Goal: Task Accomplishment & Management: Use online tool/utility

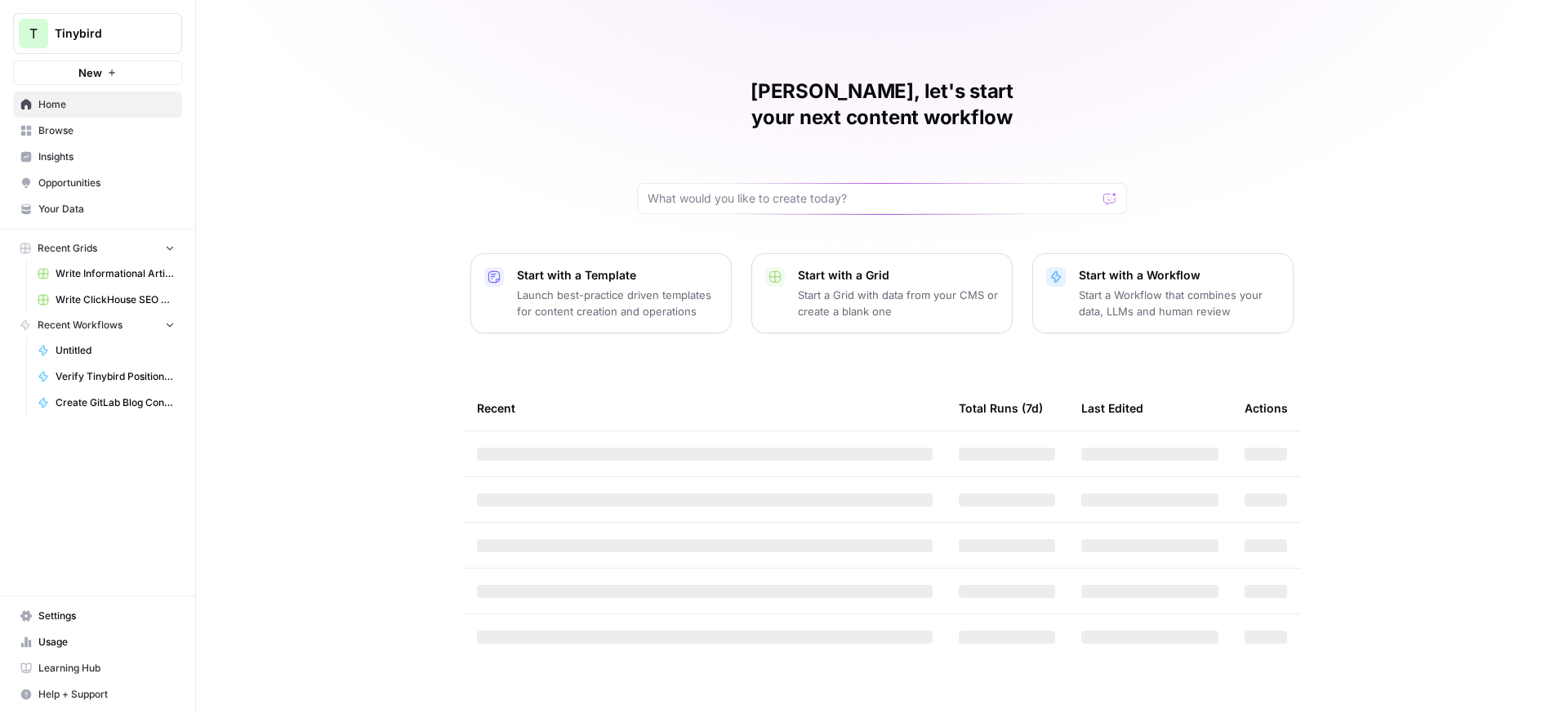
click at [106, 41] on button "T Tinybird" at bounding box center [97, 33] width 169 height 40
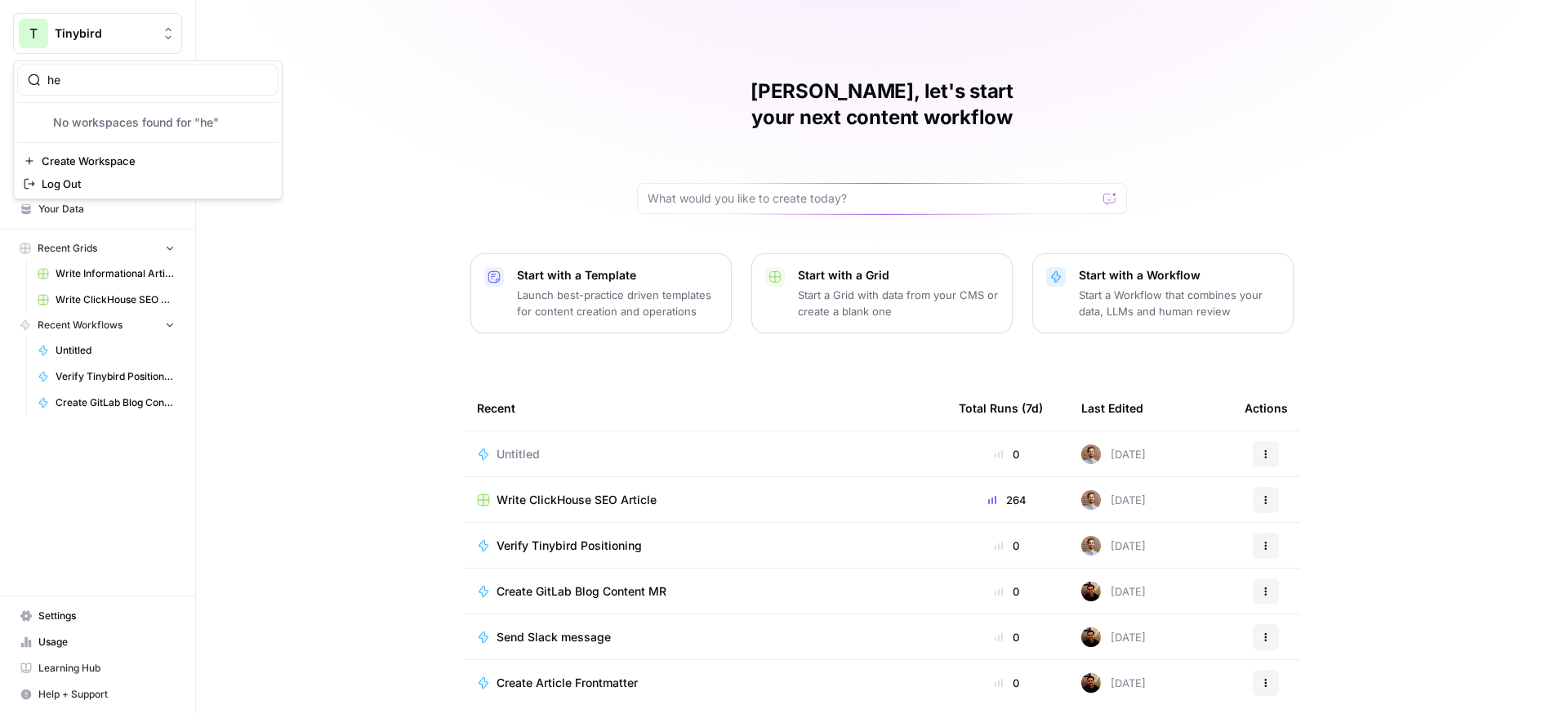
type input "h"
click at [144, 40] on span "Tinybird" at bounding box center [103, 34] width 98 height 17
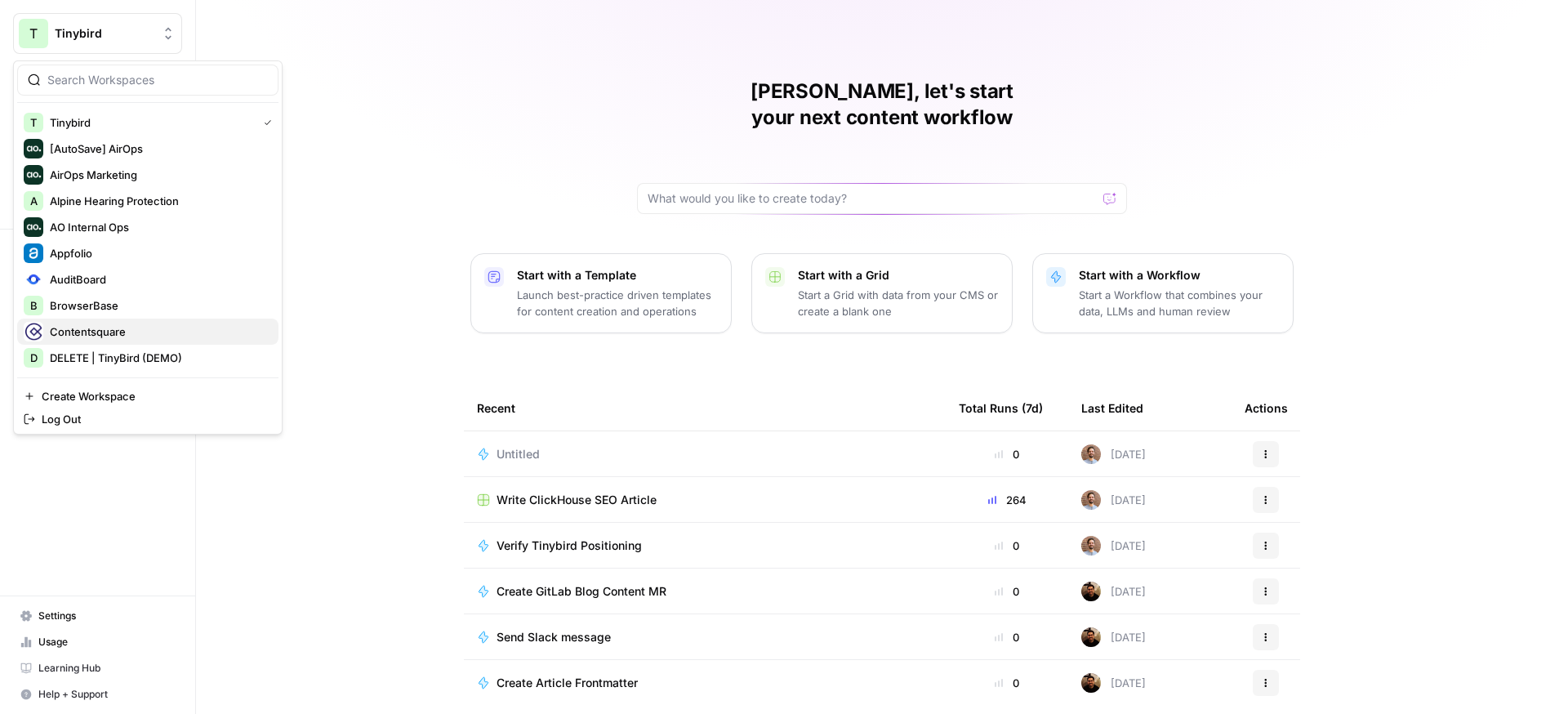
click at [79, 337] on span "Contentsquare" at bounding box center [157, 332] width 215 height 17
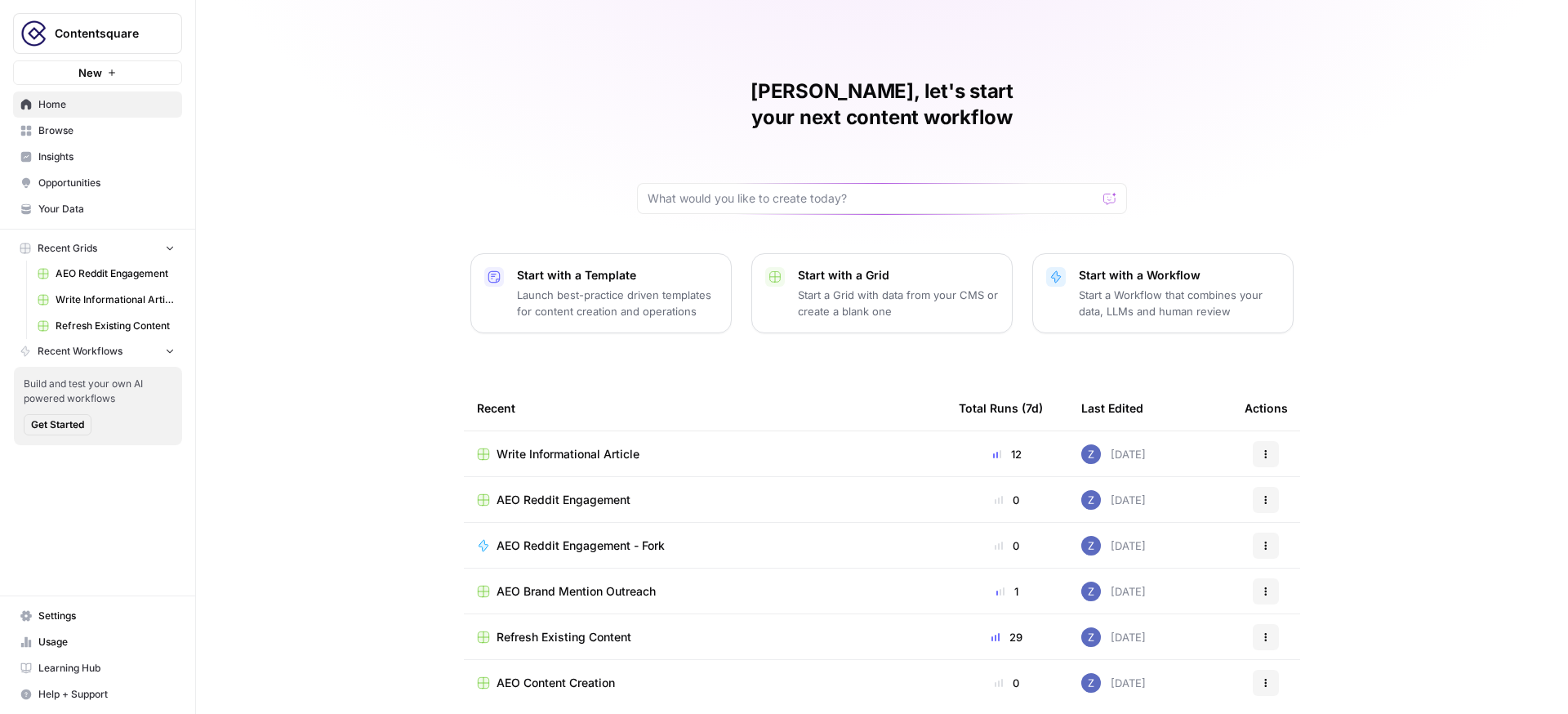
click at [130, 158] on span "Insights" at bounding box center [107, 156] width 136 height 15
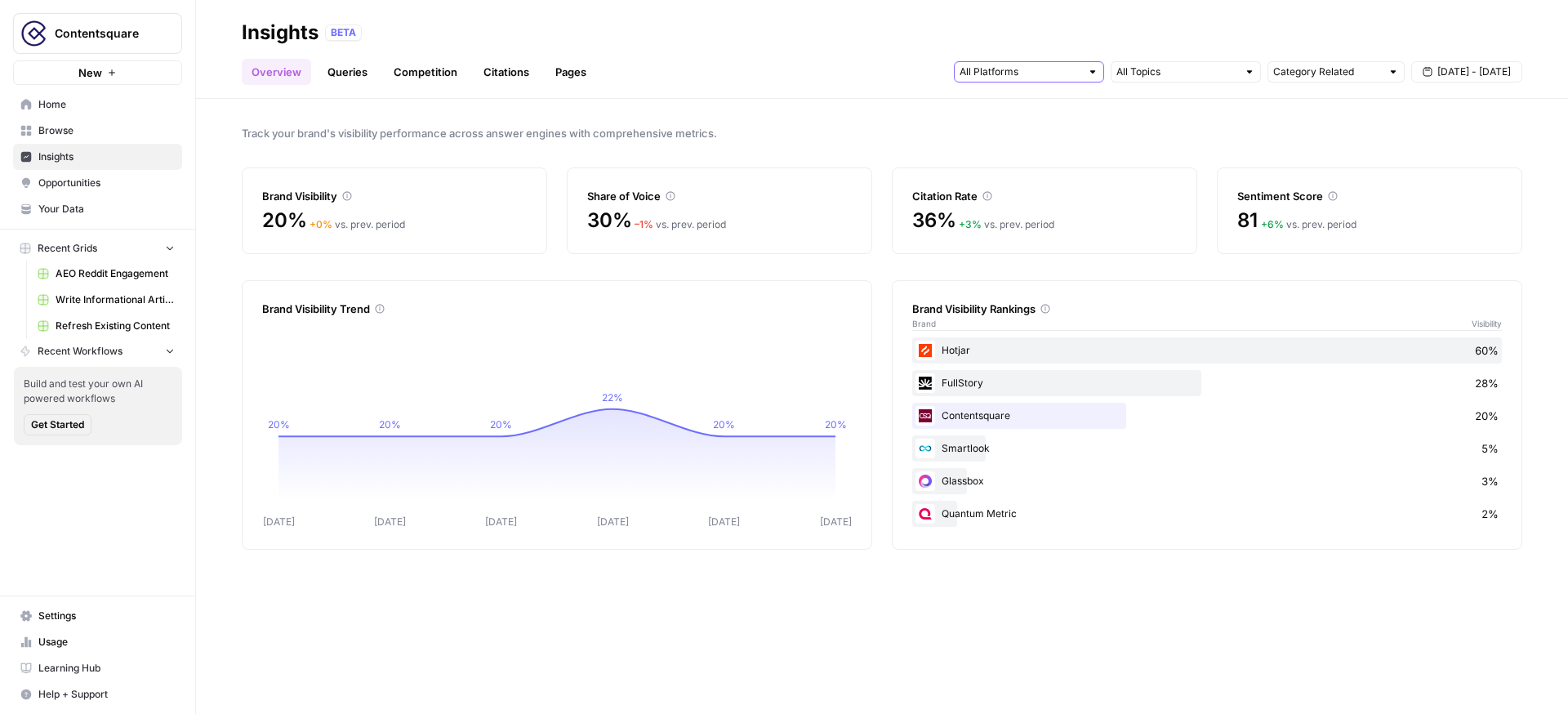
click at [1028, 74] on input "text" at bounding box center [1019, 72] width 120 height 17
click at [1052, 105] on span "Gemini" at bounding box center [1027, 108] width 84 height 17
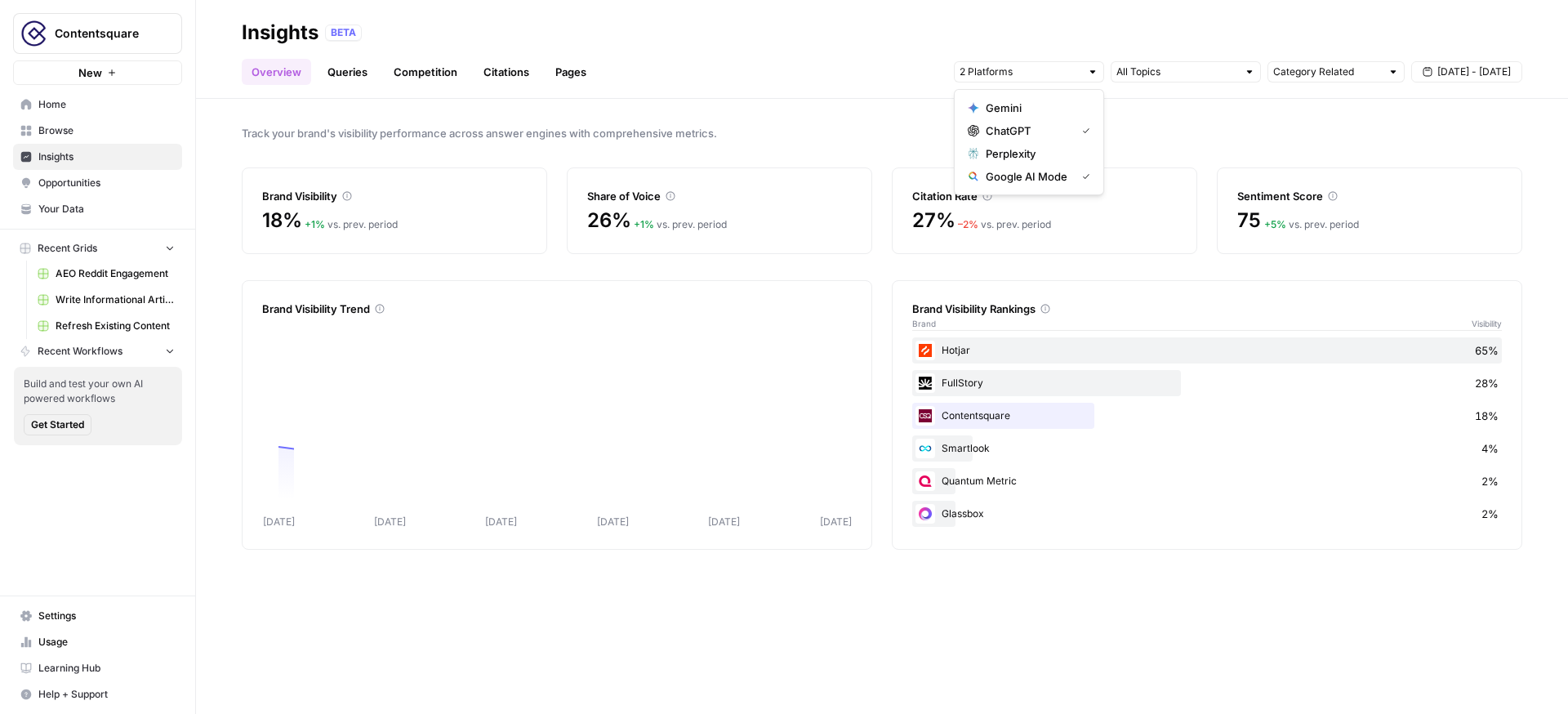
click at [1048, 185] on button "Google AI Mode" at bounding box center [1028, 176] width 135 height 23
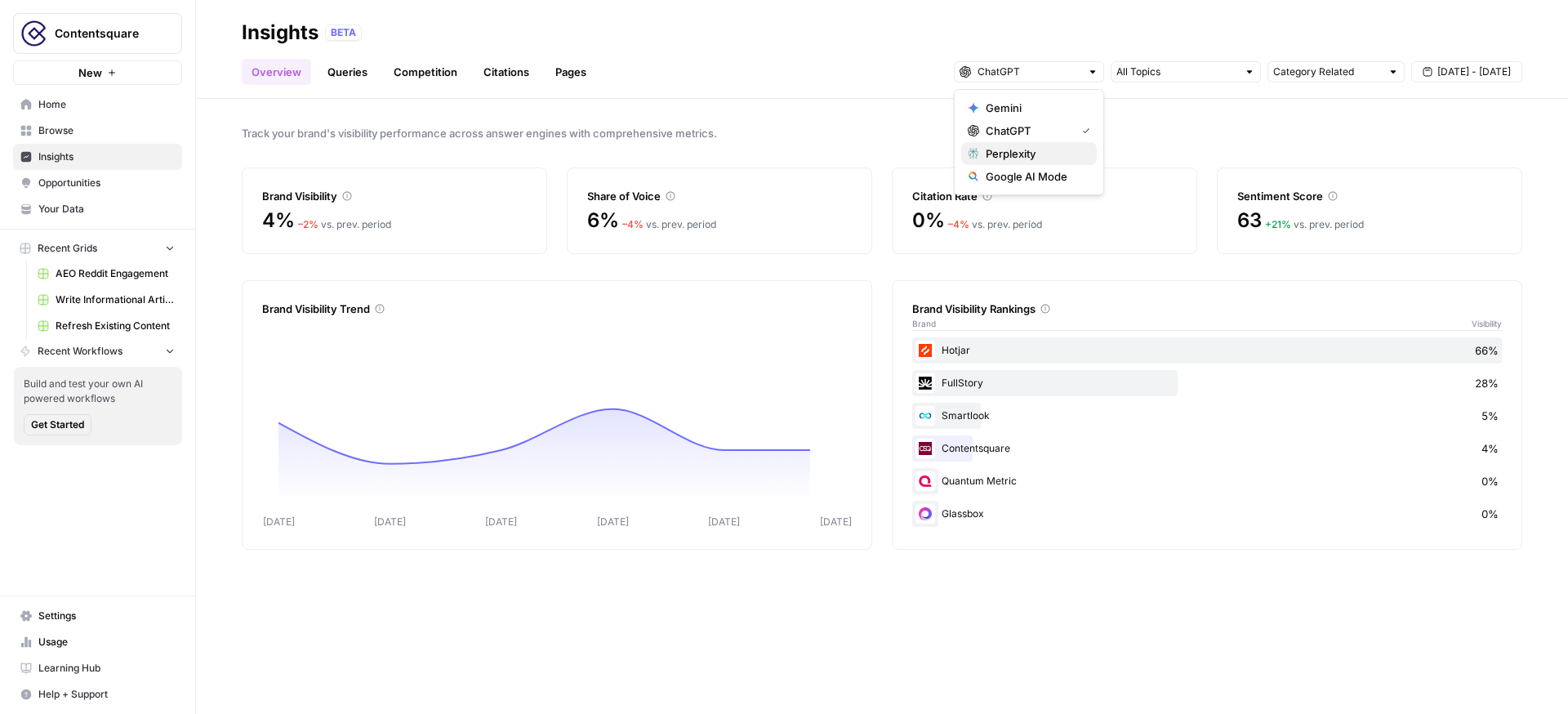
click at [1053, 158] on span "Perplexity" at bounding box center [1035, 154] width 98 height 17
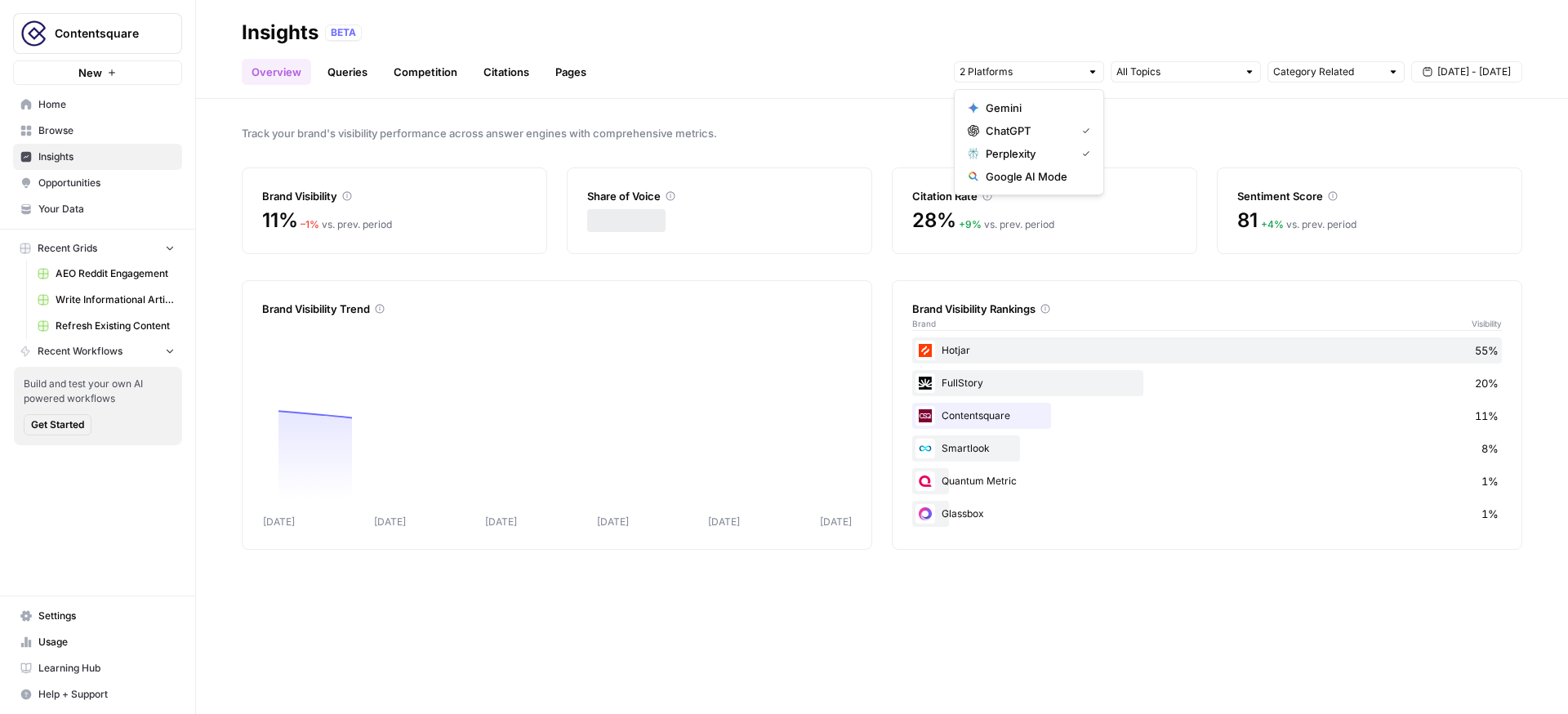
click at [1067, 132] on span "ChatGPT" at bounding box center [1027, 131] width 84 height 17
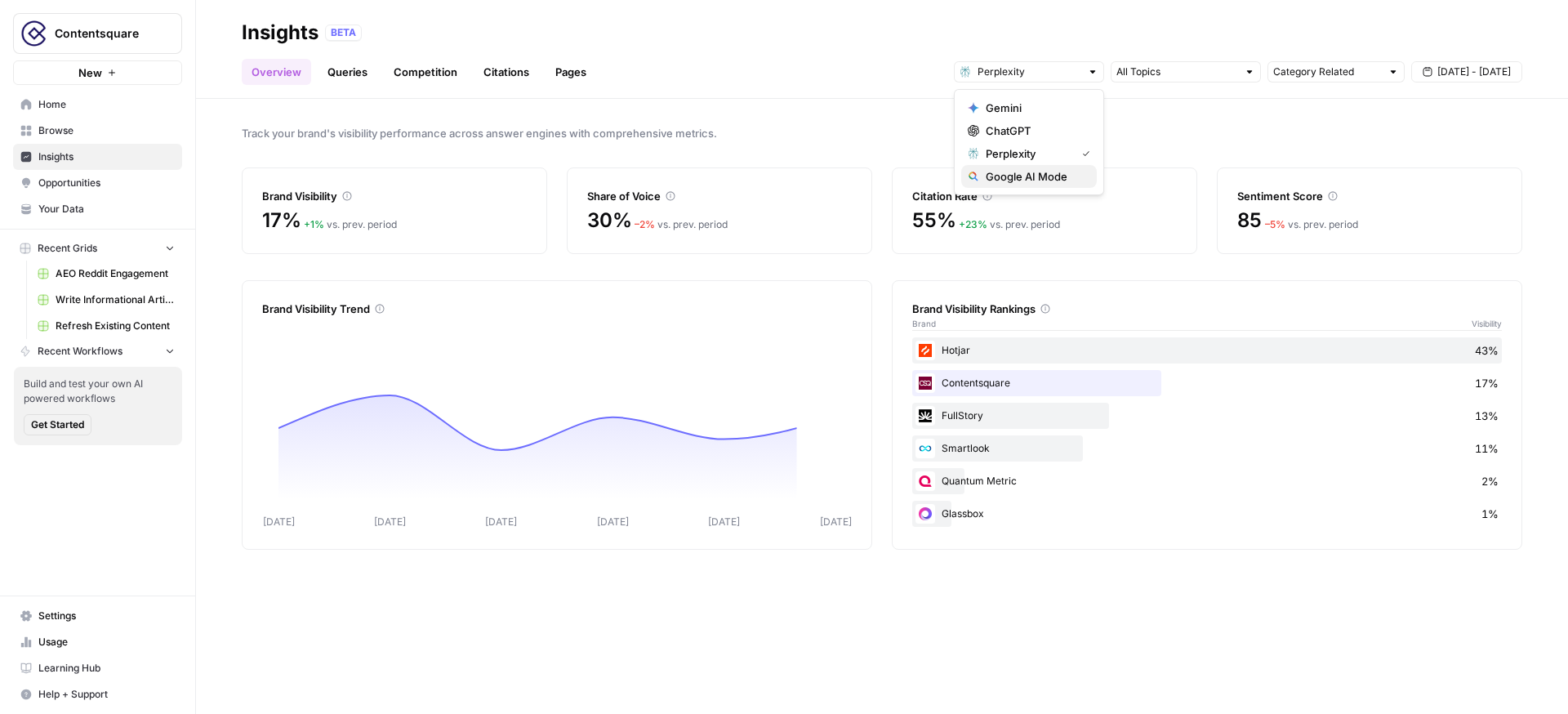
click at [1053, 171] on span "Google AI Mode" at bounding box center [1035, 177] width 98 height 17
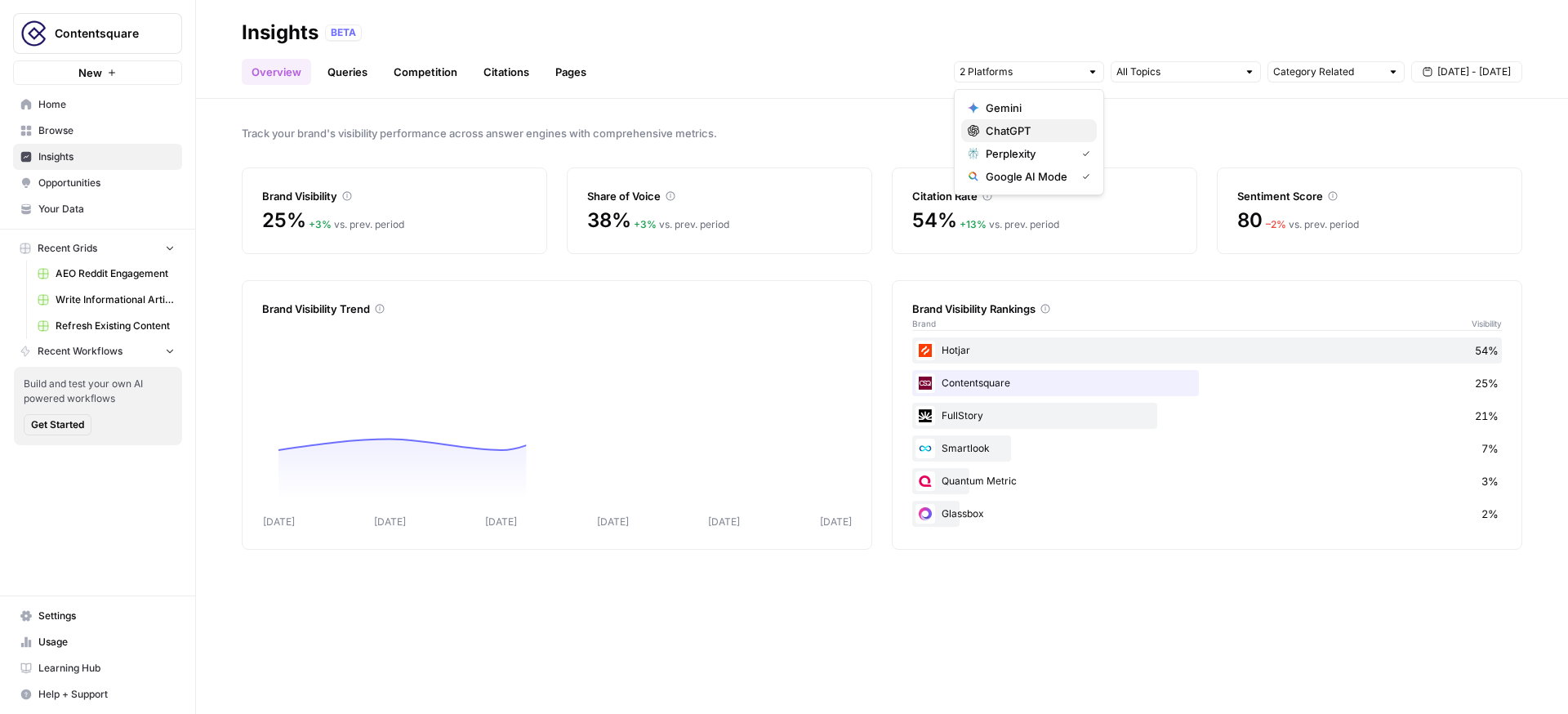
click at [1055, 135] on span "ChatGPT" at bounding box center [1035, 131] width 98 height 17
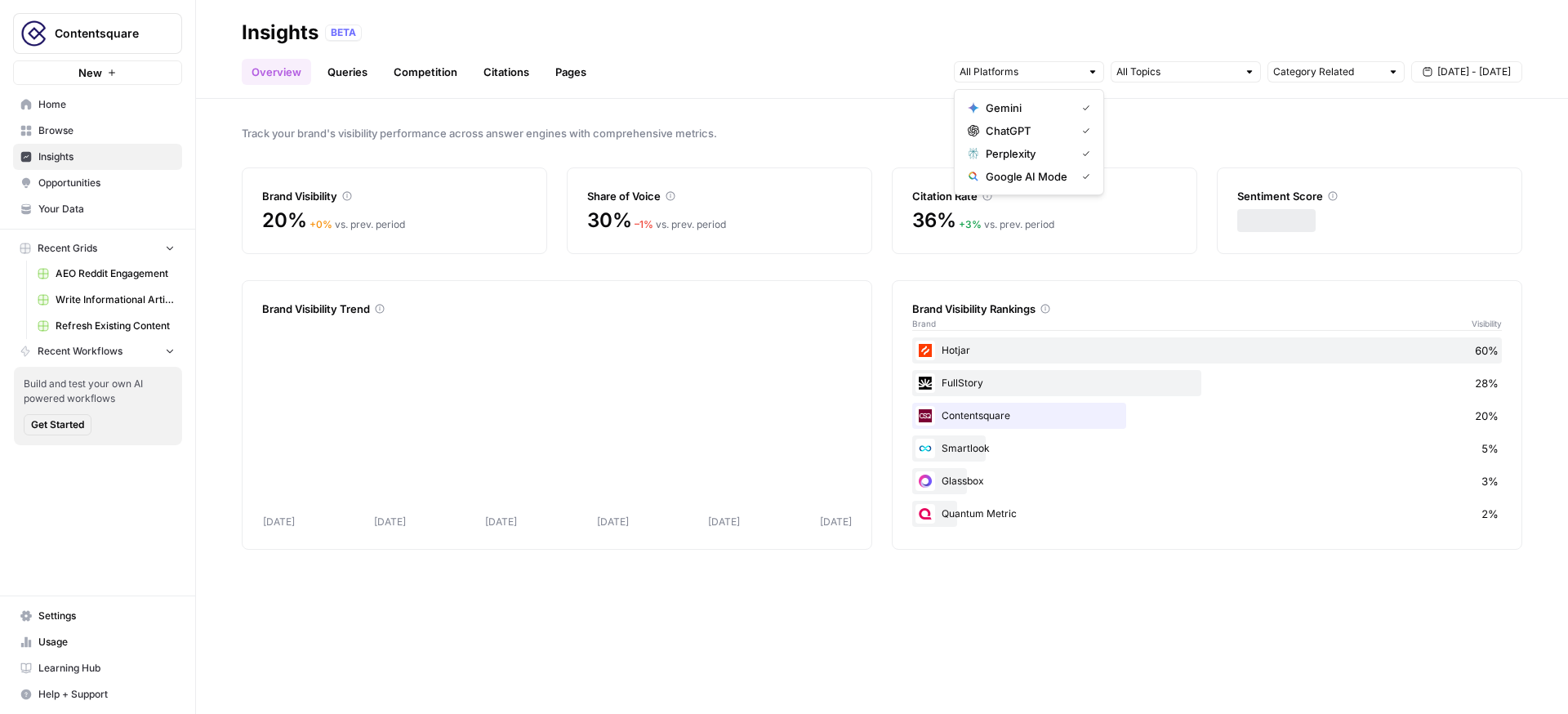
click at [836, 85] on header "Insights BETA Overview Queries Competition Citations Pages Category Related Sep…" at bounding box center [882, 49] width 1372 height 98
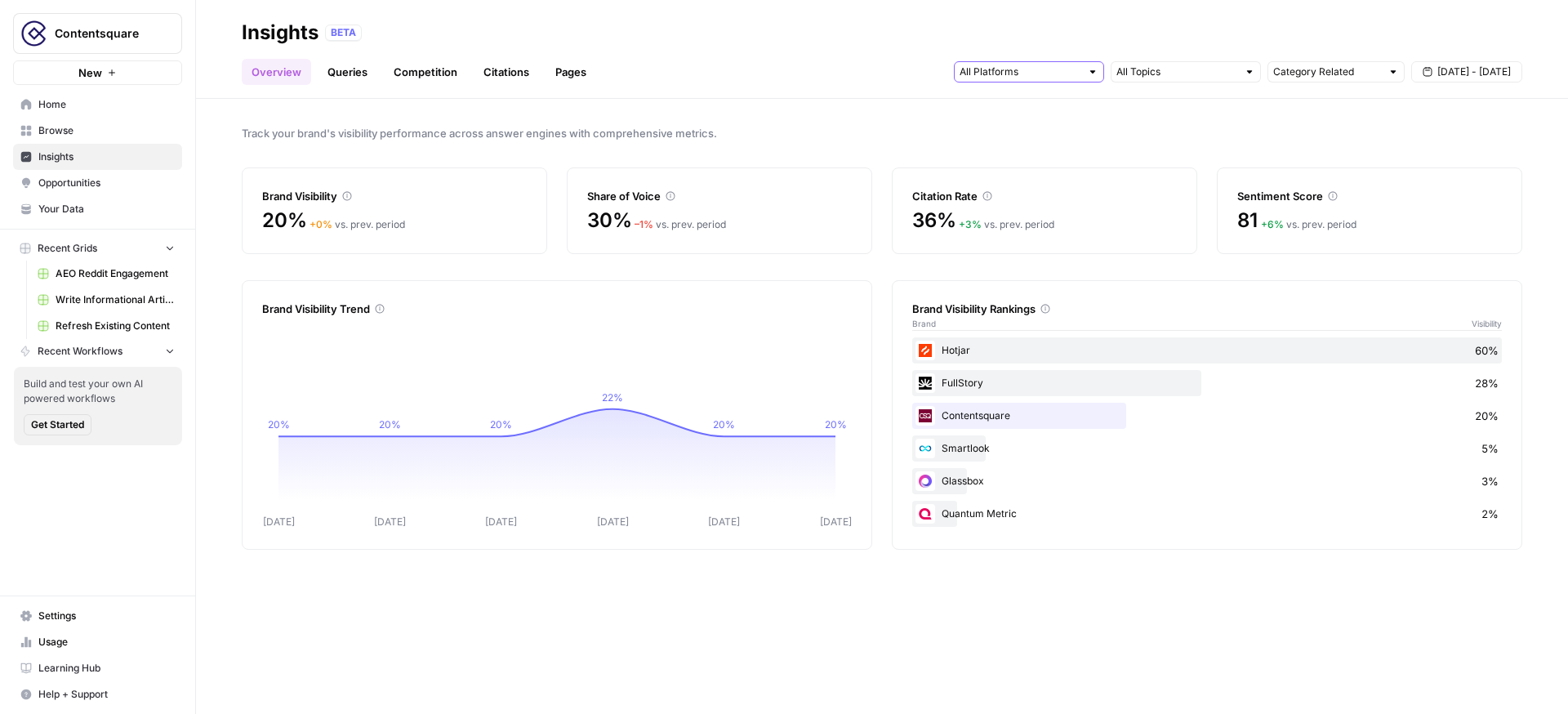
click at [989, 76] on input "text" at bounding box center [1019, 72] width 120 height 17
click at [828, 123] on div "Track your brand's visibility performance across answer engines with comprehens…" at bounding box center [882, 406] width 1372 height 616
click at [348, 70] on link "Queries" at bounding box center [347, 72] width 60 height 26
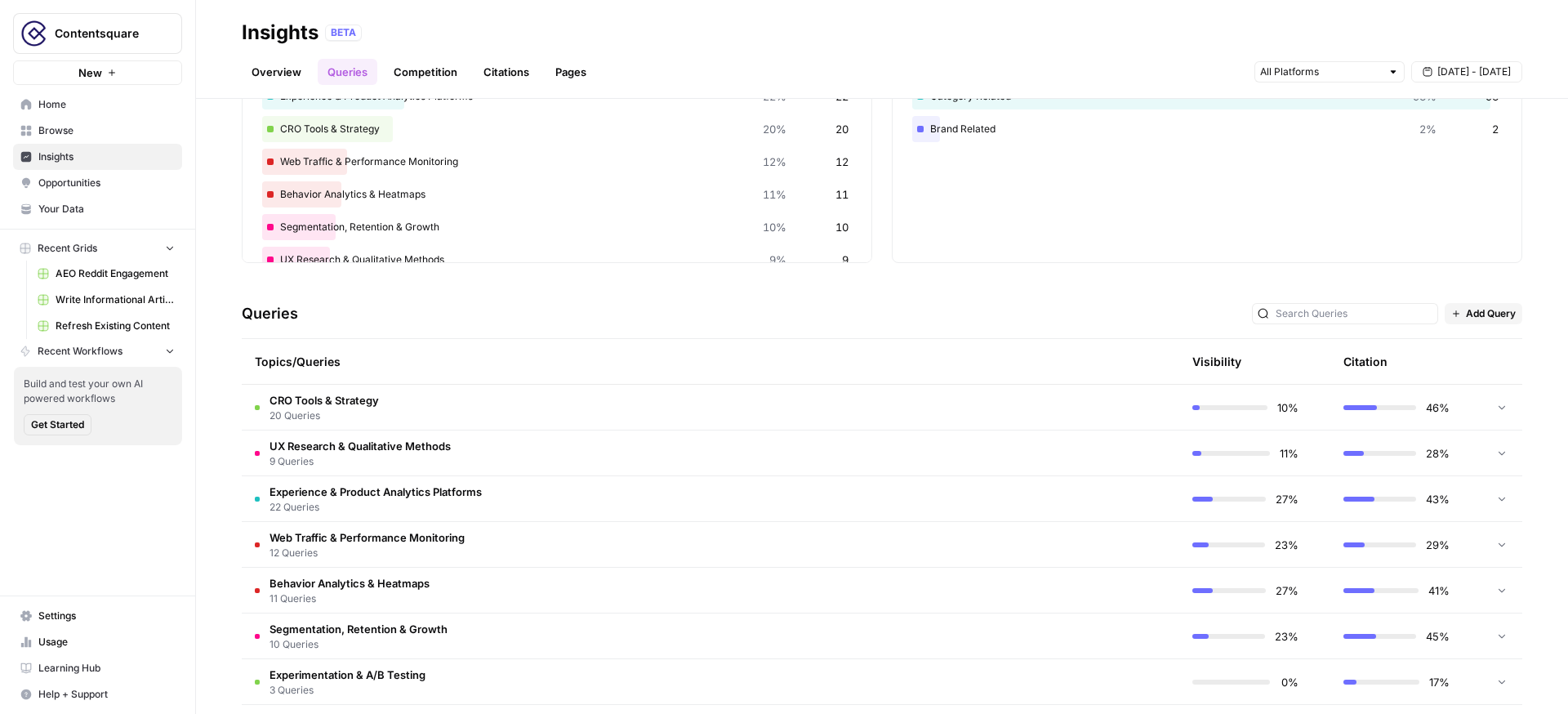
scroll to position [153, 0]
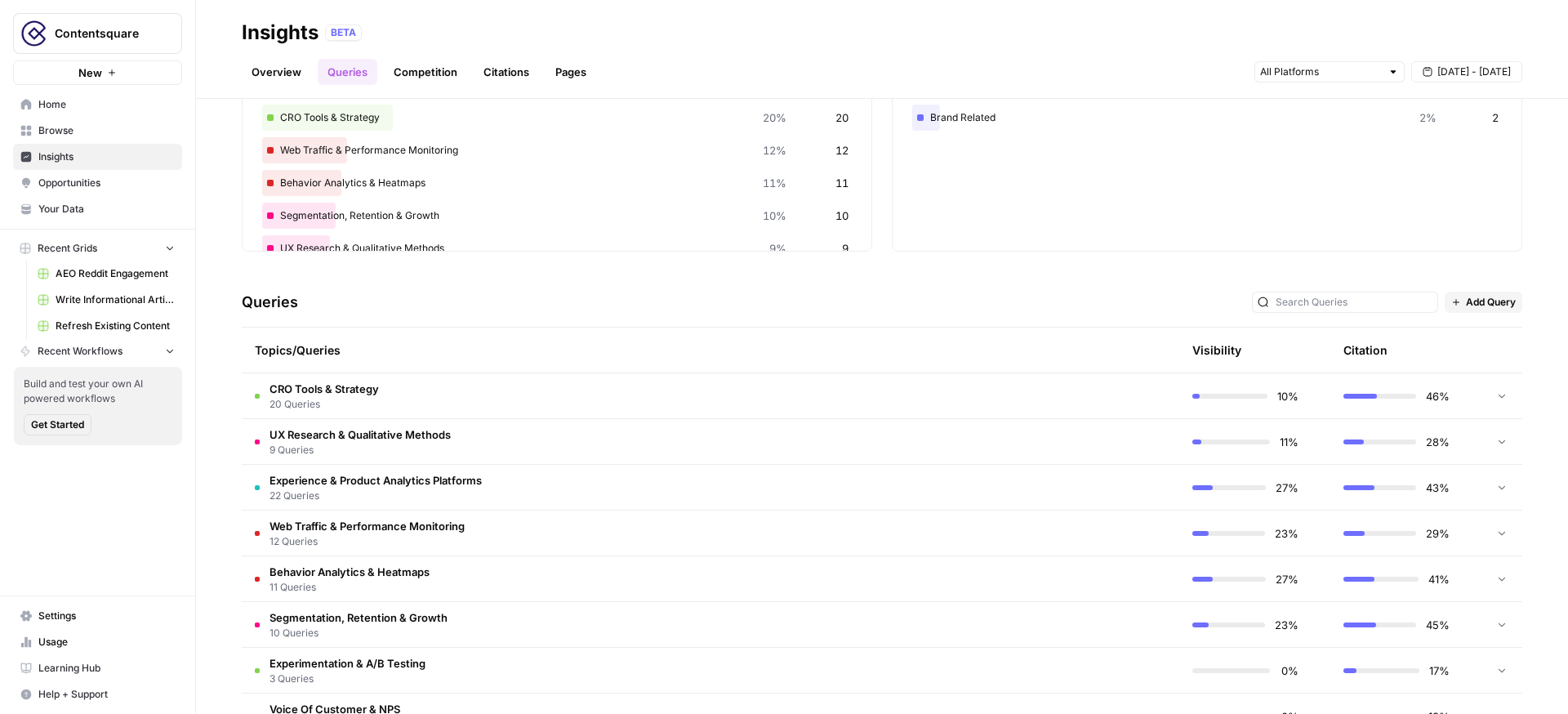
click at [776, 448] on td "UX Research & Qualitative Methods 9 Queries" at bounding box center [633, 441] width 783 height 45
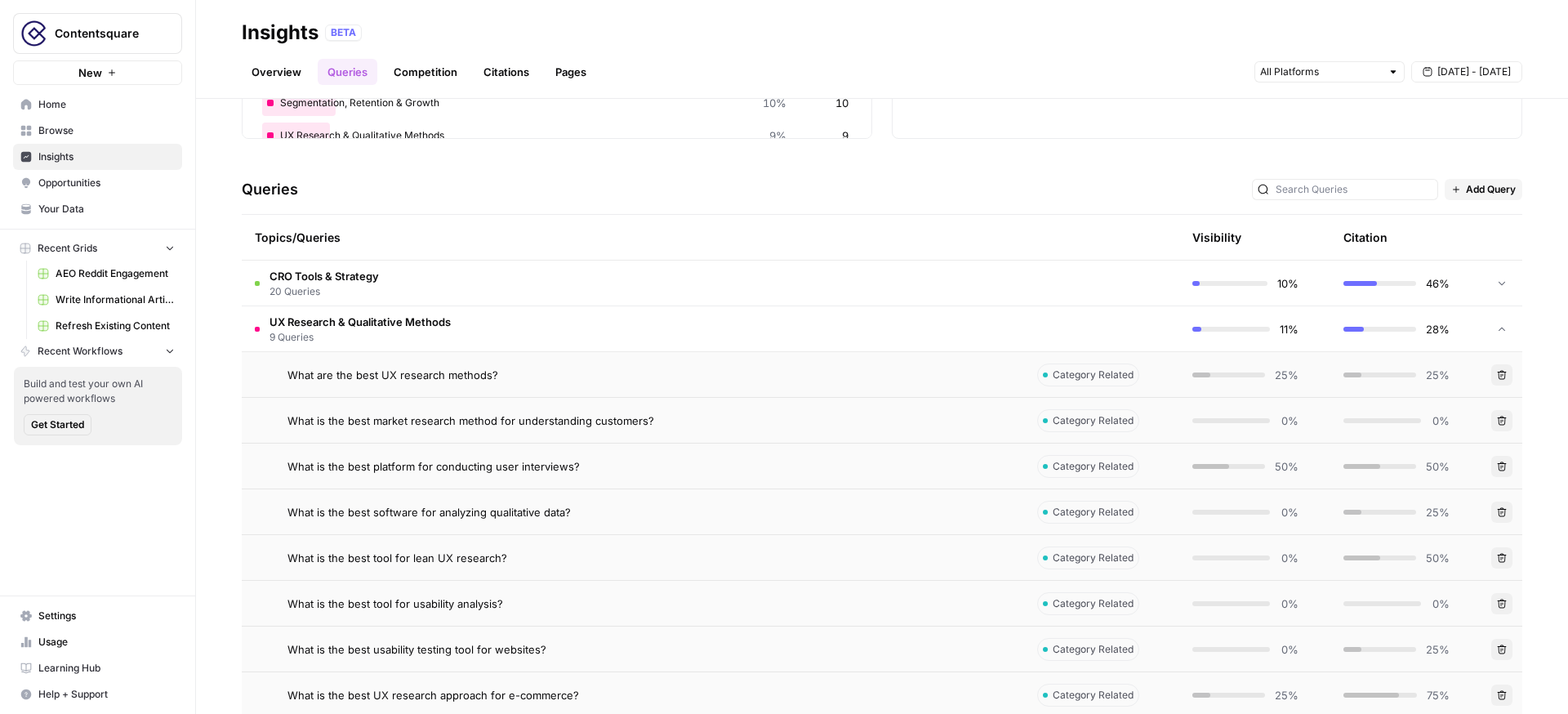
scroll to position [264, 0]
click at [965, 375] on div "What are the best UX research methods?" at bounding box center [649, 376] width 724 height 17
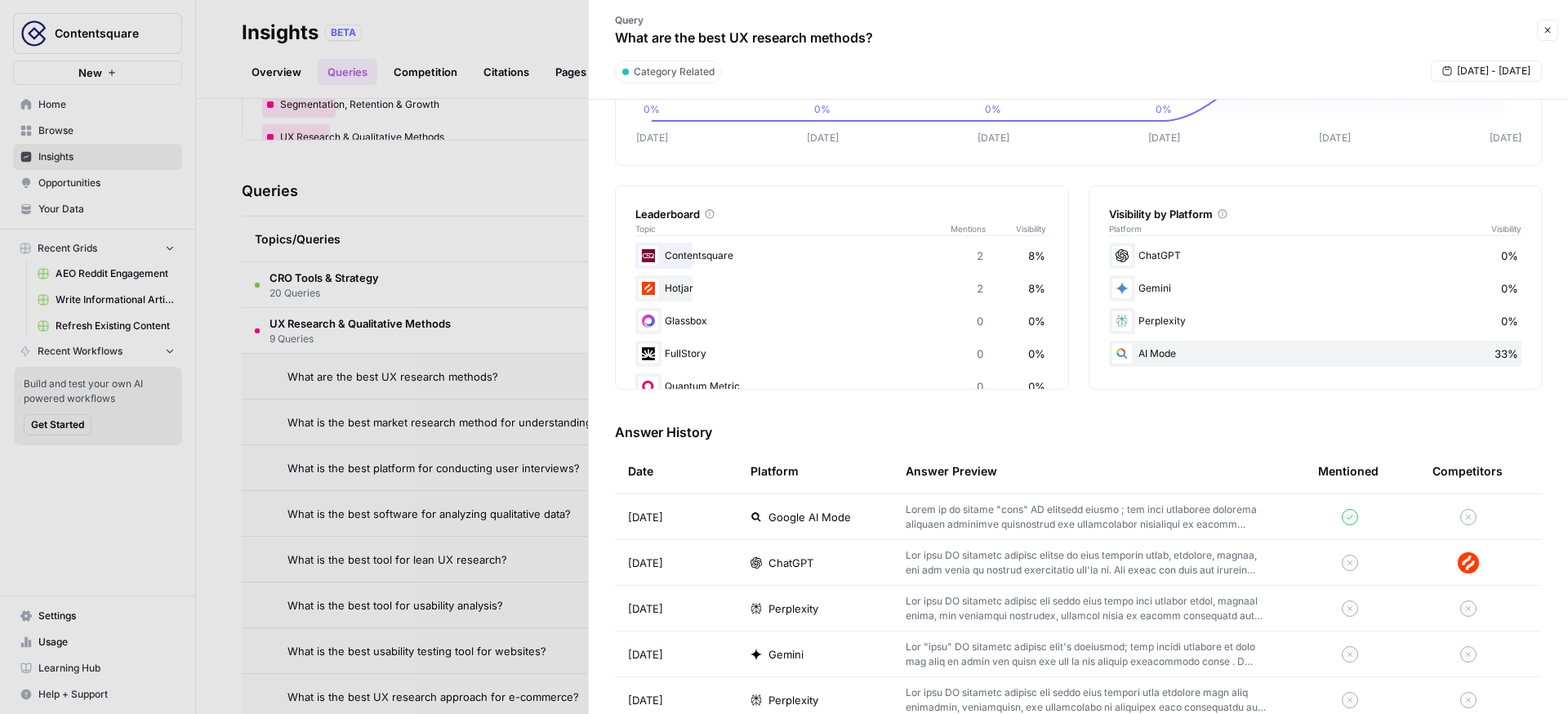
scroll to position [344, 0]
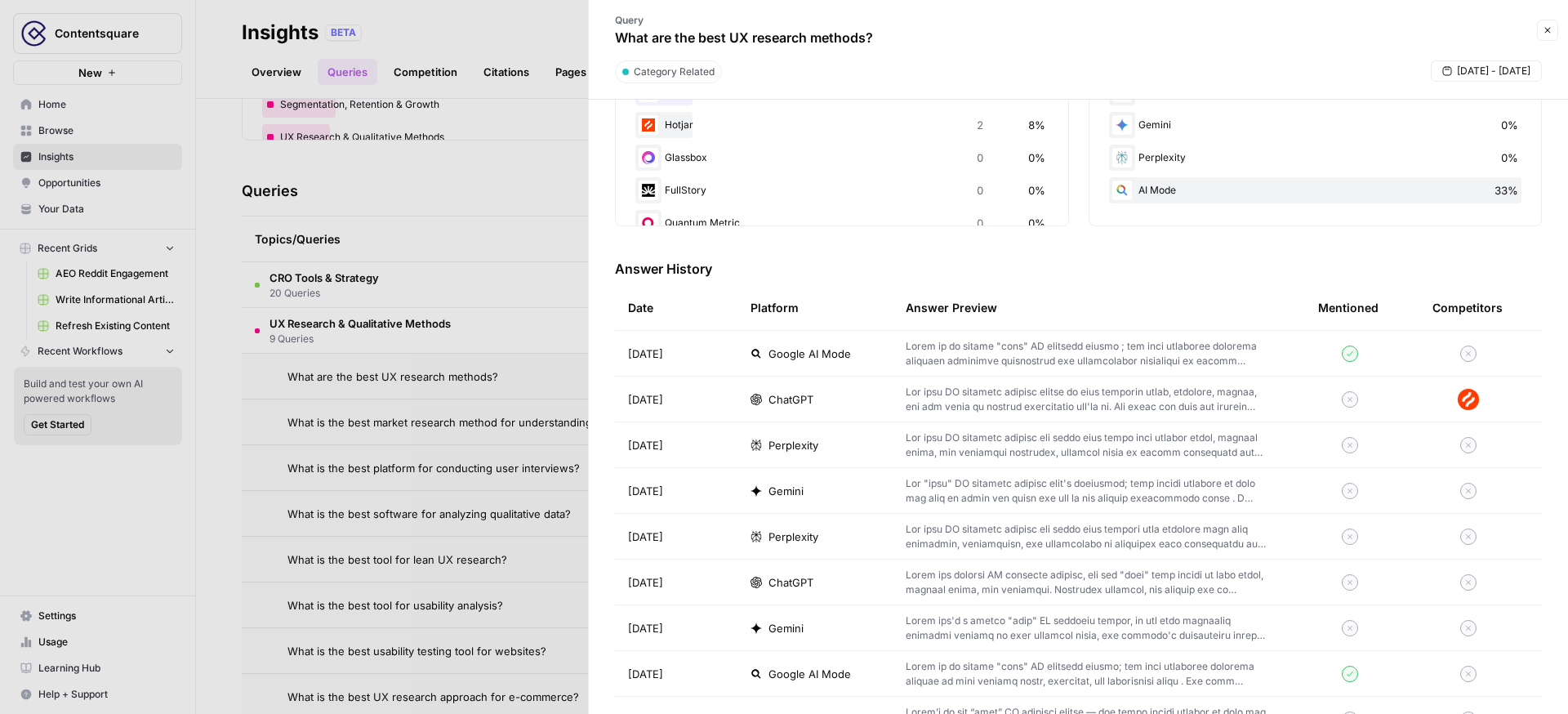
click at [793, 434] on td "Perplexity" at bounding box center [815, 444] width 155 height 45
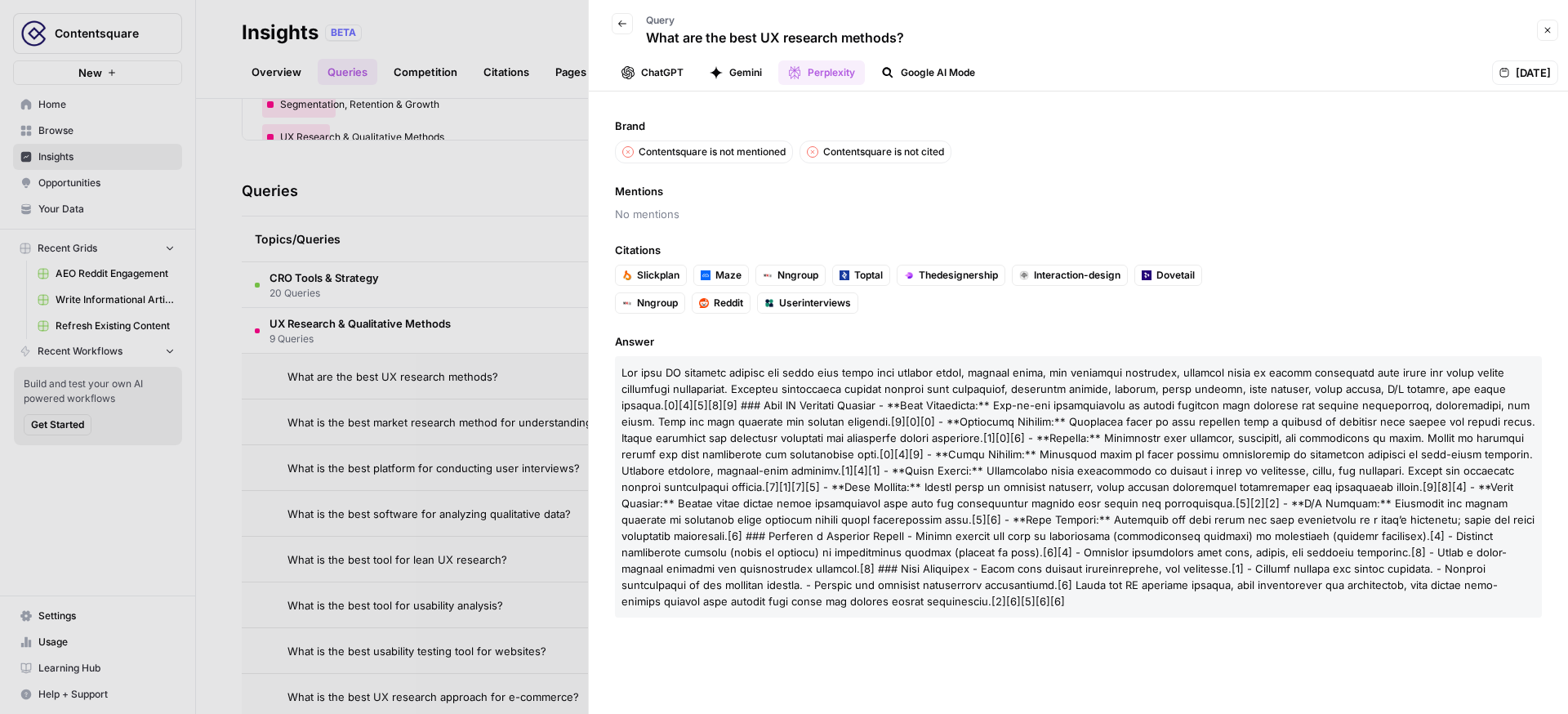
click at [524, 135] on div at bounding box center [784, 357] width 1568 height 714
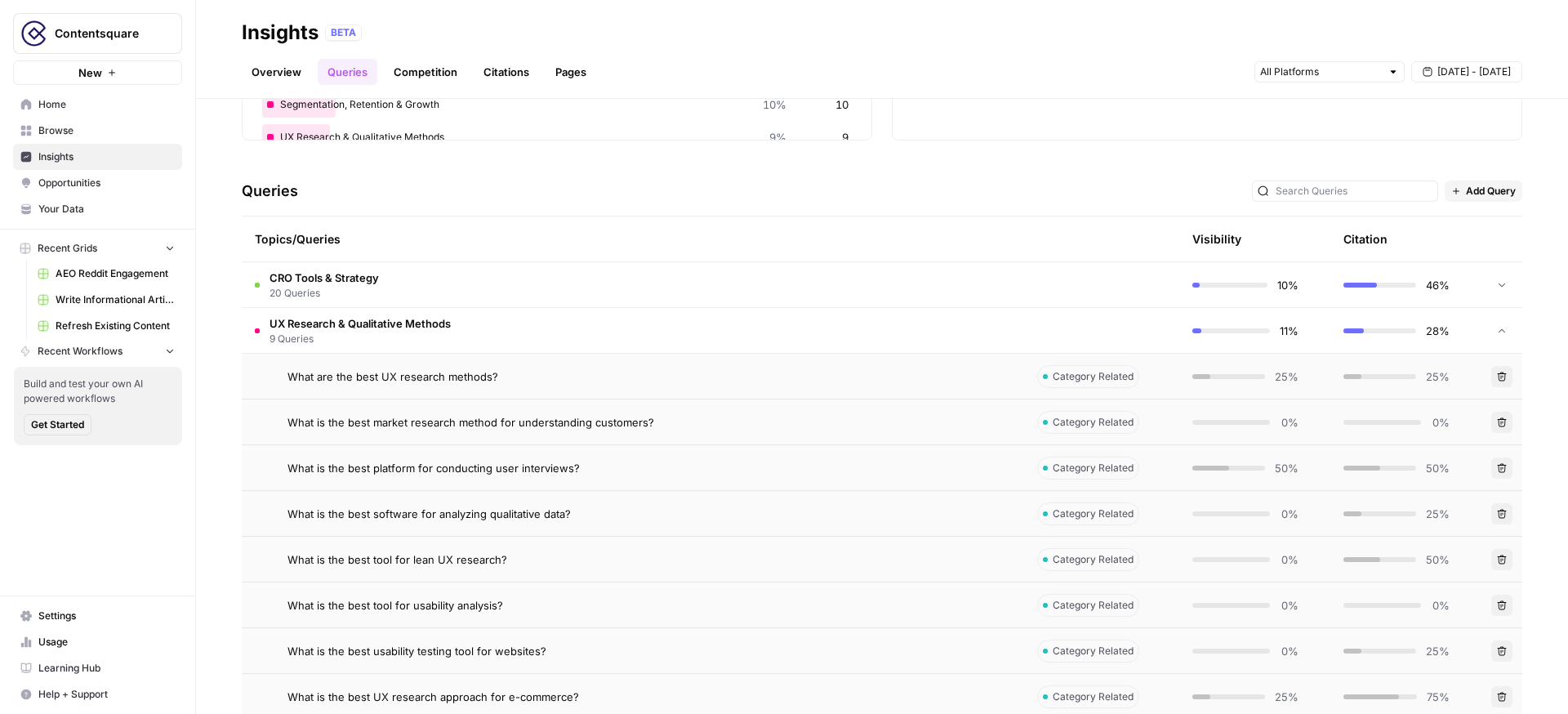
click at [269, 63] on link "Overview" at bounding box center [276, 72] width 69 height 26
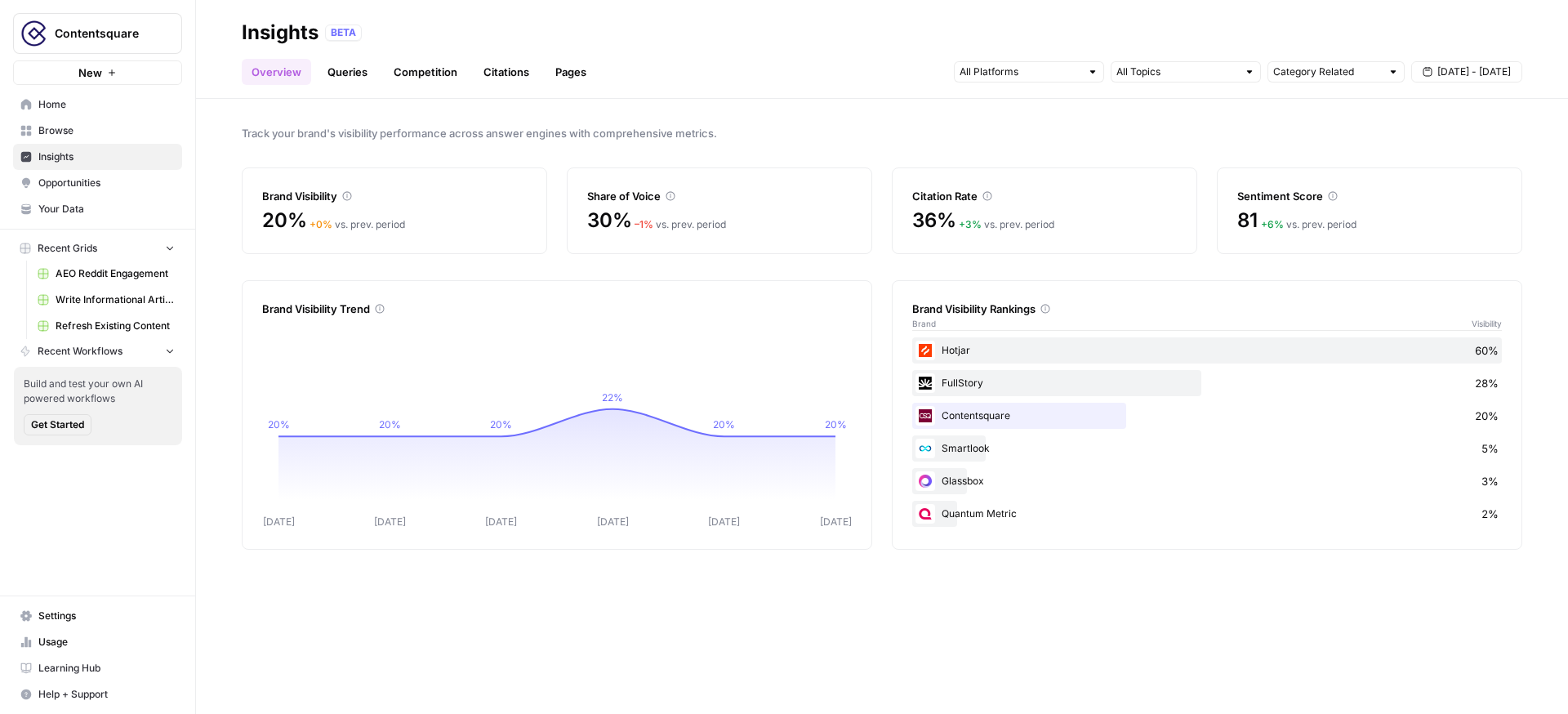
click at [338, 76] on link "Queries" at bounding box center [347, 72] width 60 height 26
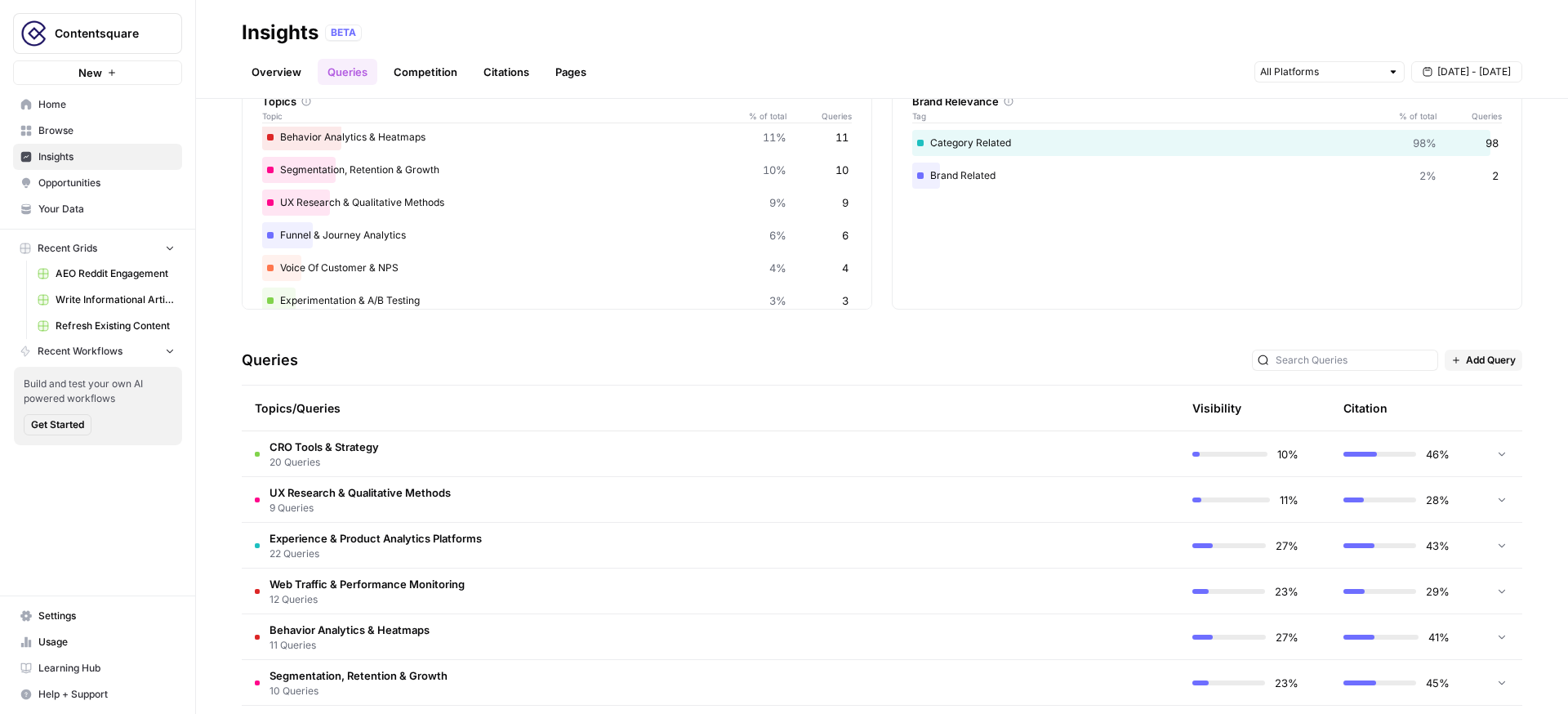
scroll to position [104, 0]
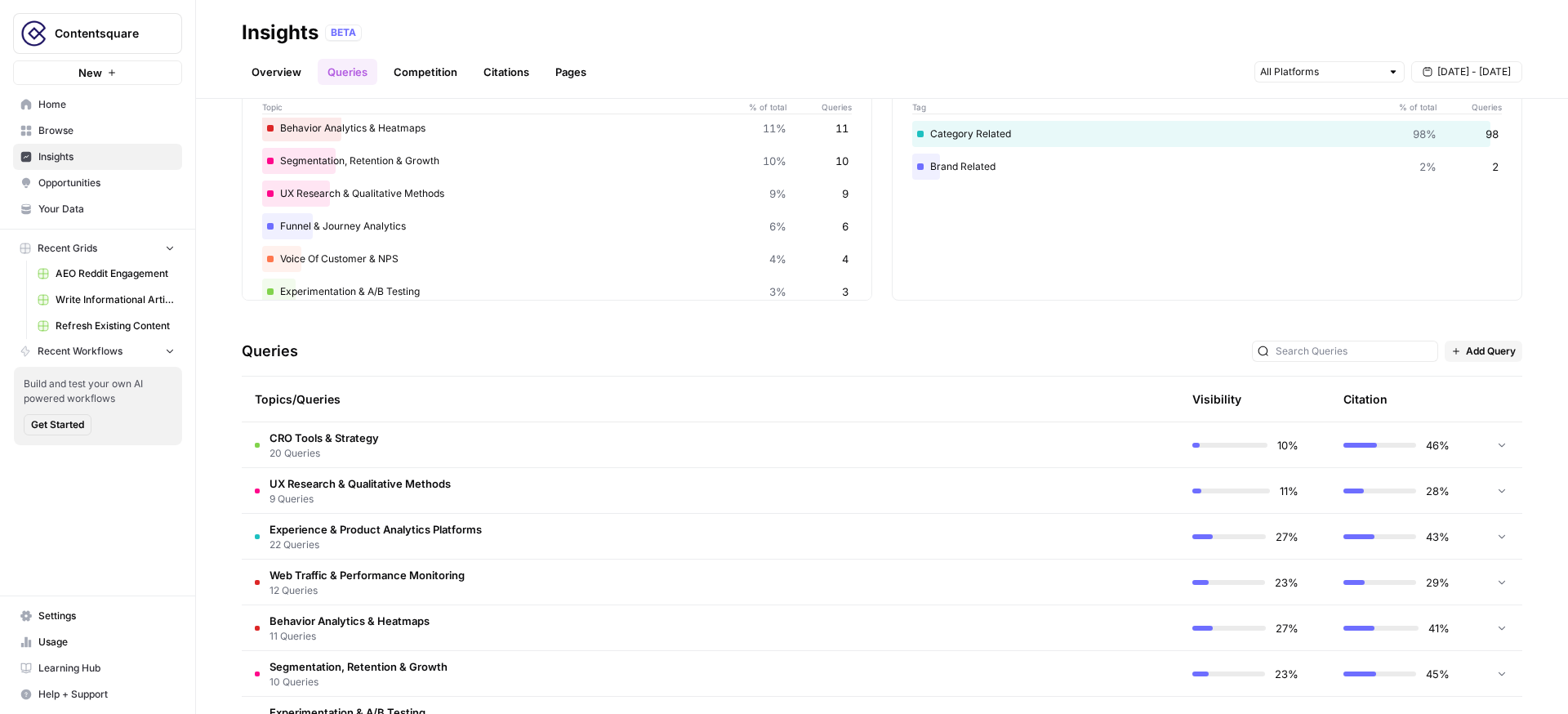
click at [663, 529] on td "Experience & Product Analytics Platforms 22 Queries" at bounding box center [633, 536] width 783 height 45
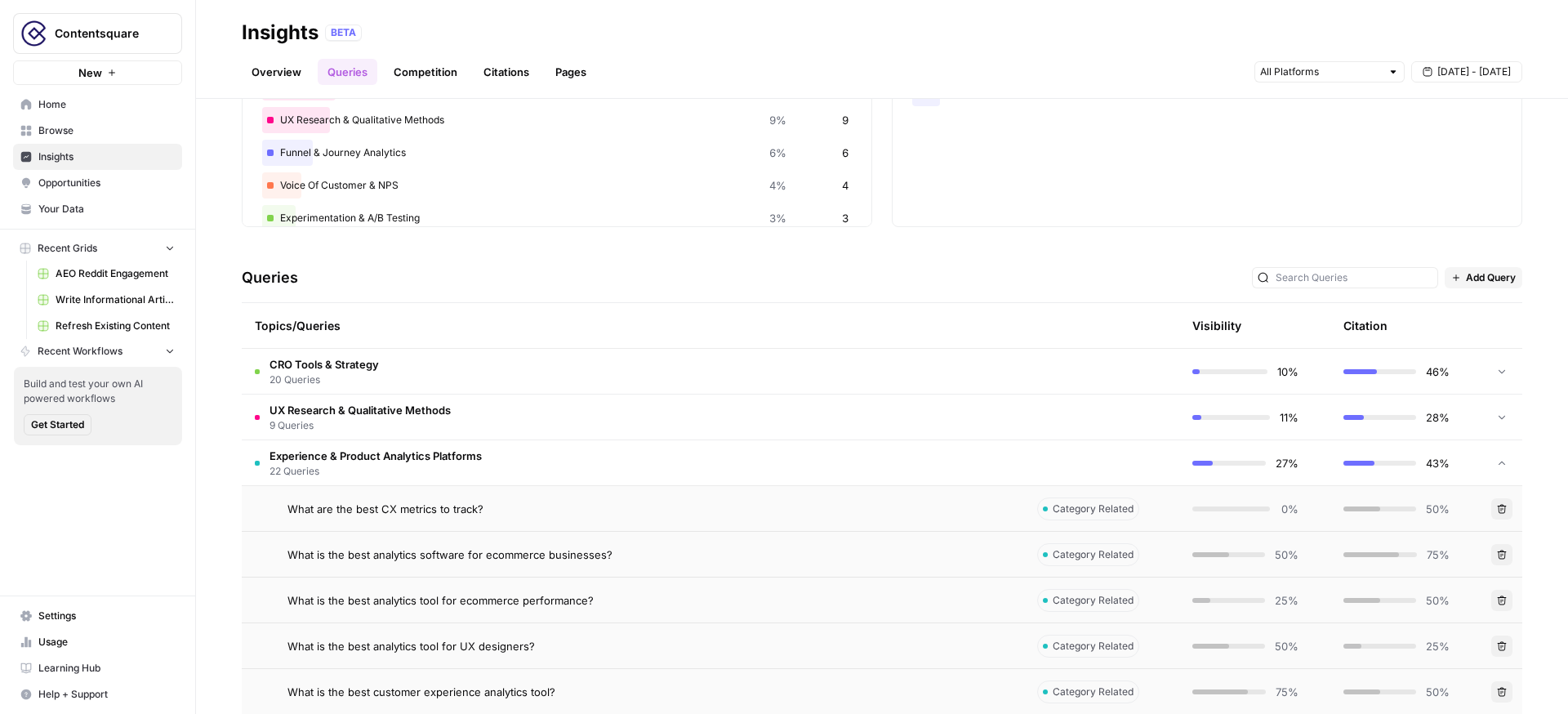
scroll to position [193, 0]
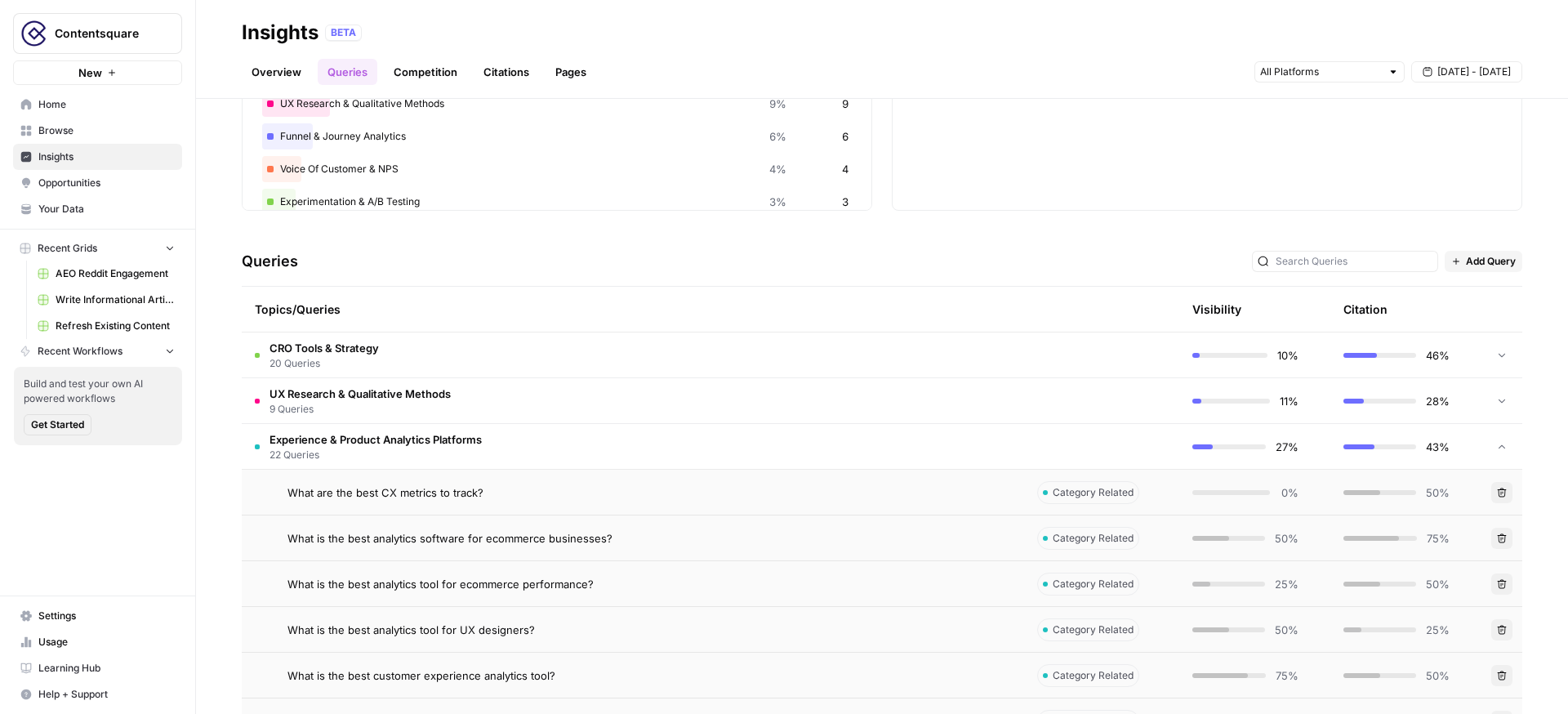
click at [968, 536] on div "What is the best analytics software for ecommerce businesses?" at bounding box center [649, 538] width 724 height 17
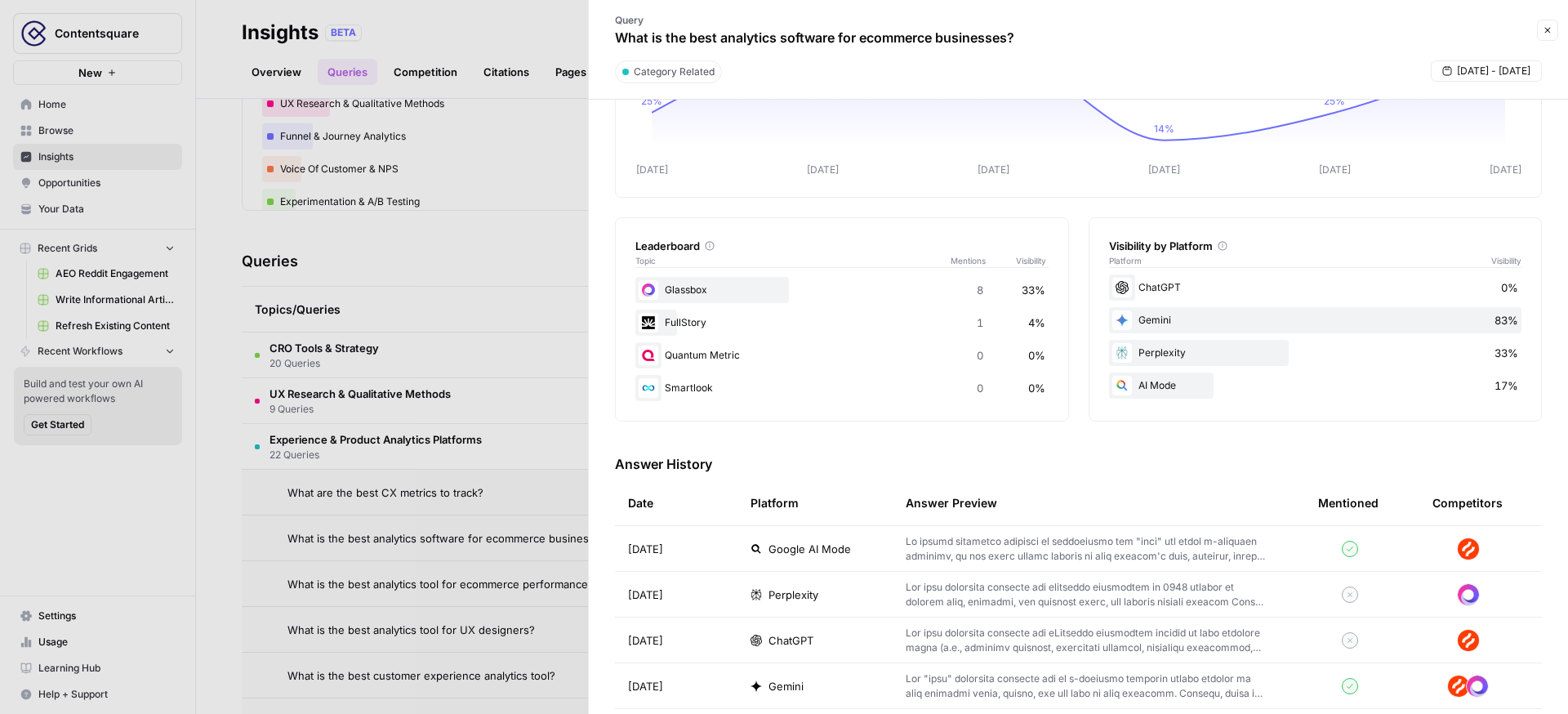
scroll to position [178, 0]
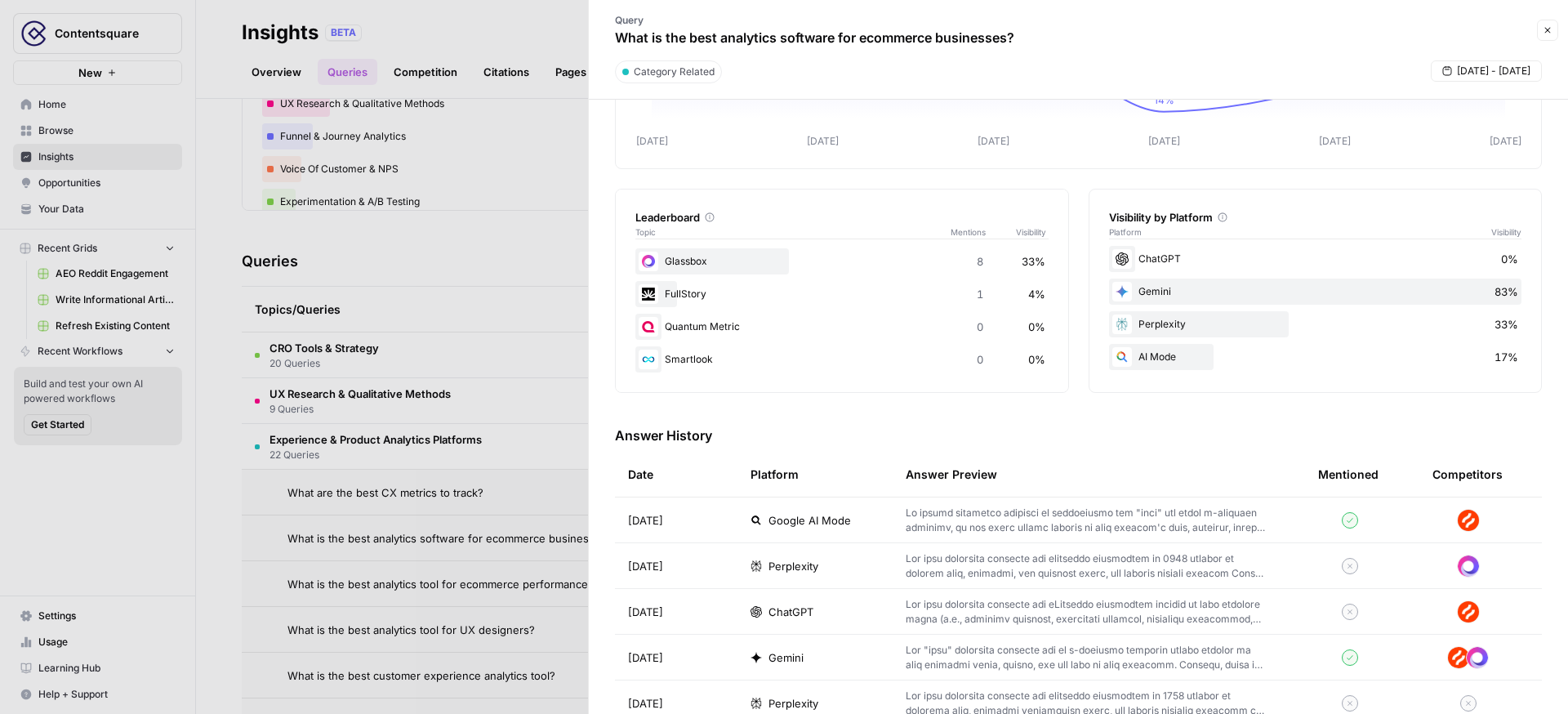
click at [835, 519] on span "Google AI Mode" at bounding box center [810, 521] width 83 height 17
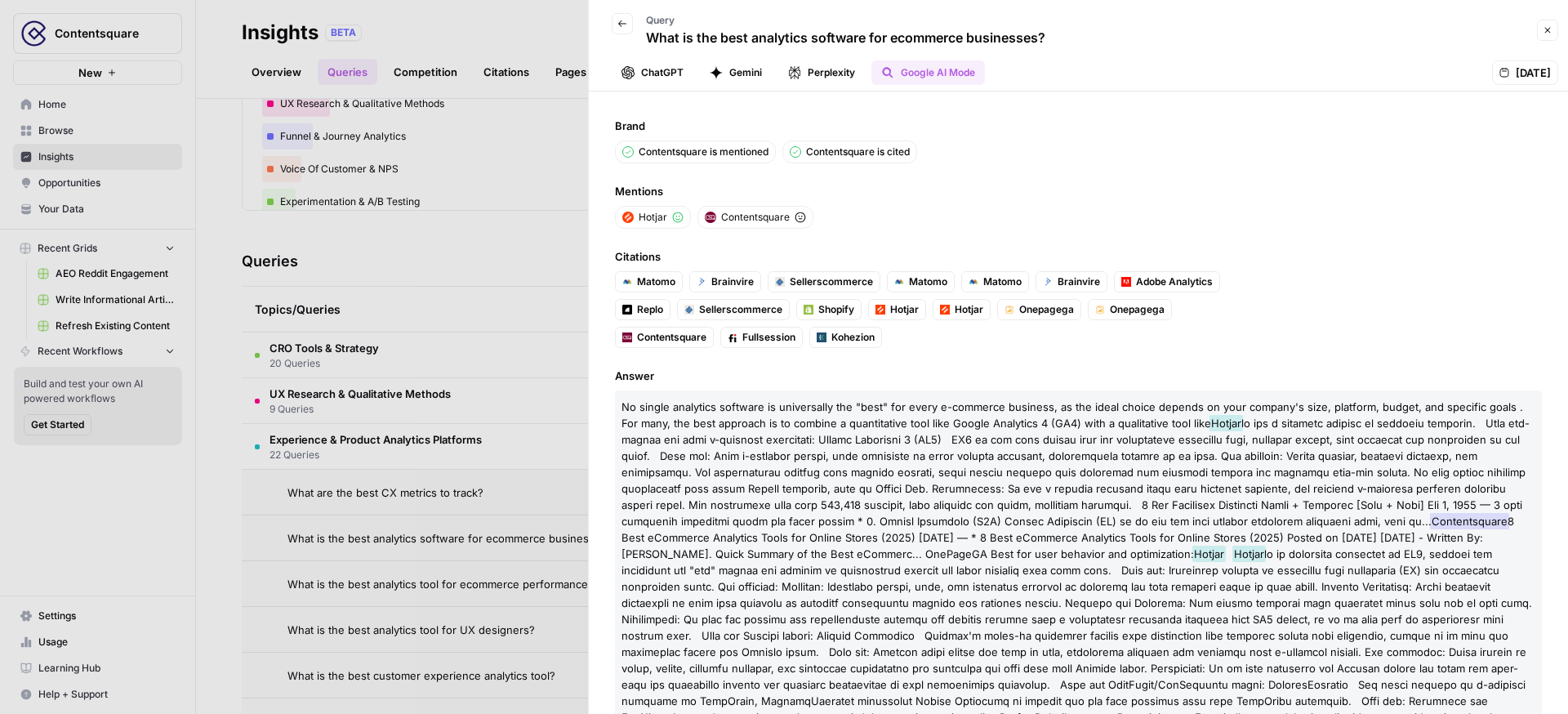
click at [461, 236] on div at bounding box center [784, 357] width 1568 height 714
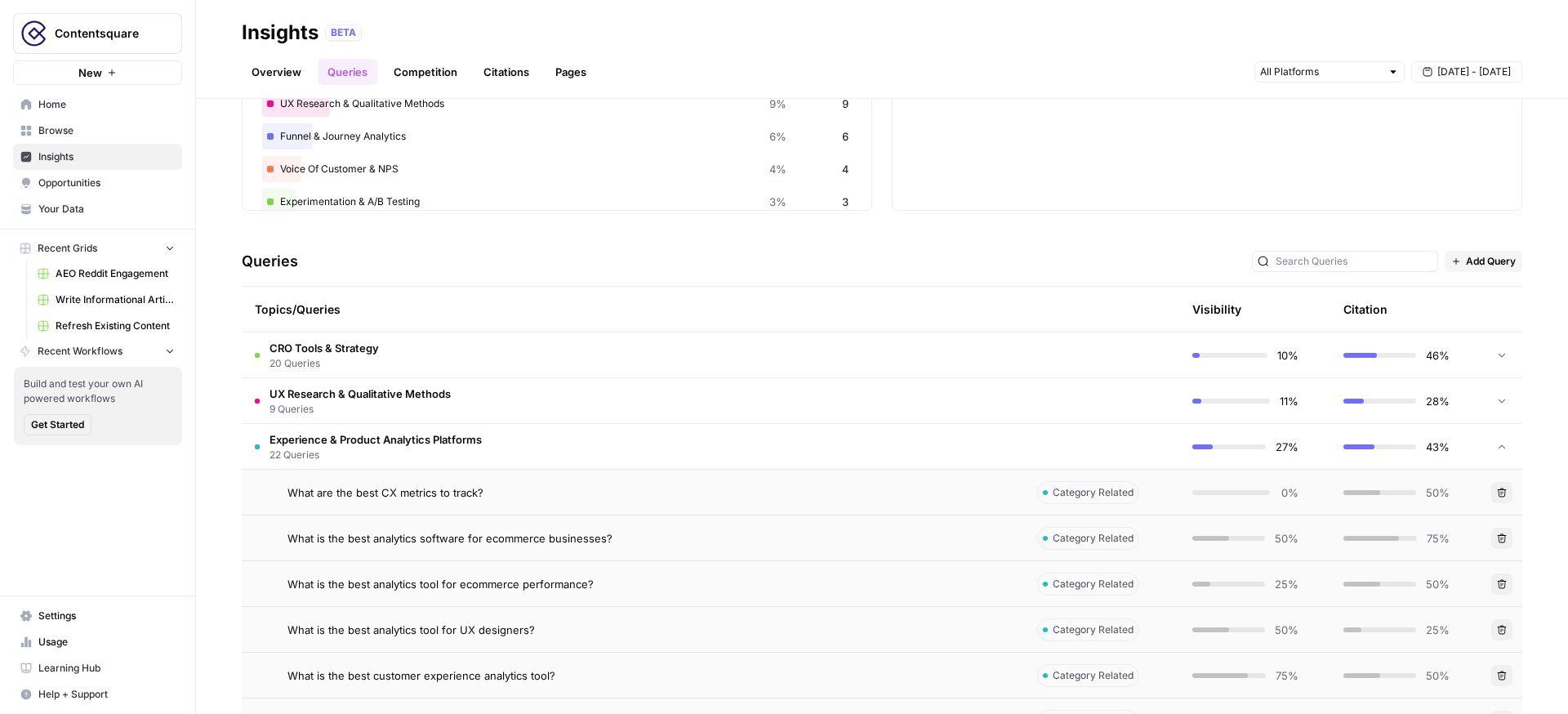
click at [606, 446] on td "Experience & Product Analytics Platforms 22 Queries" at bounding box center [633, 446] width 783 height 45
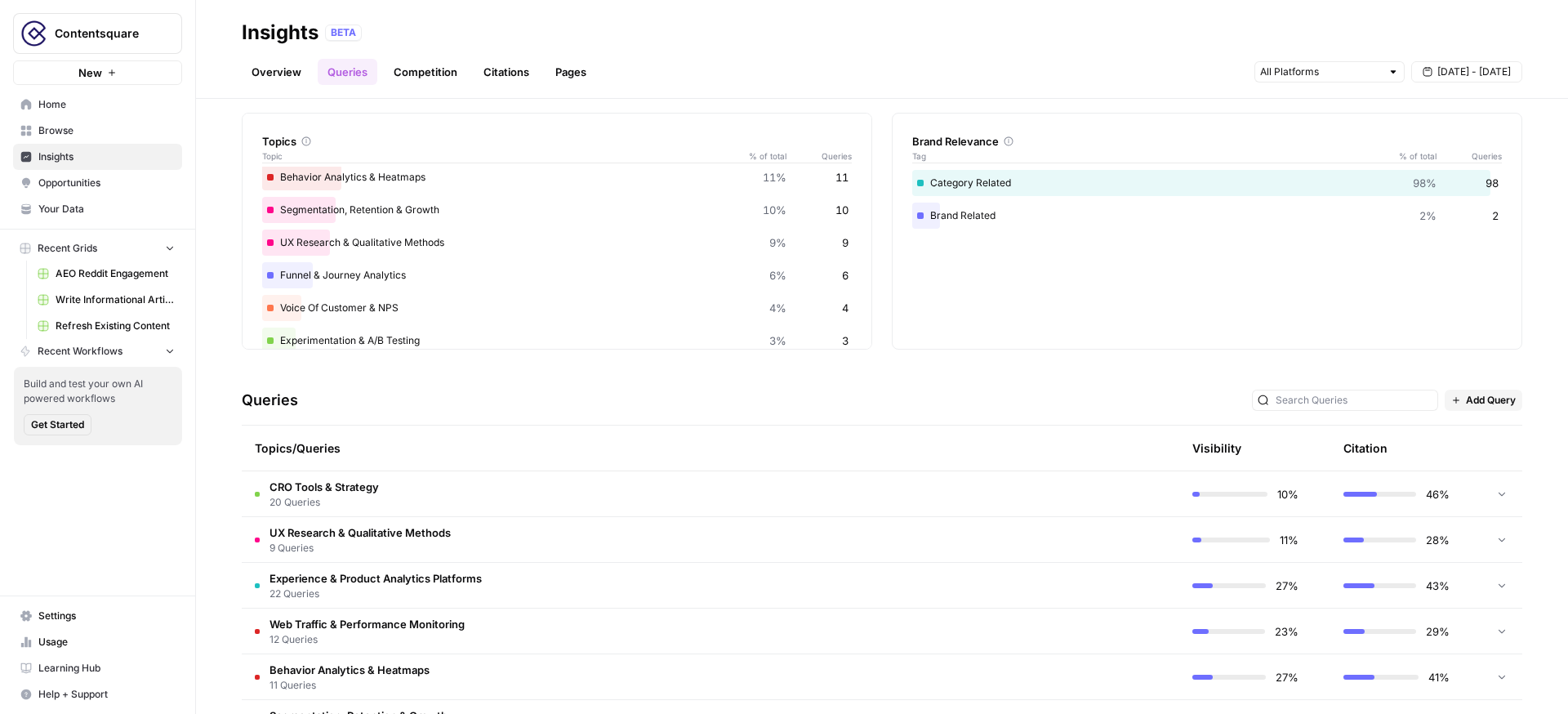
scroll to position [48, 0]
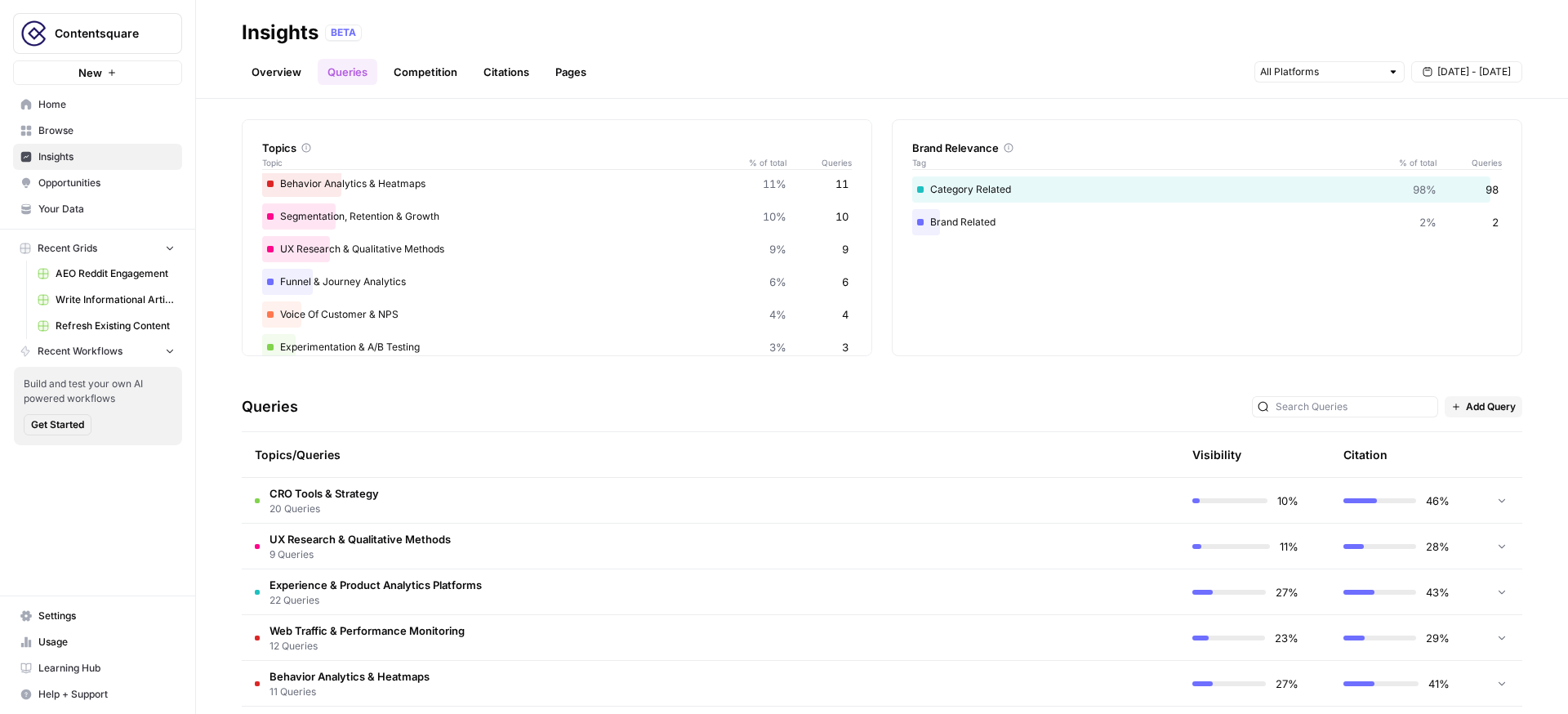
click at [519, 76] on link "Citations" at bounding box center [506, 72] width 65 height 26
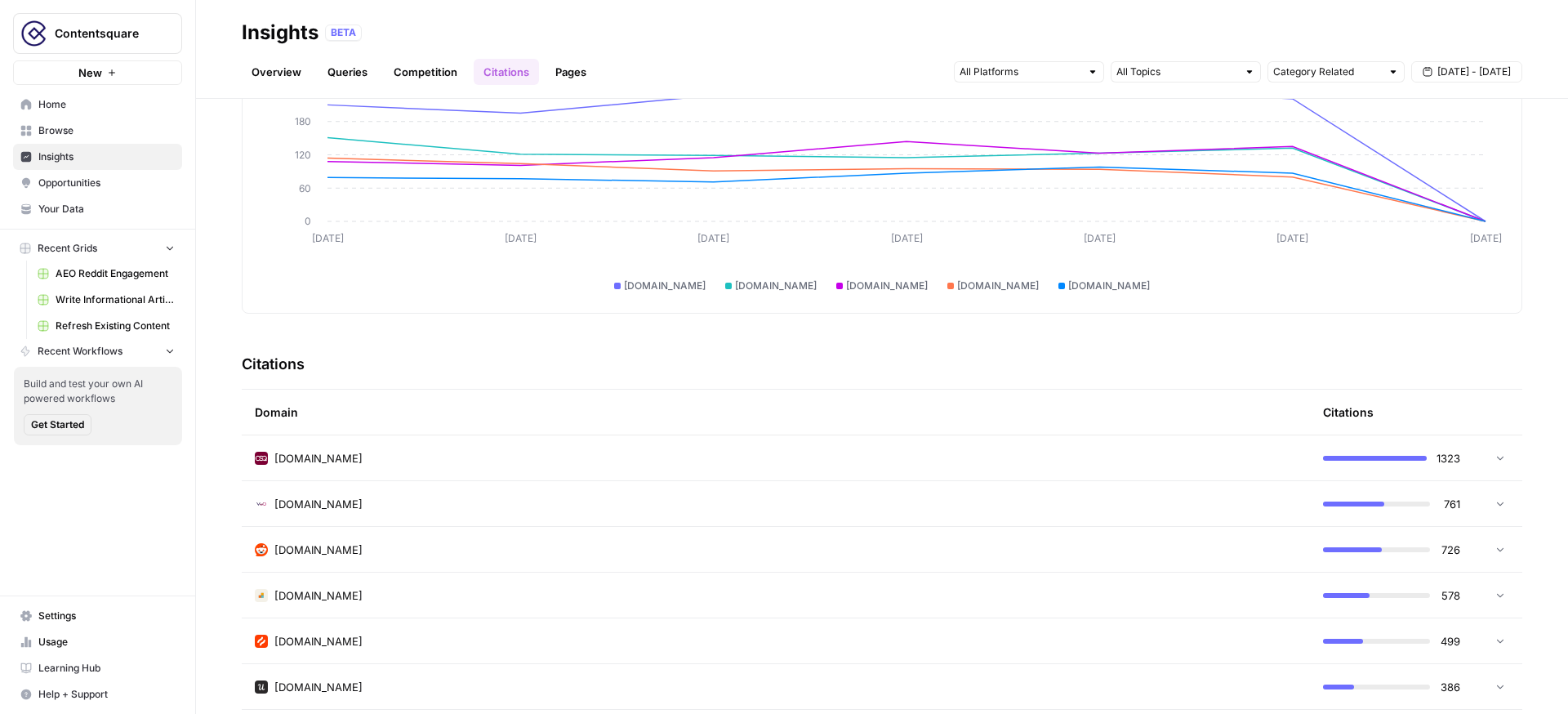
scroll to position [202, 0]
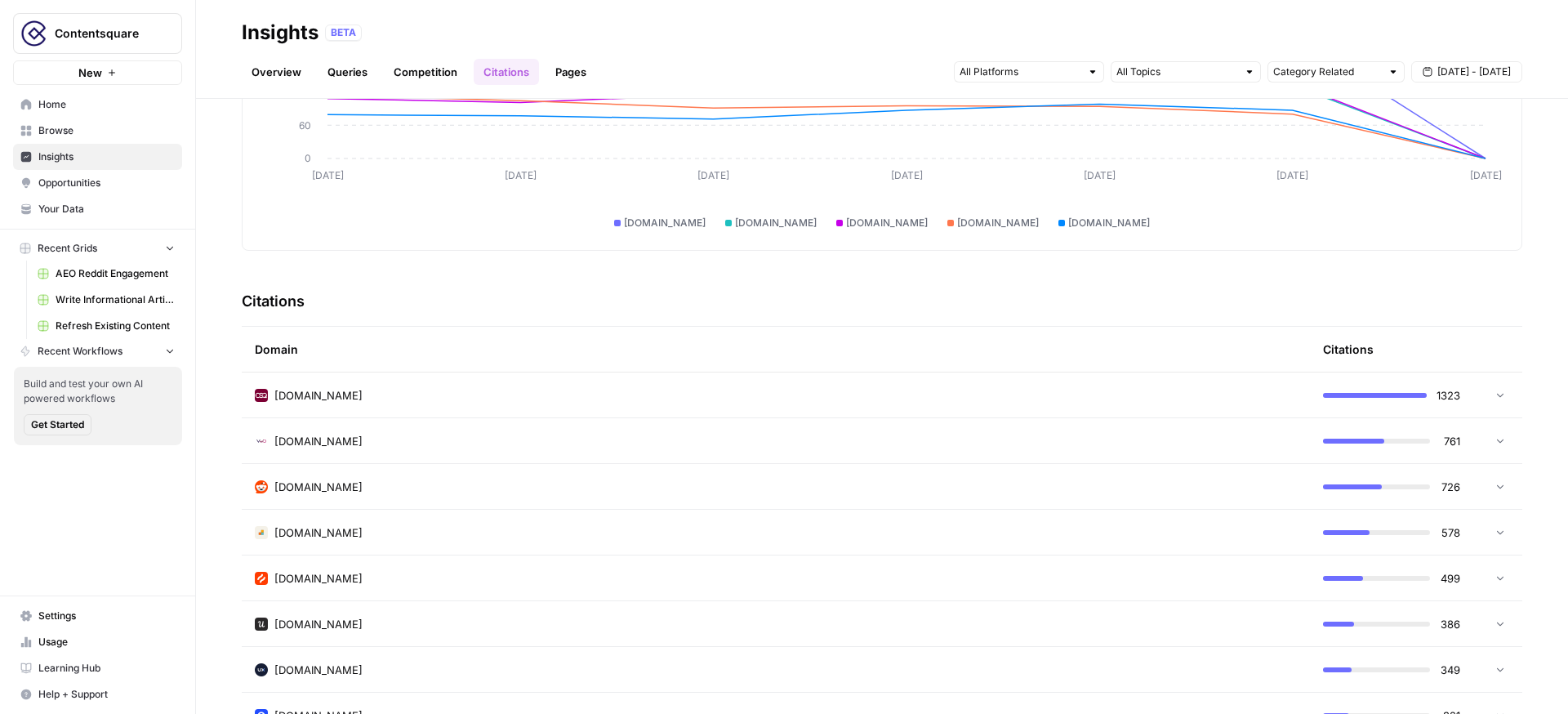
click at [567, 492] on div "reddit.com" at bounding box center [775, 487] width 1042 height 17
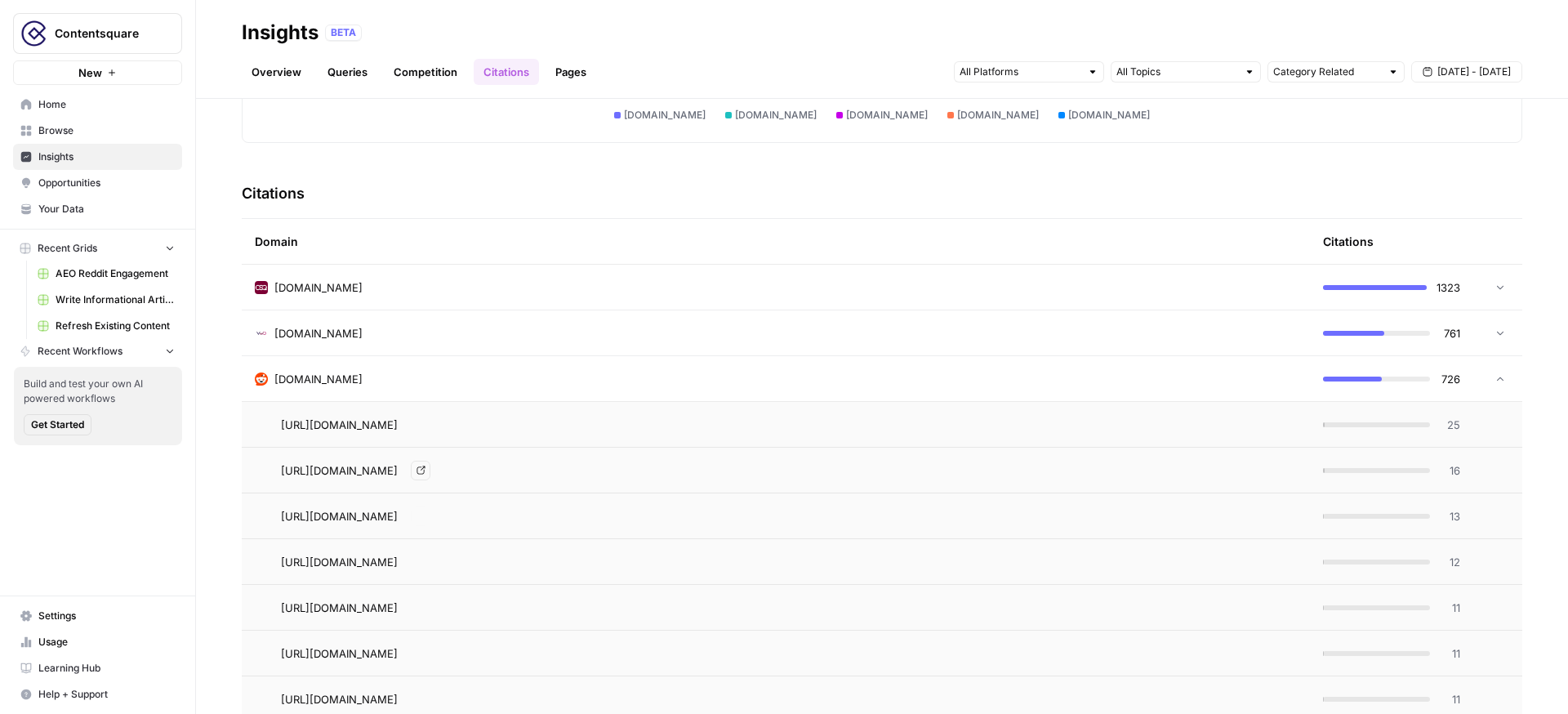
scroll to position [329, 0]
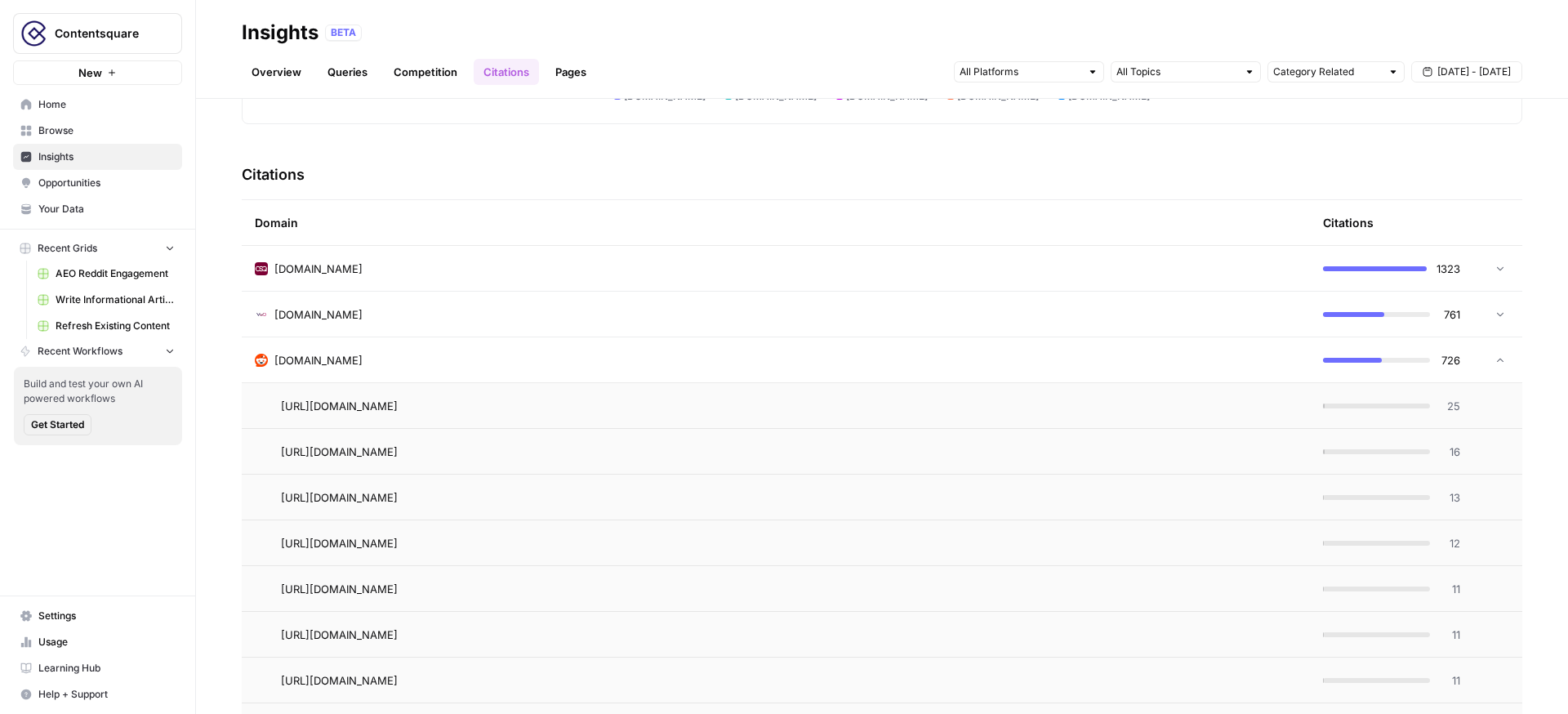
click at [425, 404] on icon "Go to page https://www.reddit.com/r/marketing/comments/1g92c8m/conversion_rate_…" at bounding box center [420, 406] width 8 height 8
click at [1165, 355] on div "reddit.com" at bounding box center [775, 361] width 1042 height 17
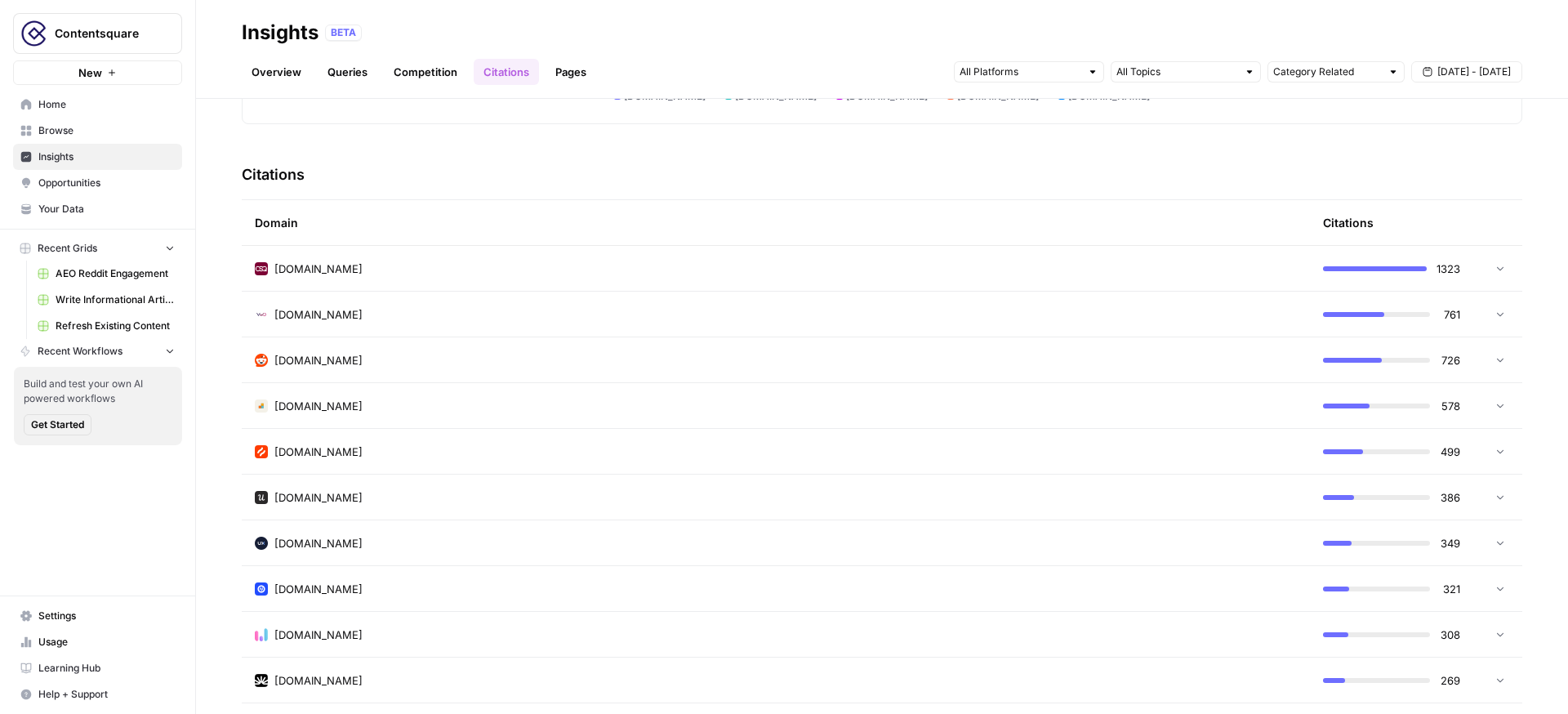
scroll to position [0, 0]
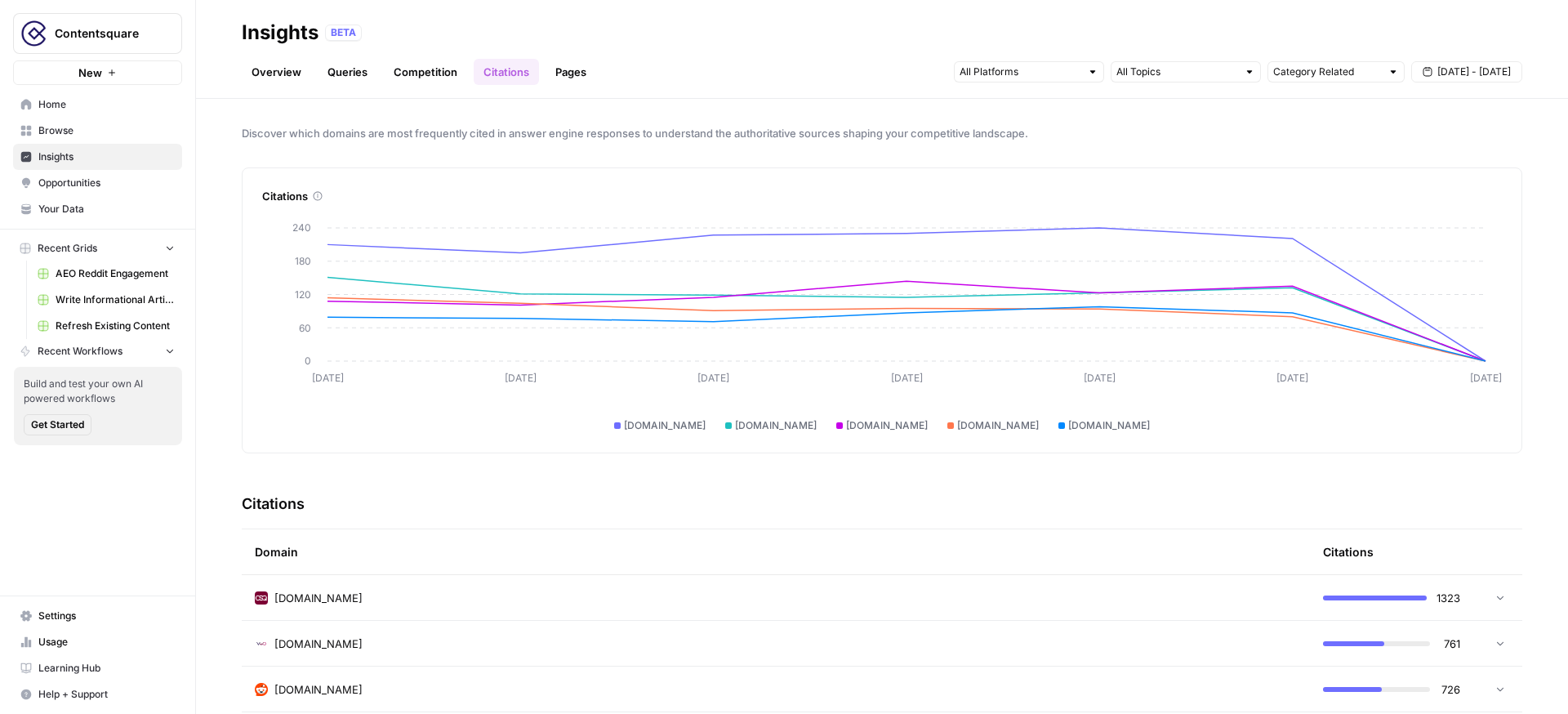
click at [577, 76] on link "Pages" at bounding box center [570, 72] width 51 height 26
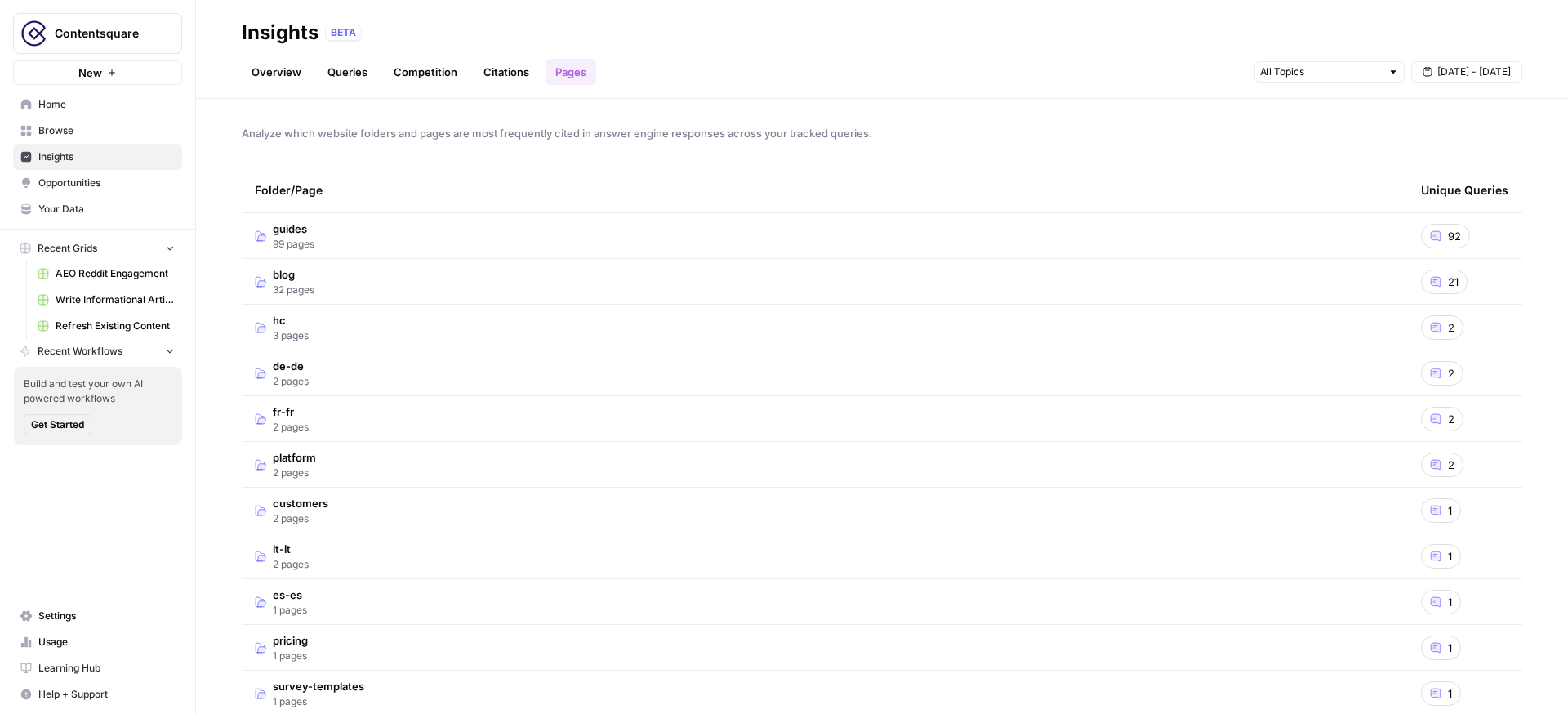
click at [477, 275] on td "blog 32 pages" at bounding box center [825, 281] width 1166 height 45
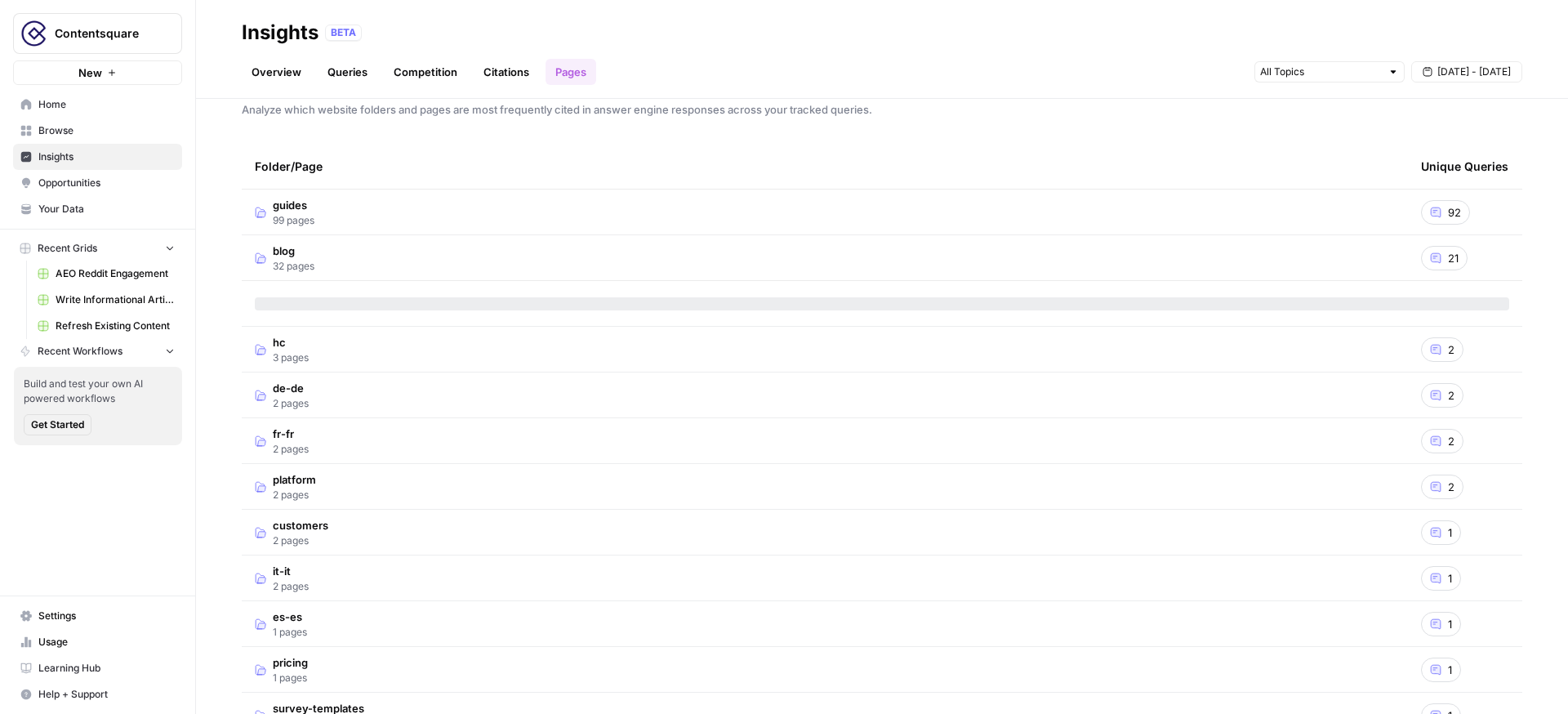
scroll to position [32, 0]
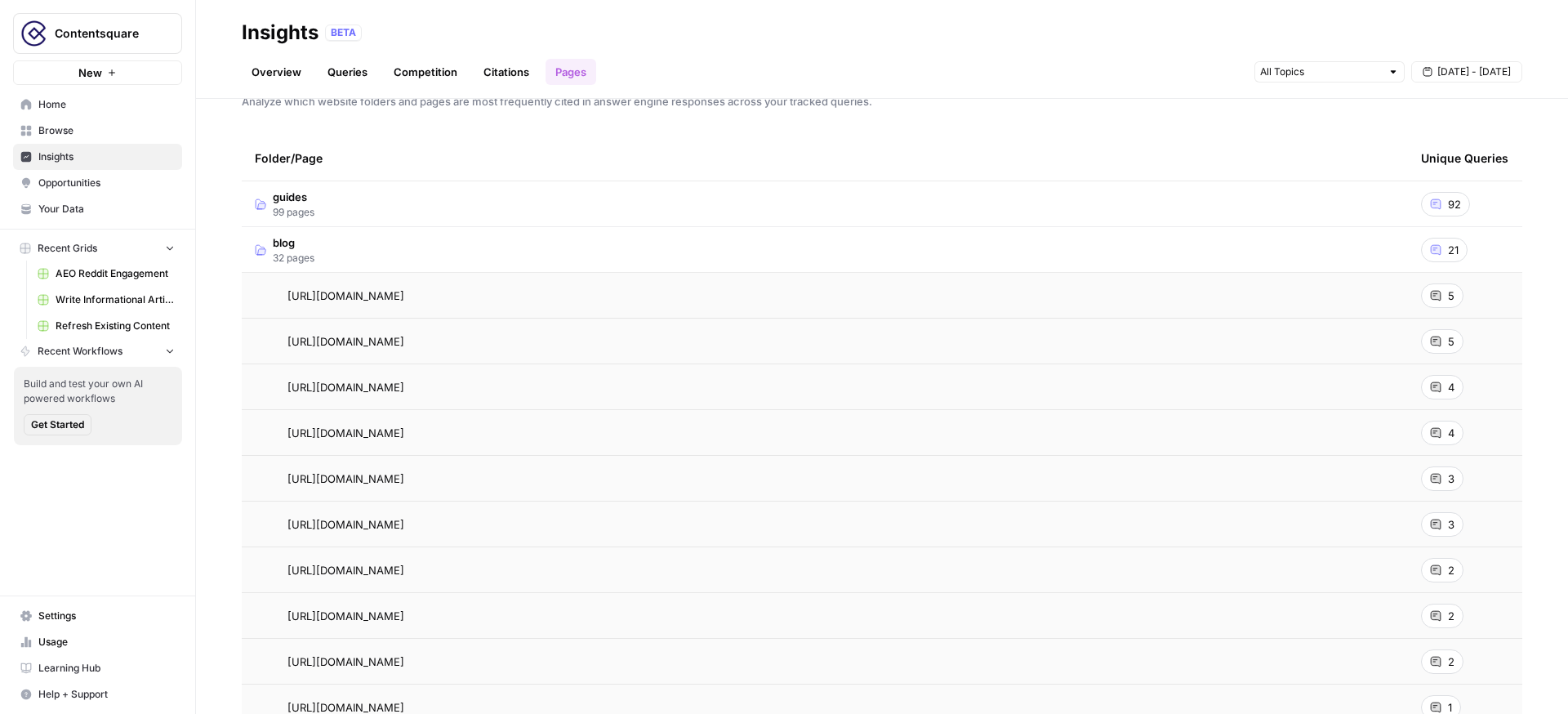
click at [1439, 296] on icon at bounding box center [1436, 295] width 10 height 10
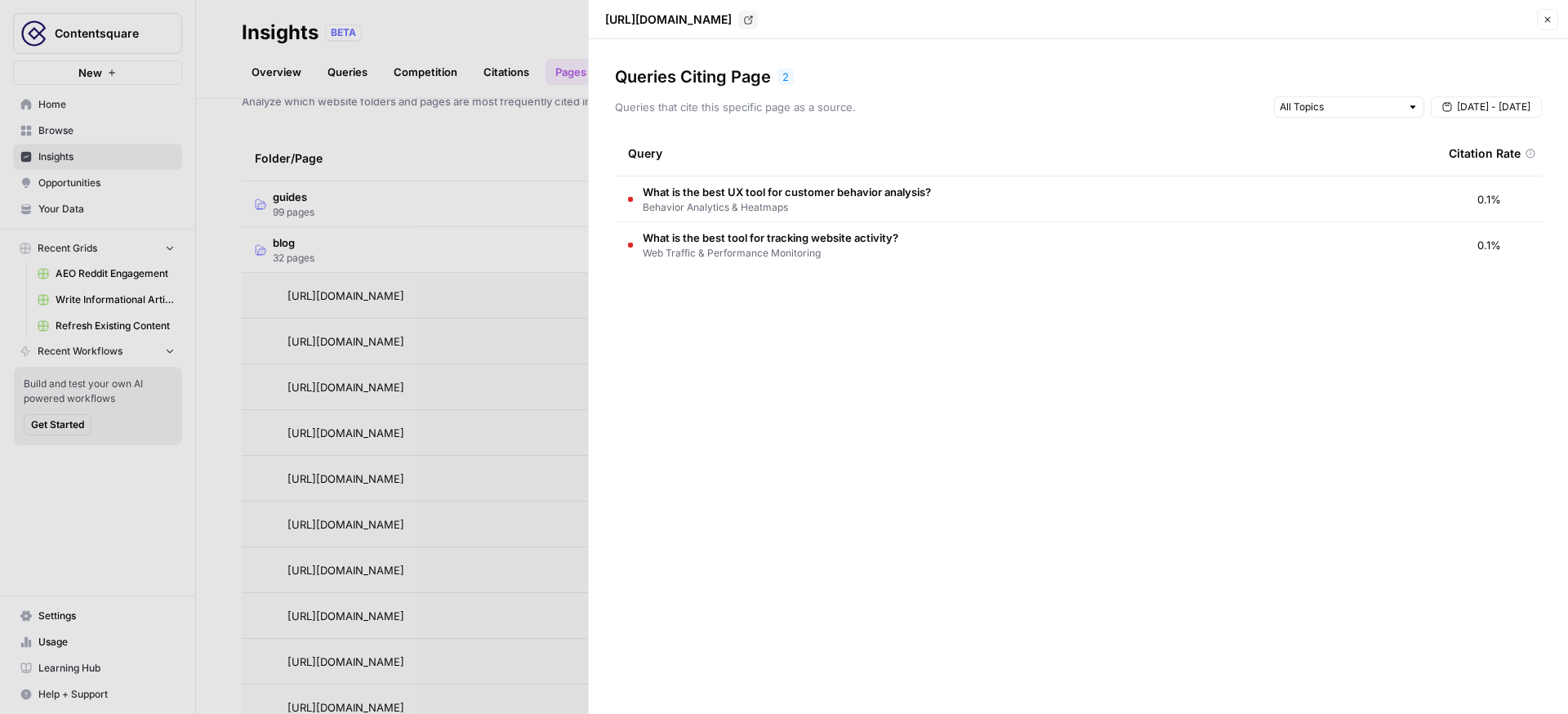
click at [504, 225] on div at bounding box center [784, 357] width 1568 height 714
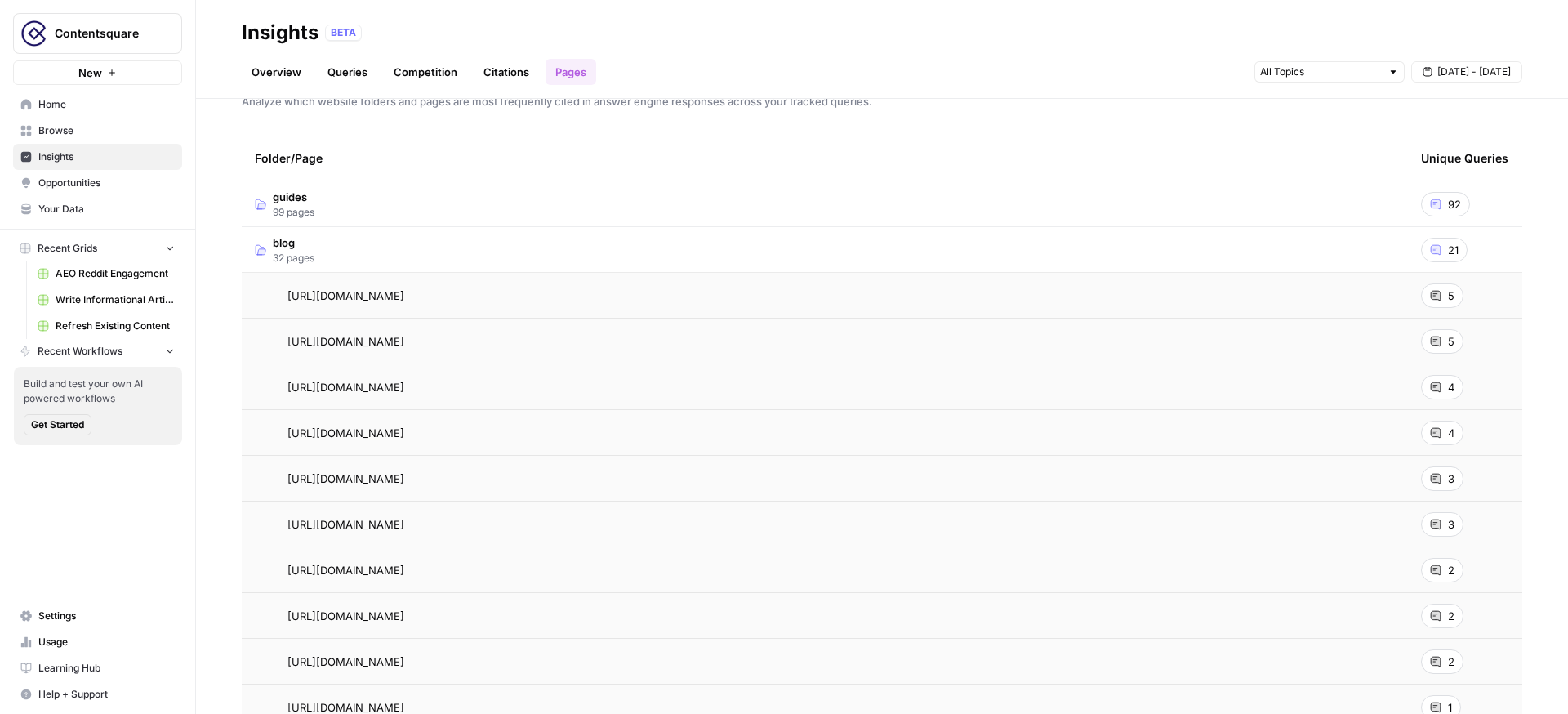
click at [266, 65] on link "Overview" at bounding box center [276, 72] width 69 height 26
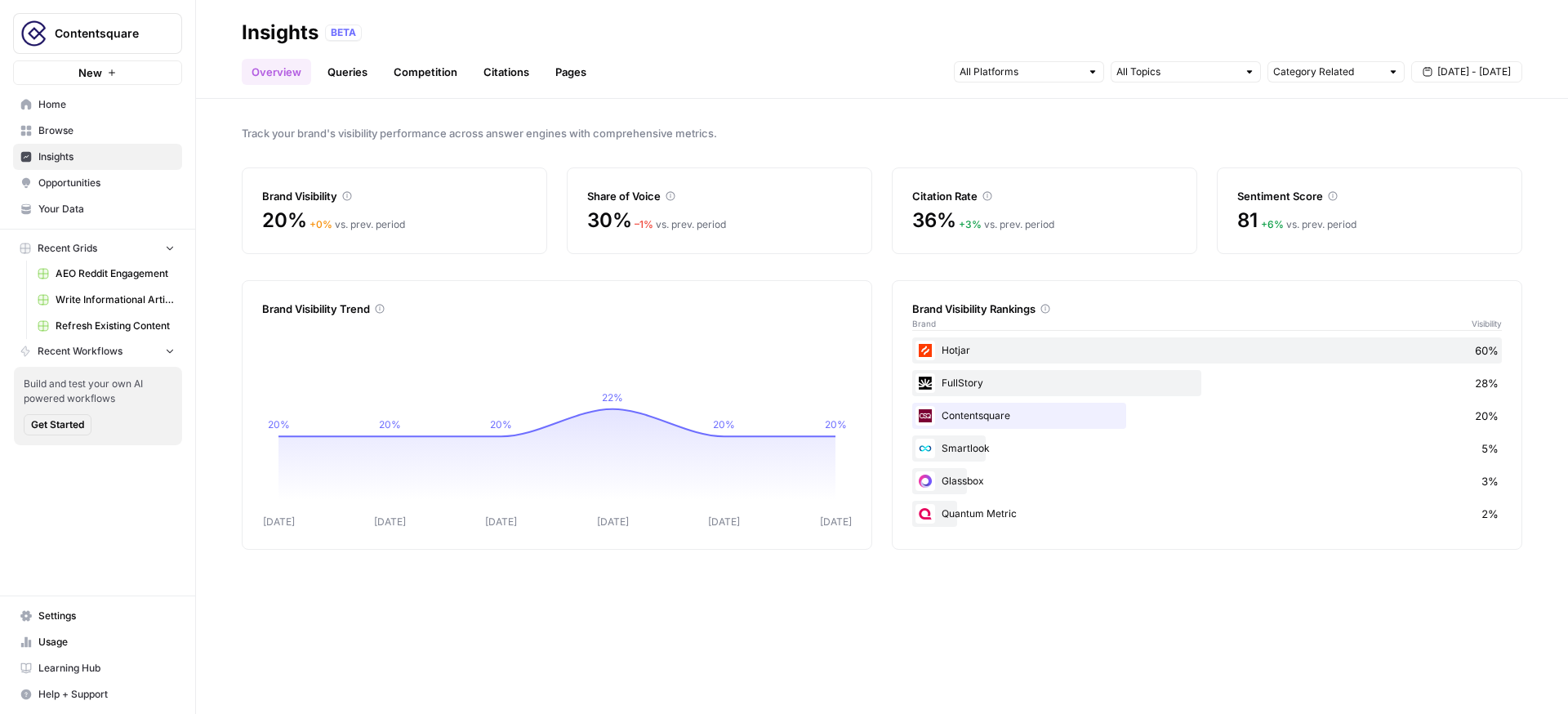
click at [89, 184] on span "Opportunities" at bounding box center [107, 183] width 136 height 15
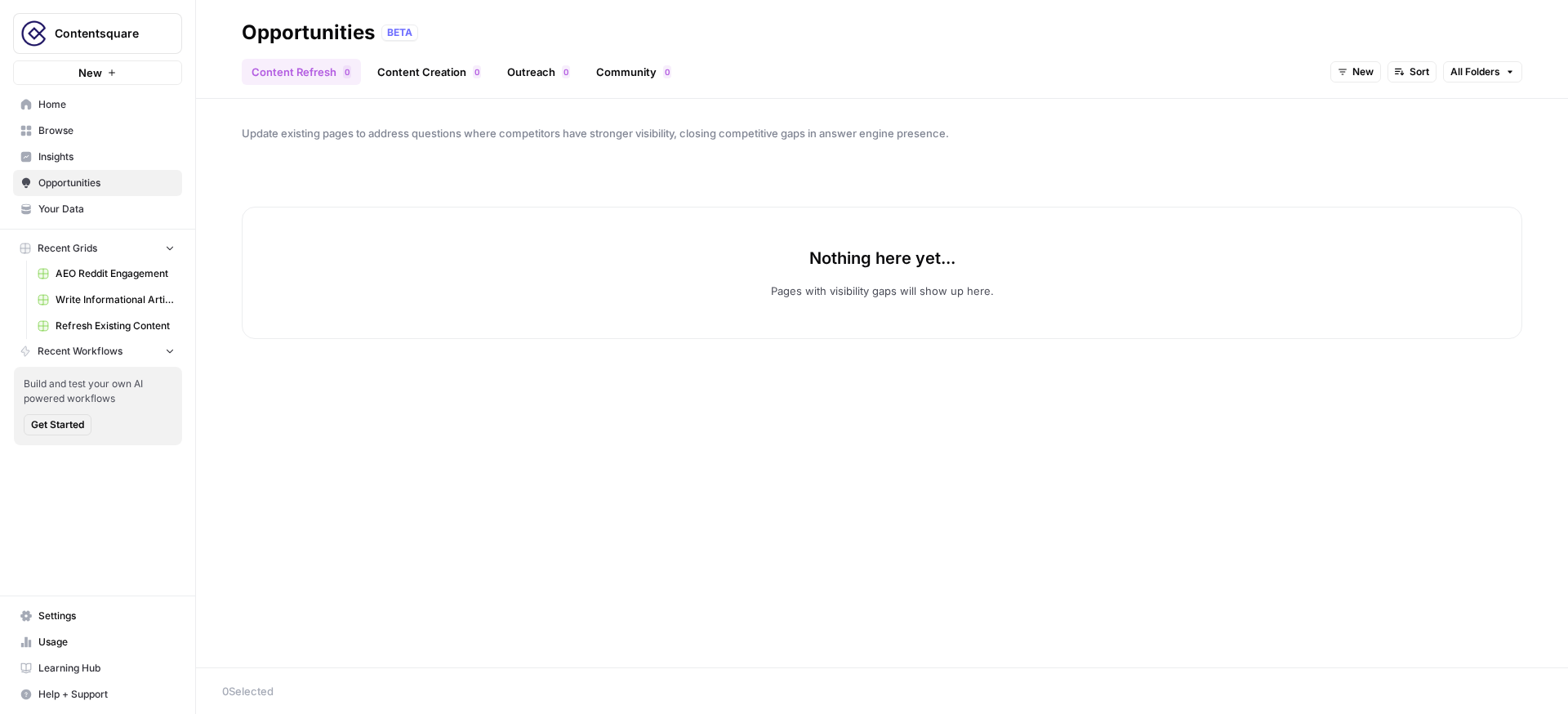
click at [1349, 69] on button "New" at bounding box center [1355, 72] width 51 height 21
click at [1356, 150] on div "In Progress" at bounding box center [1389, 154] width 90 height 17
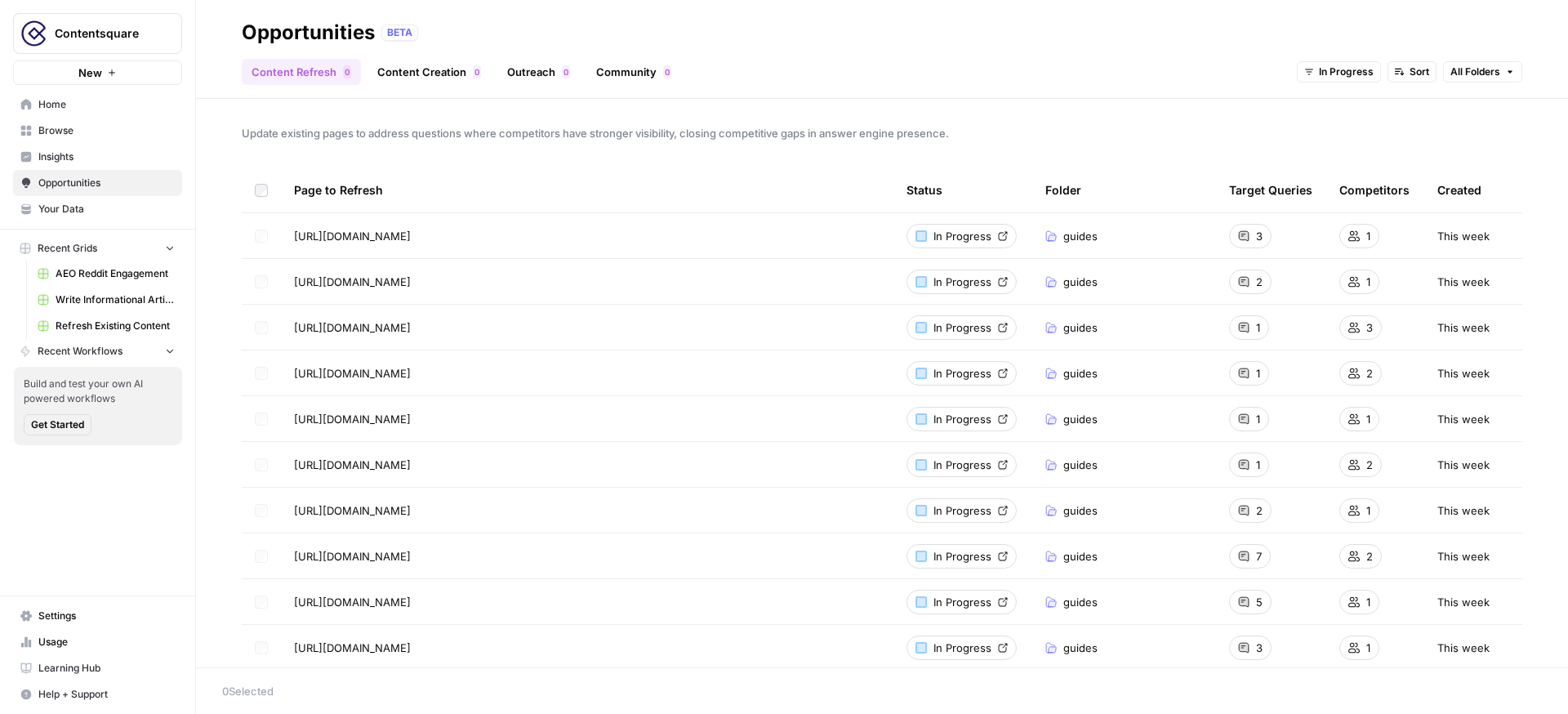
click at [419, 69] on link "Content Creation 0" at bounding box center [429, 72] width 123 height 26
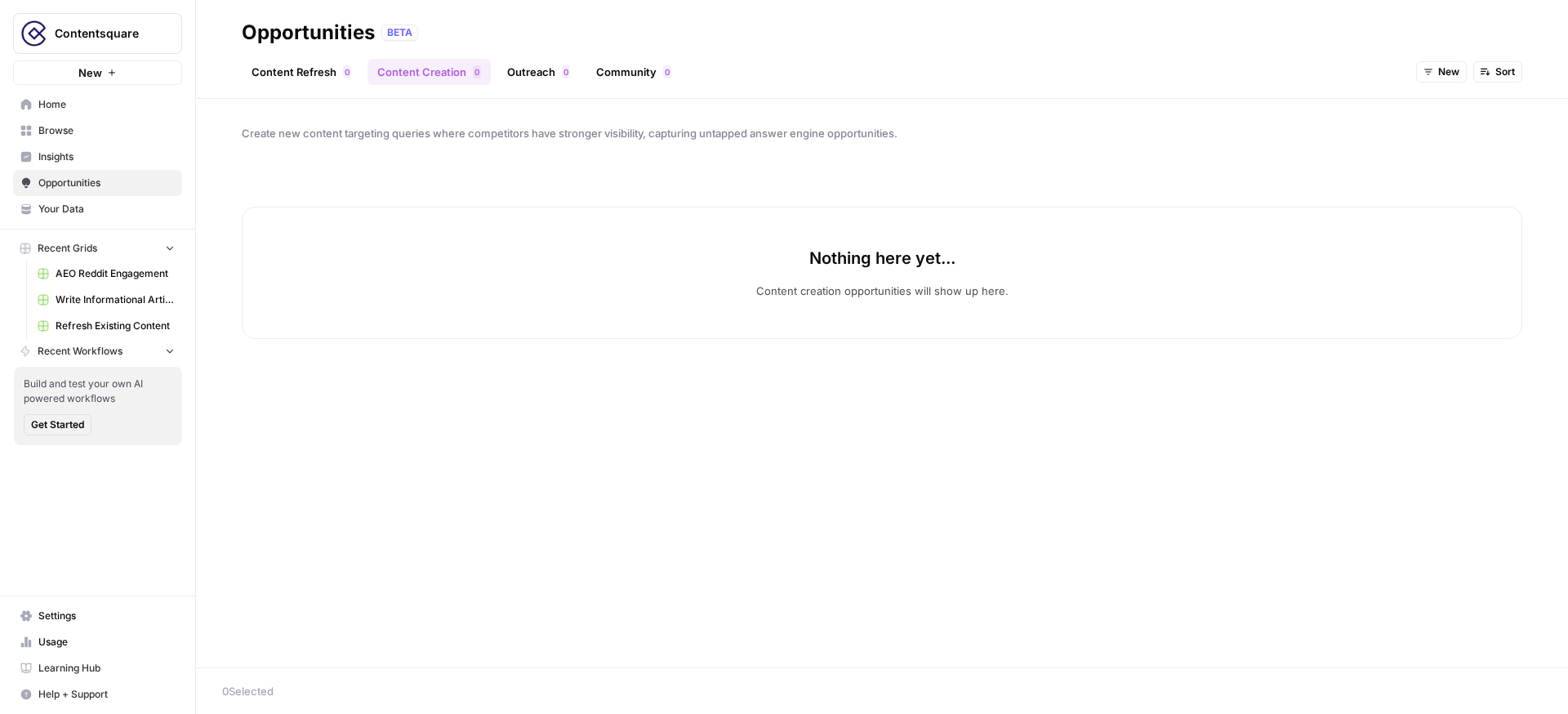
click at [1433, 76] on button "New" at bounding box center [1441, 72] width 51 height 21
click at [1457, 156] on span "In Progress" at bounding box center [1480, 154] width 65 height 17
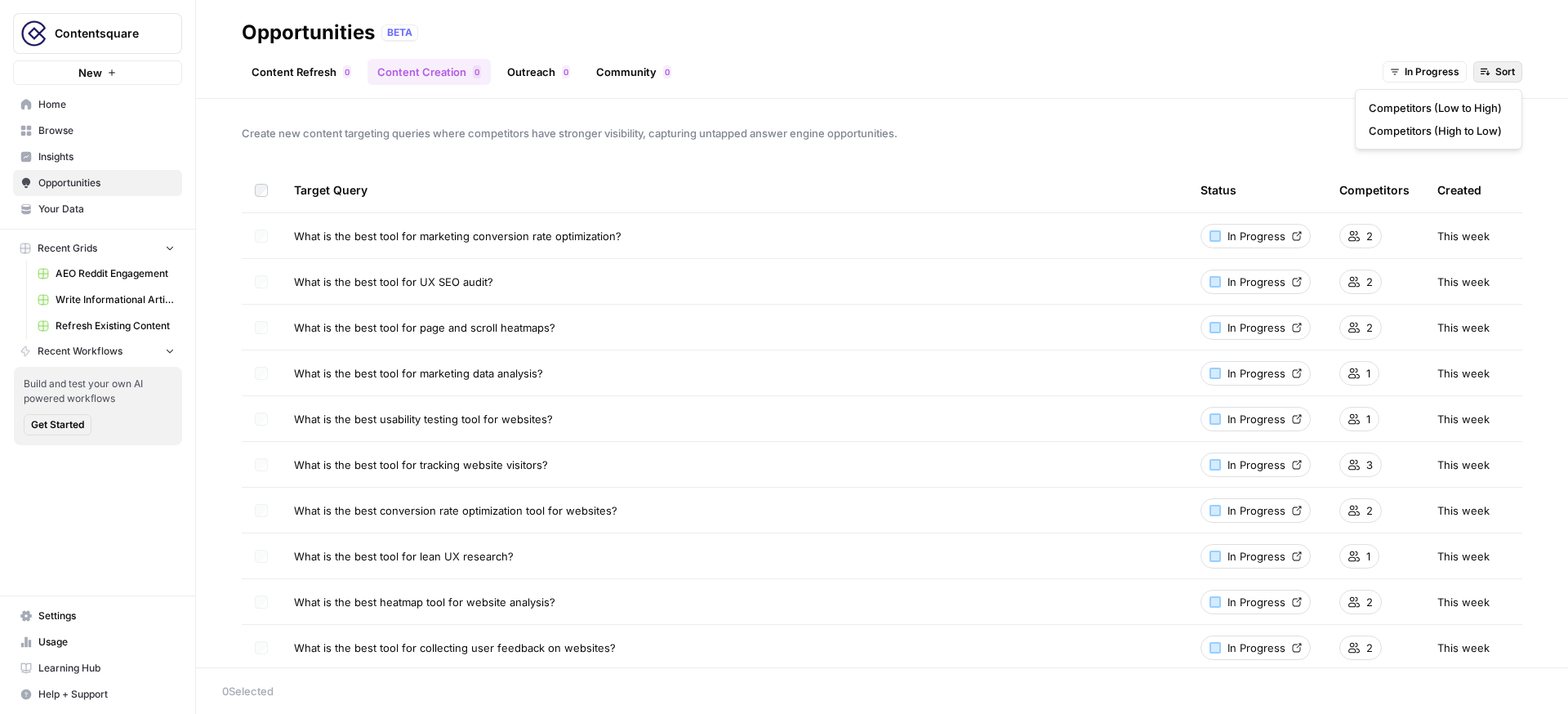
click at [1497, 69] on span "Sort" at bounding box center [1505, 72] width 19 height 15
click at [1465, 127] on span "Competitors (High to Low)" at bounding box center [1435, 131] width 133 height 17
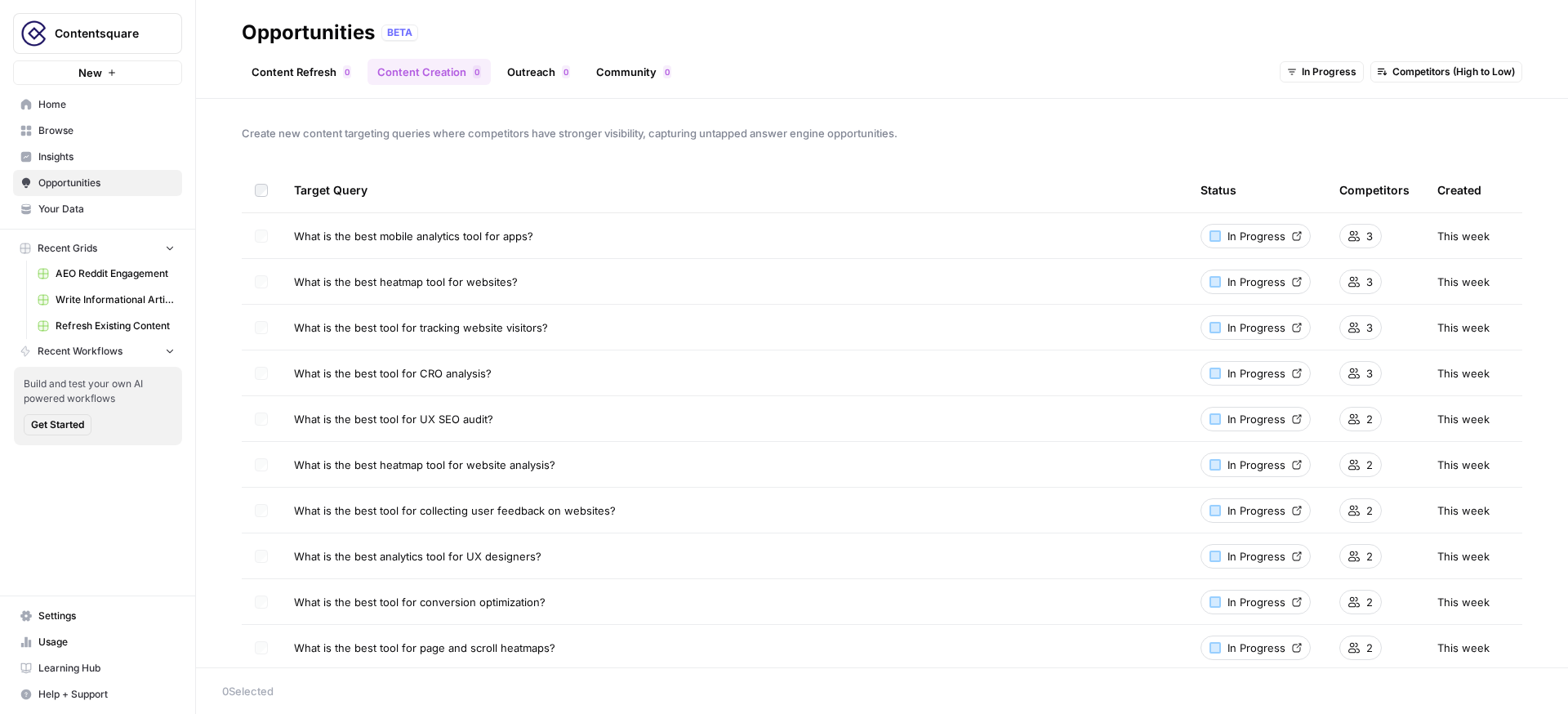
click at [144, 303] on span "Write Informational Article" at bounding box center [115, 300] width 120 height 15
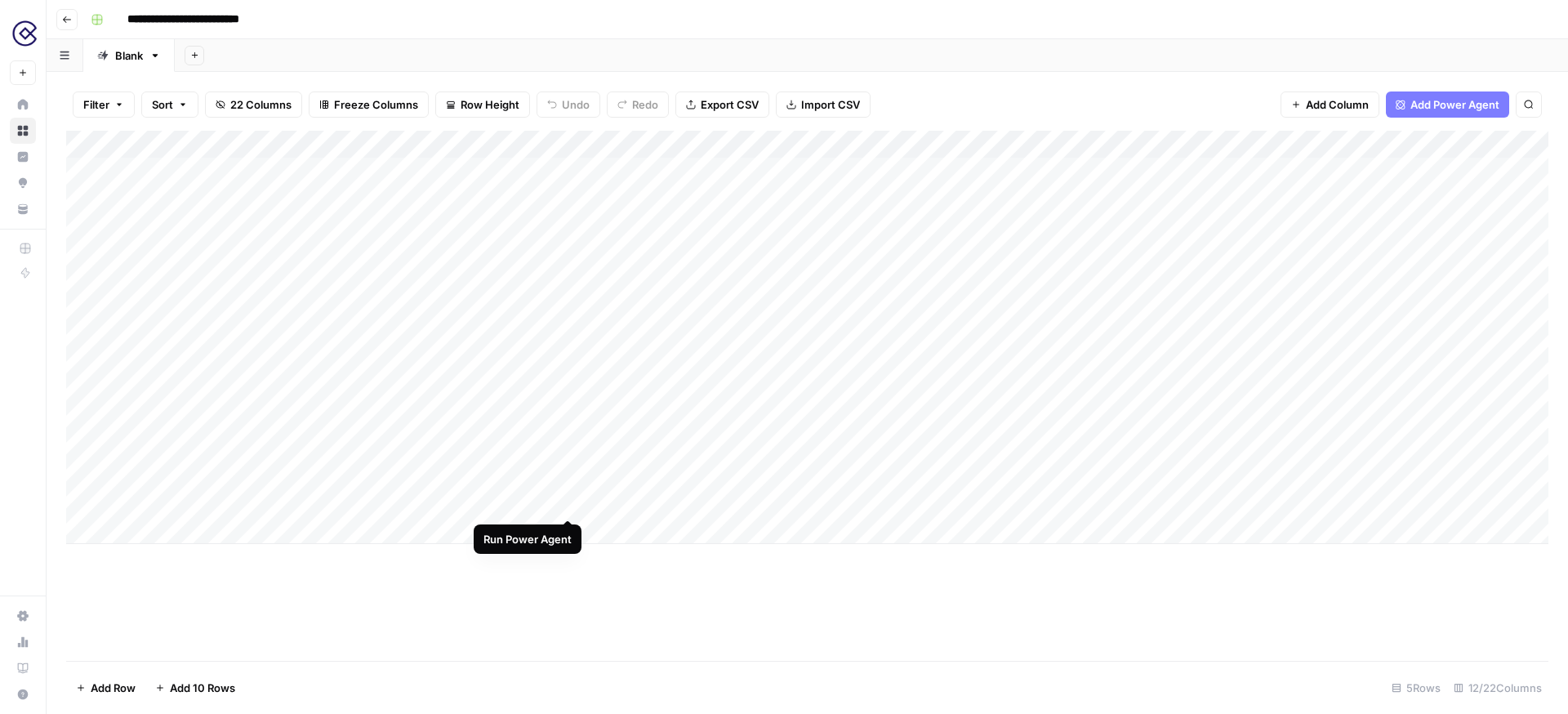
click at [565, 456] on div "Add Column" at bounding box center [807, 337] width 1482 height 413
click at [550, 144] on div "Add Column" at bounding box center [807, 337] width 1482 height 413
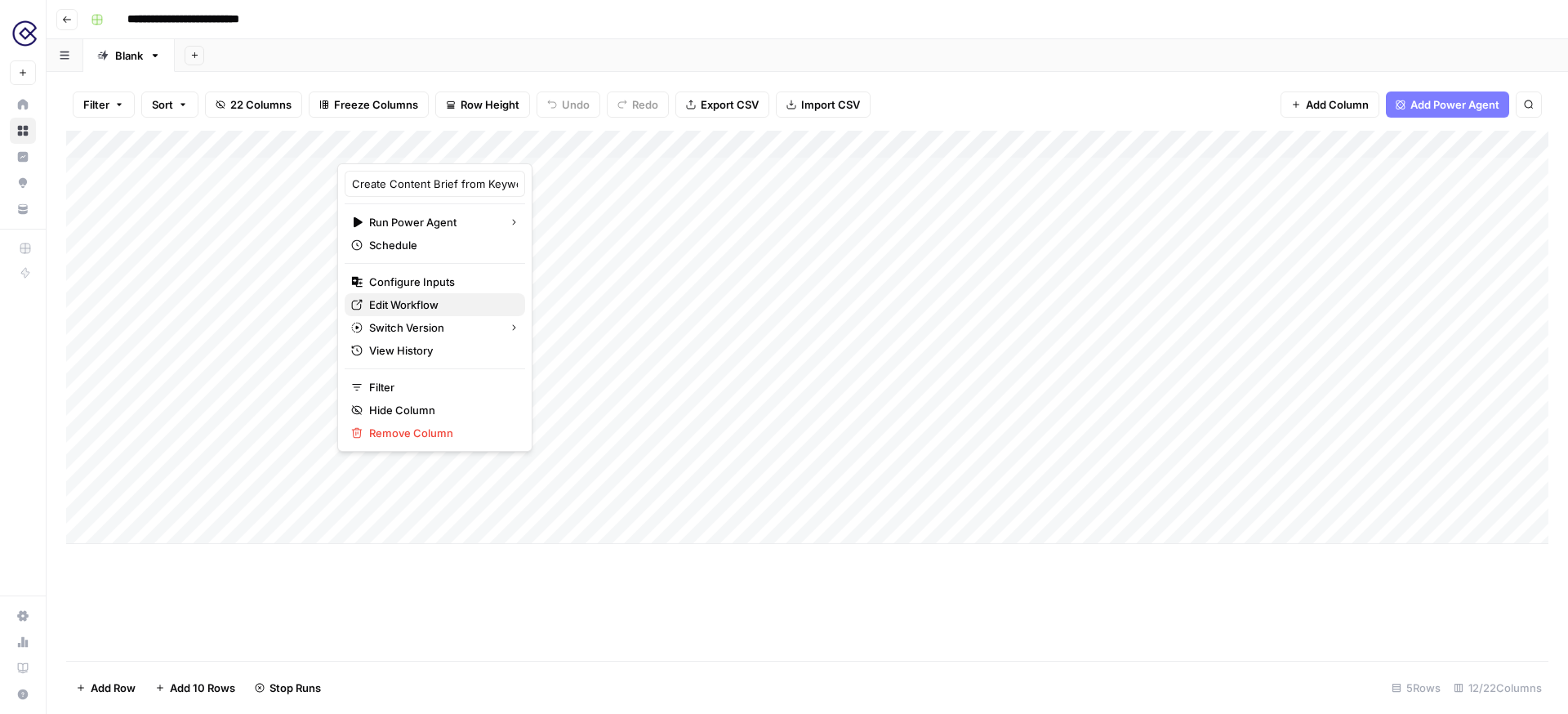
click at [412, 312] on span "Edit Workflow" at bounding box center [440, 305] width 143 height 17
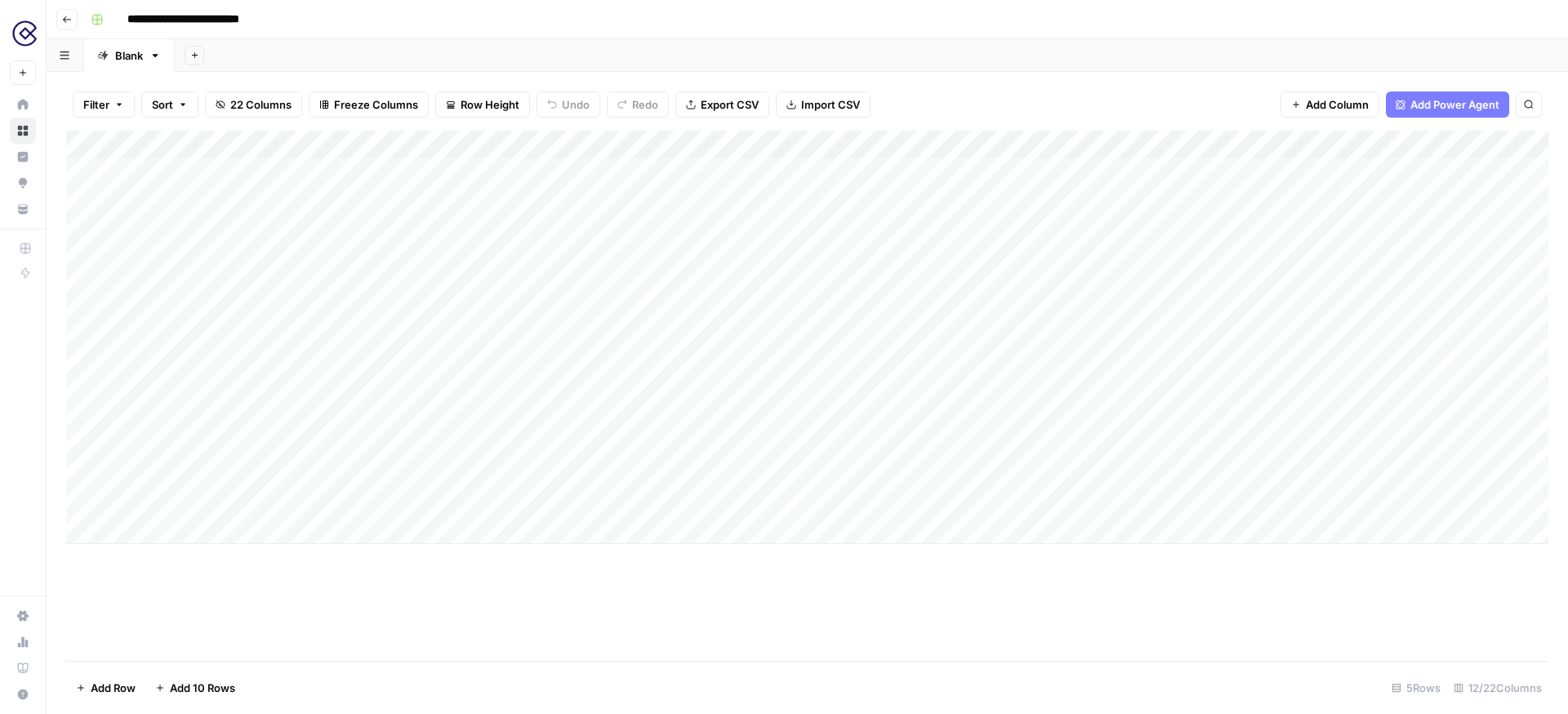
click at [565, 458] on div "Add Column" at bounding box center [807, 337] width 1482 height 413
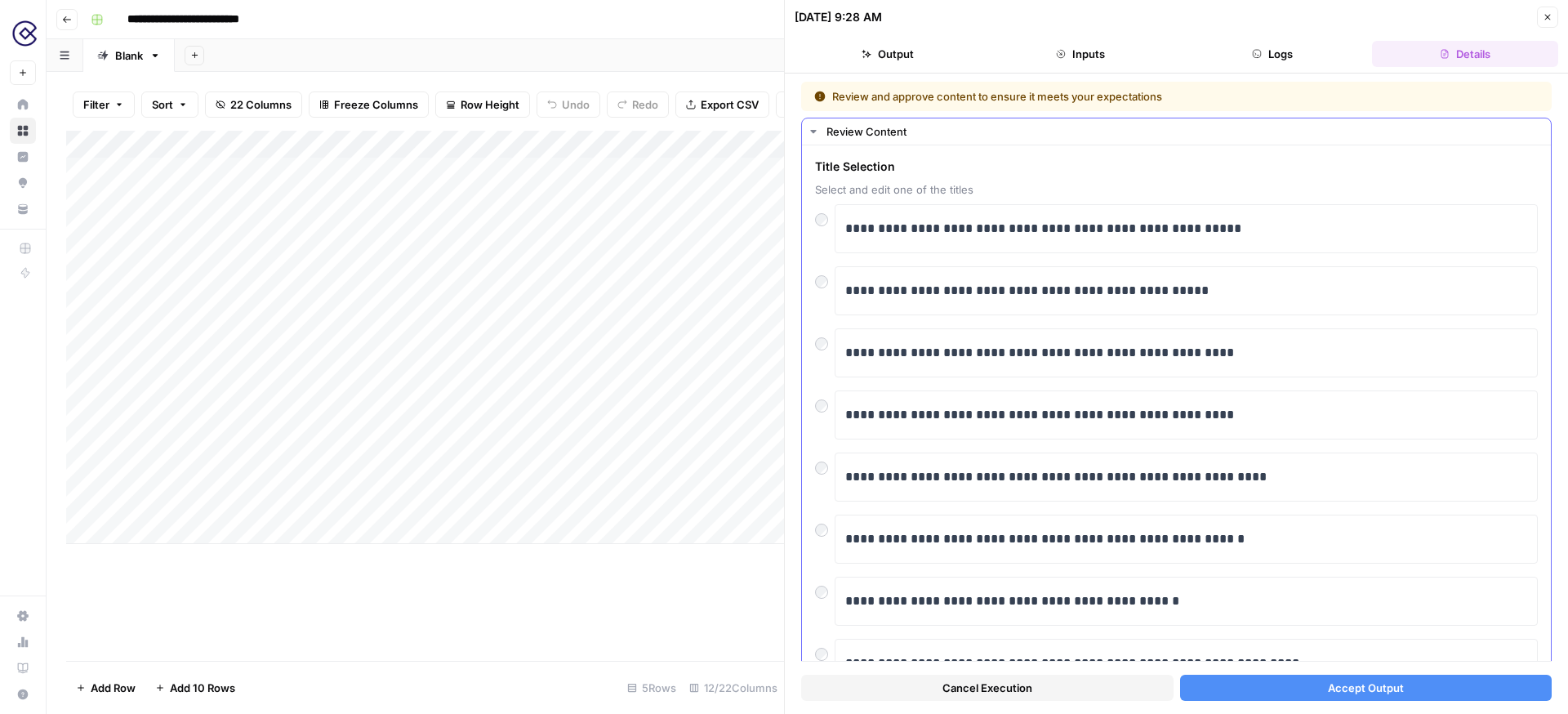
click at [825, 349] on div at bounding box center [824, 340] width 19 height 23
click at [1268, 361] on p "**********" at bounding box center [1185, 352] width 681 height 21
click at [1543, 21] on icon "button" at bounding box center [1547, 17] width 10 height 10
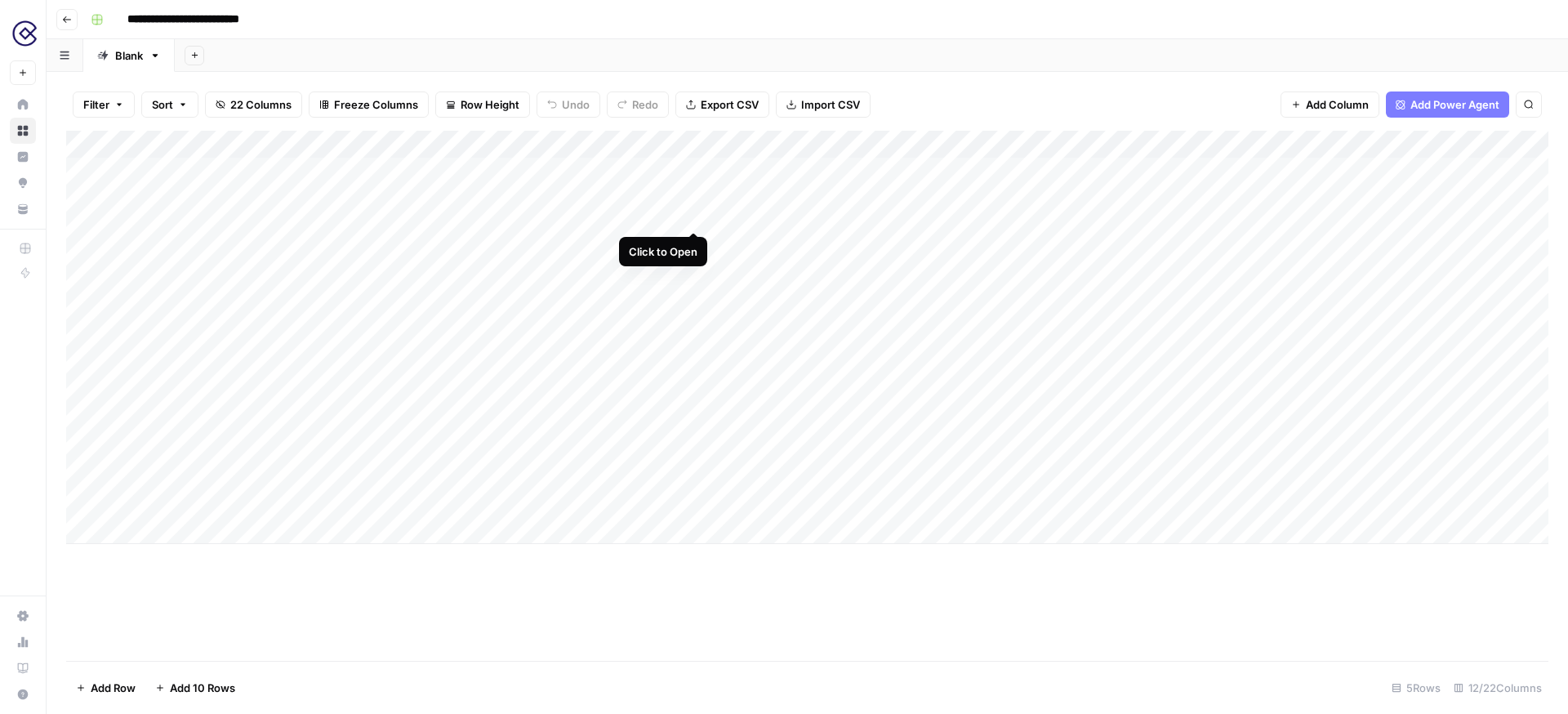
click at [692, 167] on div "Add Column" at bounding box center [807, 337] width 1482 height 413
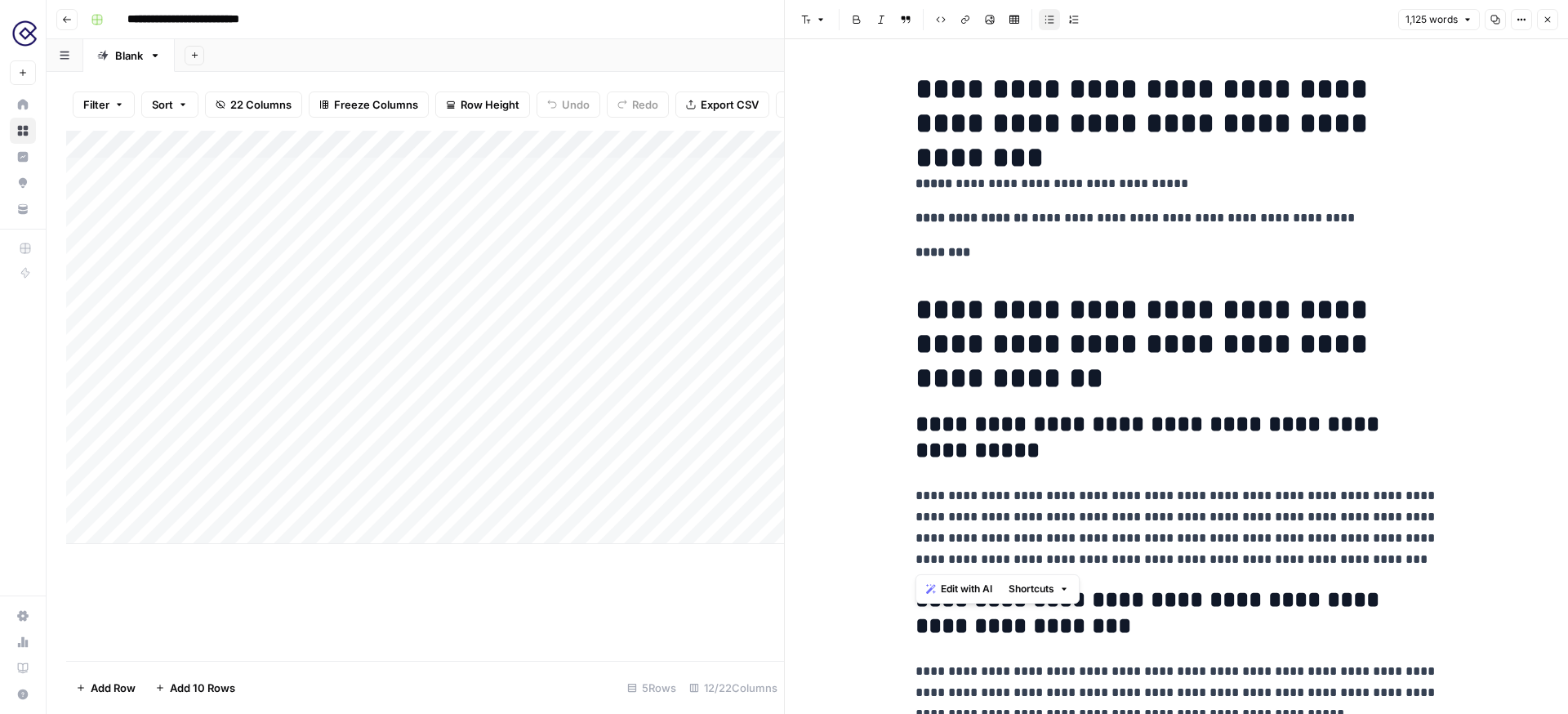
drag, startPoint x: 1351, startPoint y: 552, endPoint x: 944, endPoint y: 472, distance: 414.8
click at [968, 594] on span "Edit with AI" at bounding box center [967, 589] width 52 height 15
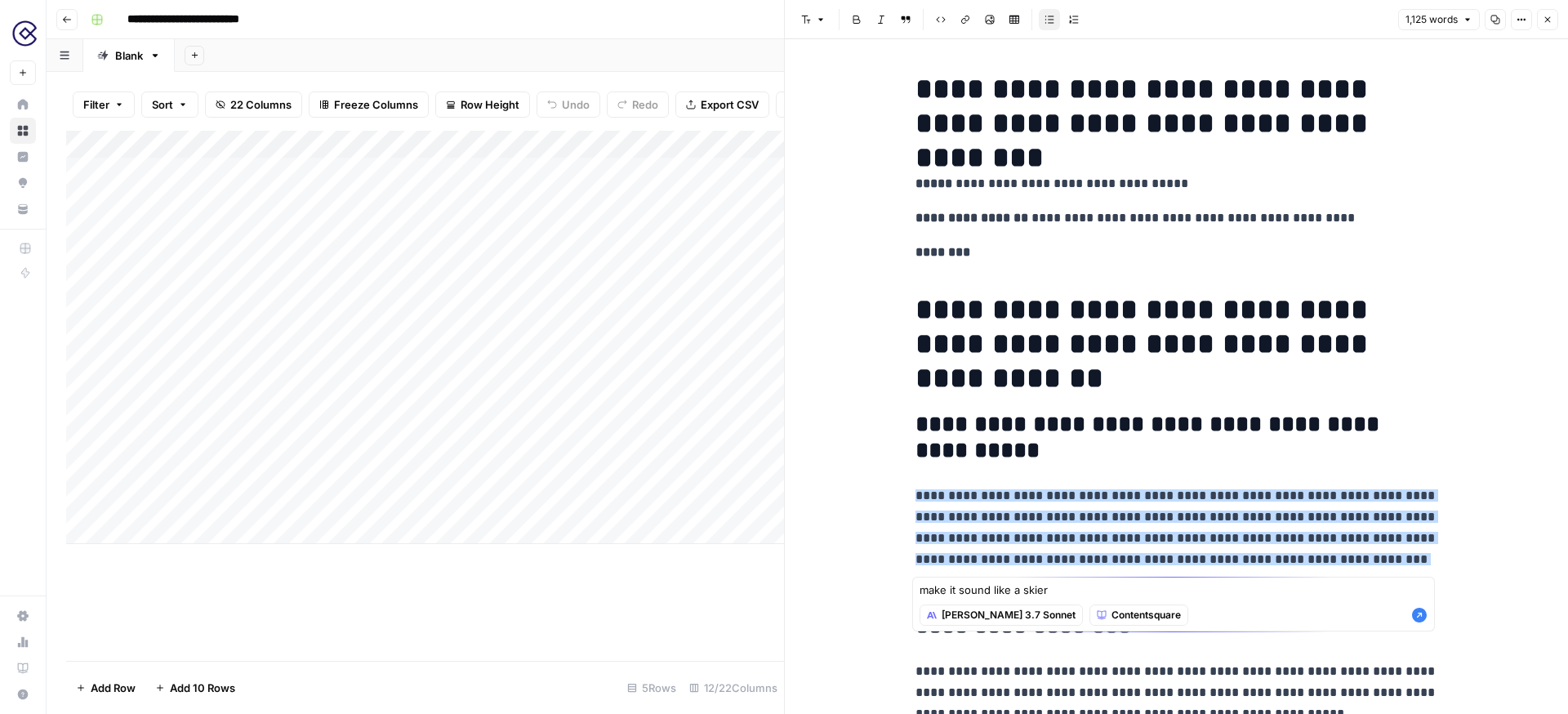
type textarea "make it sound like a skier"
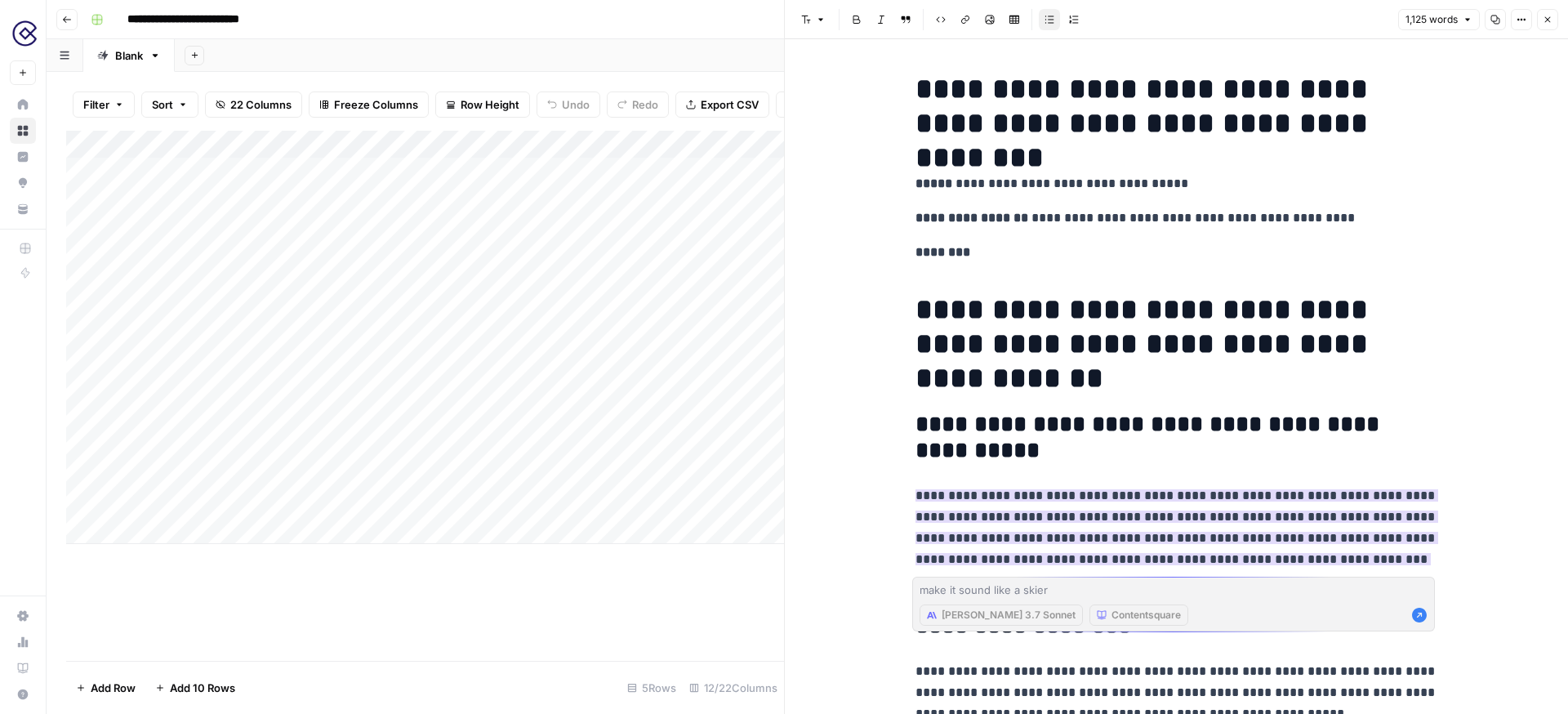
click at [1076, 259] on p "********" at bounding box center [1176, 252] width 522 height 21
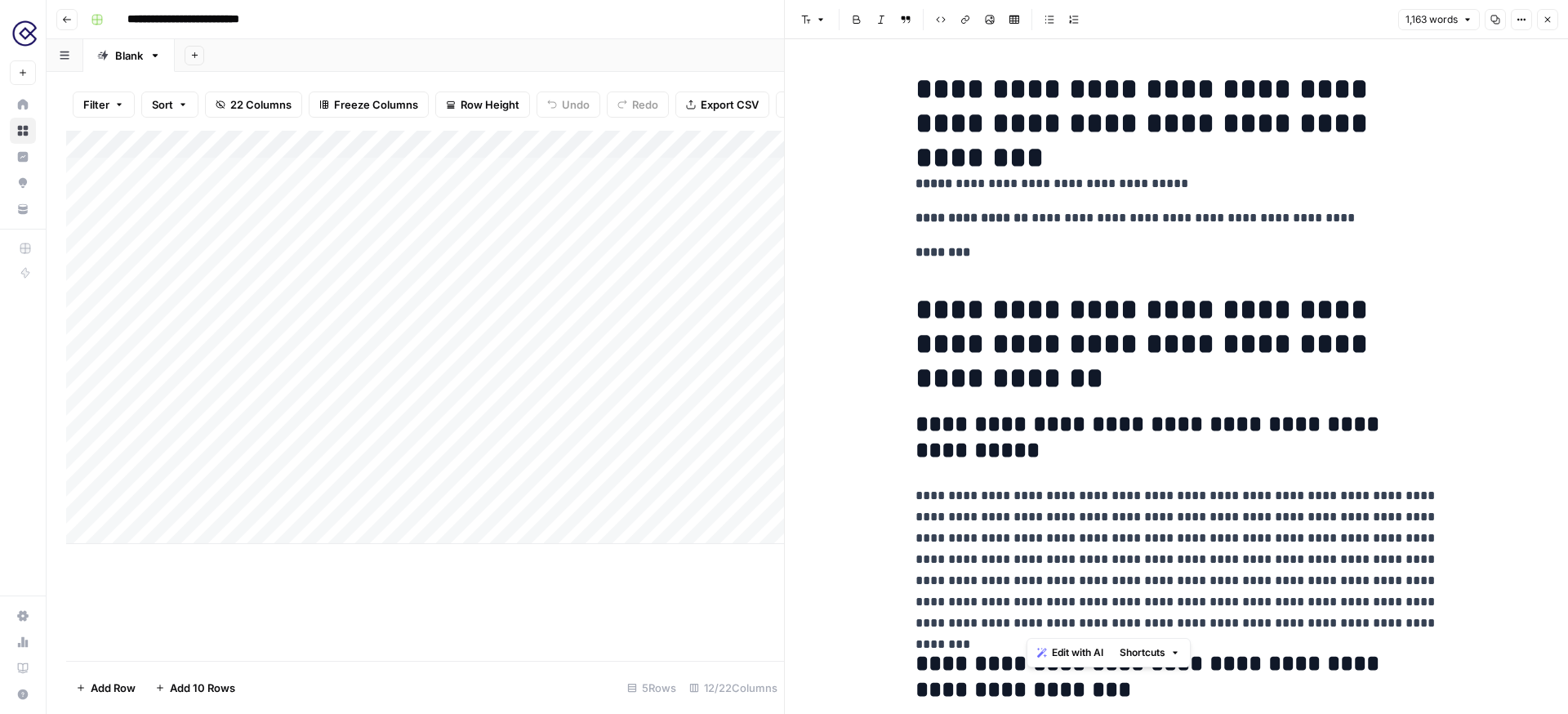
drag, startPoint x: 1194, startPoint y: 626, endPoint x: 1022, endPoint y: 499, distance: 213.8
click at [1022, 499] on p "**********" at bounding box center [1176, 559] width 522 height 149
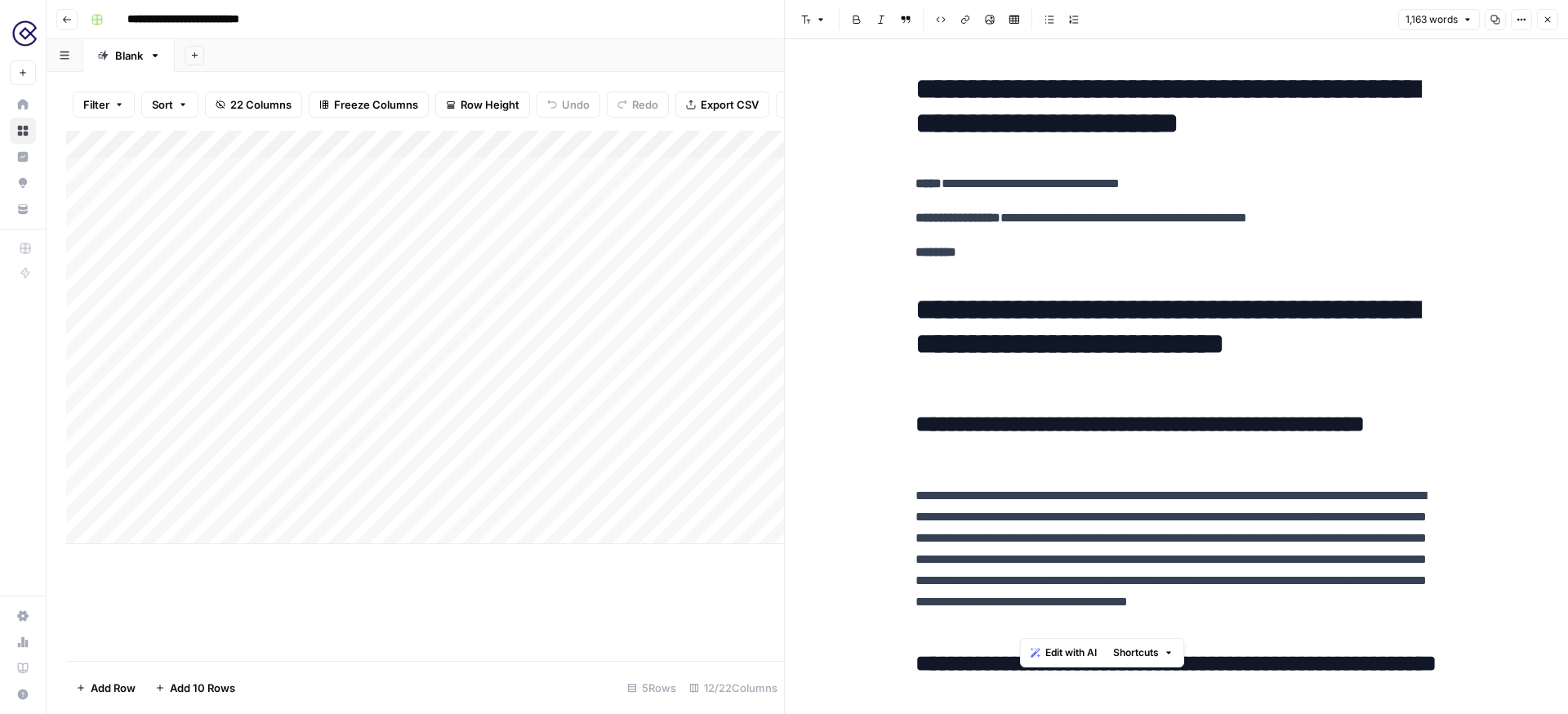
click at [1544, 20] on icon "button" at bounding box center [1547, 19] width 10 height 10
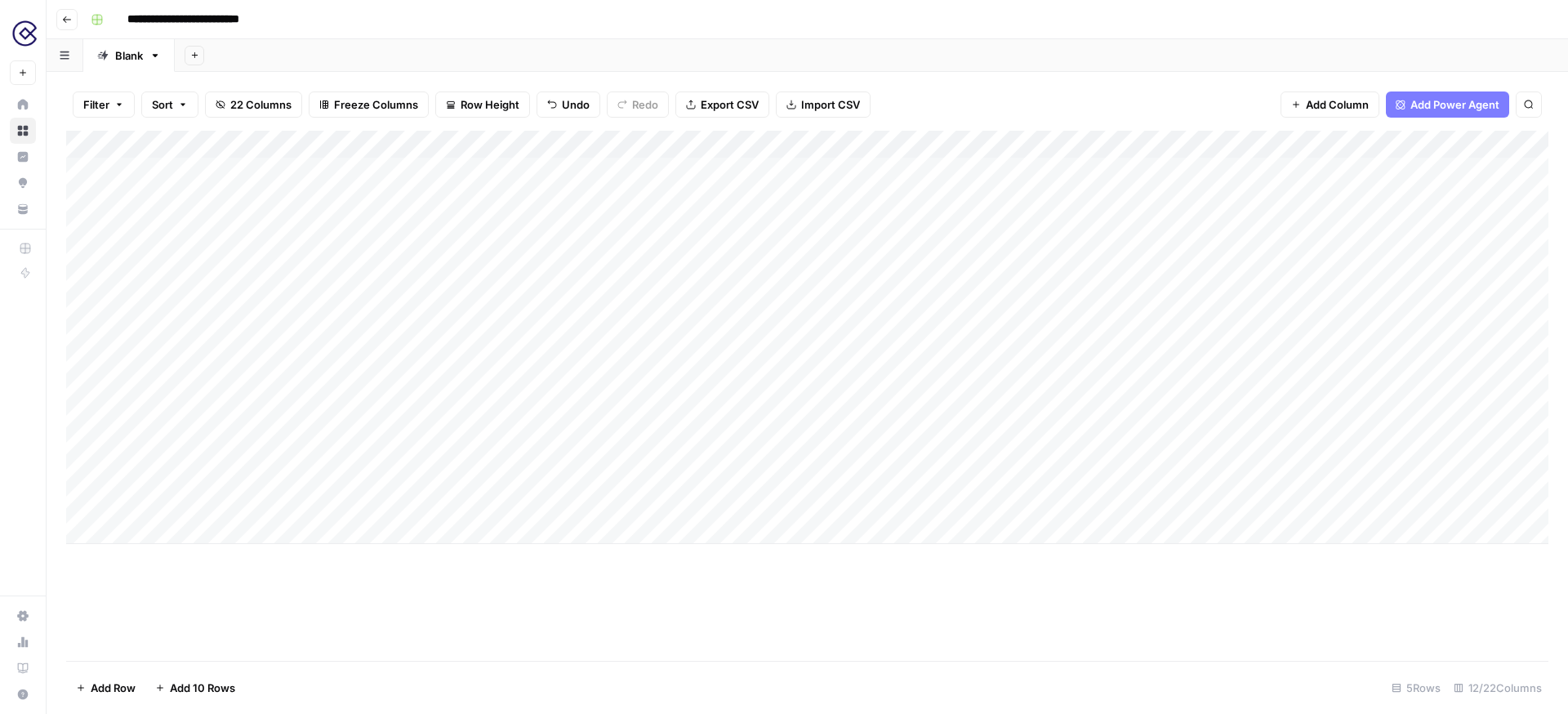
click at [926, 144] on div "Add Column" at bounding box center [807, 337] width 1482 height 413
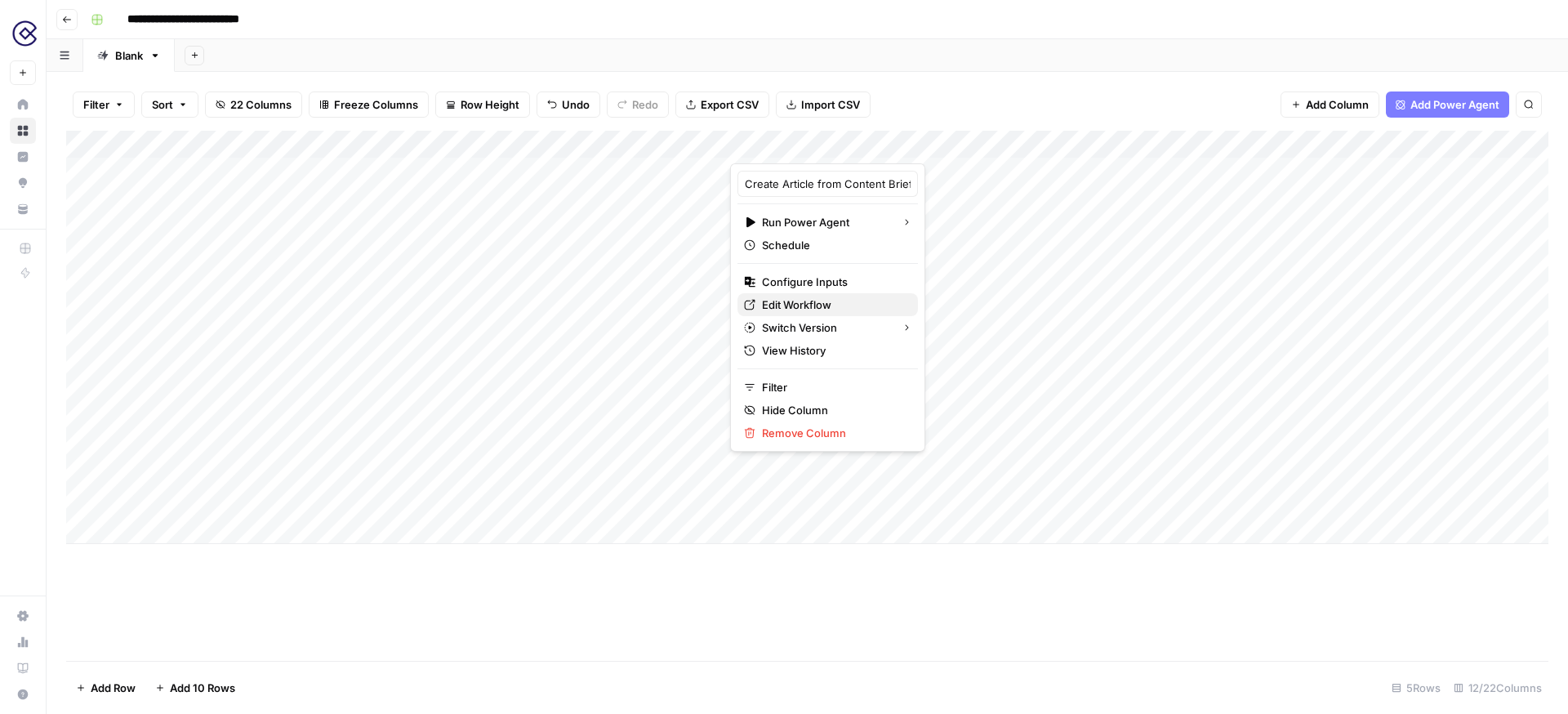
click at [816, 307] on span "Edit Workflow" at bounding box center [832, 305] width 143 height 17
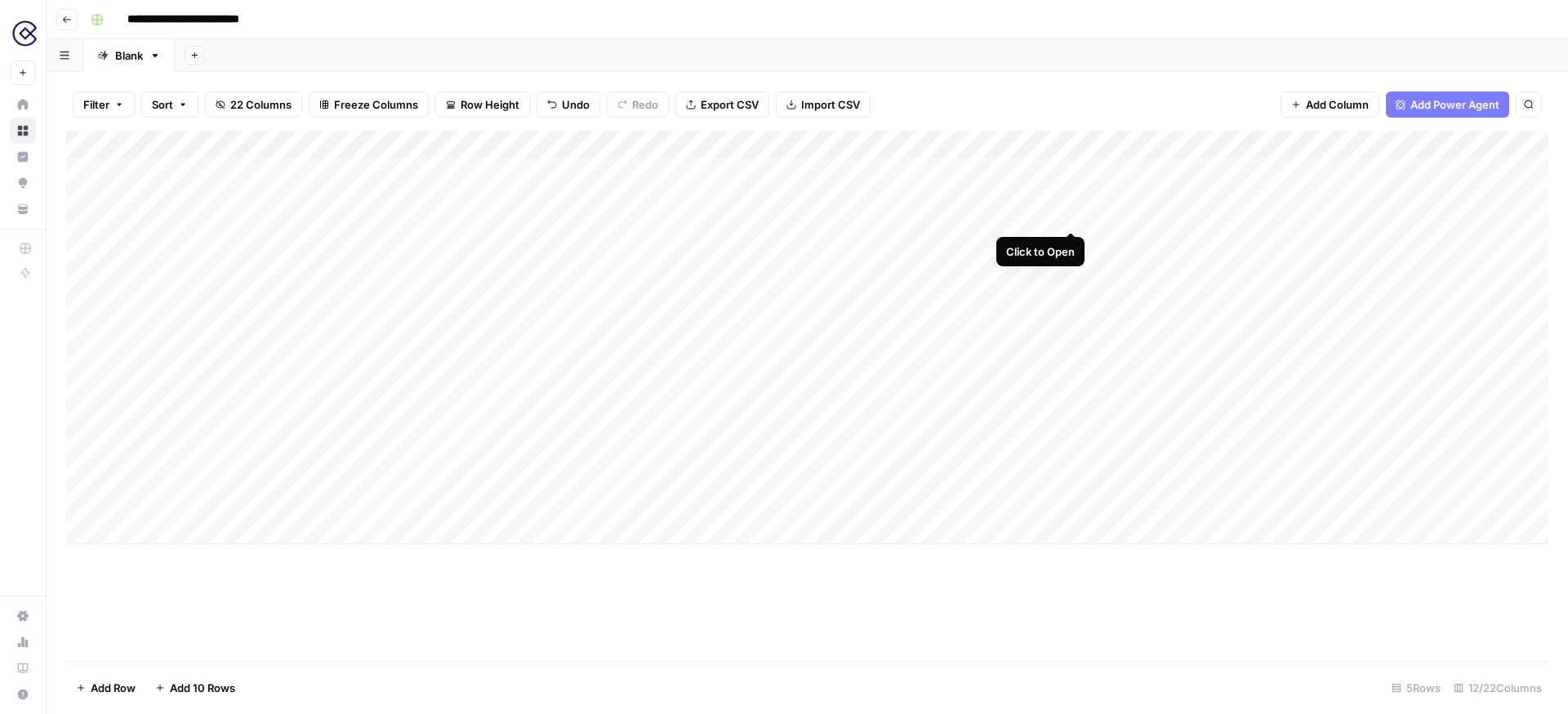
click at [1068, 169] on div "Add Column" at bounding box center [807, 337] width 1482 height 413
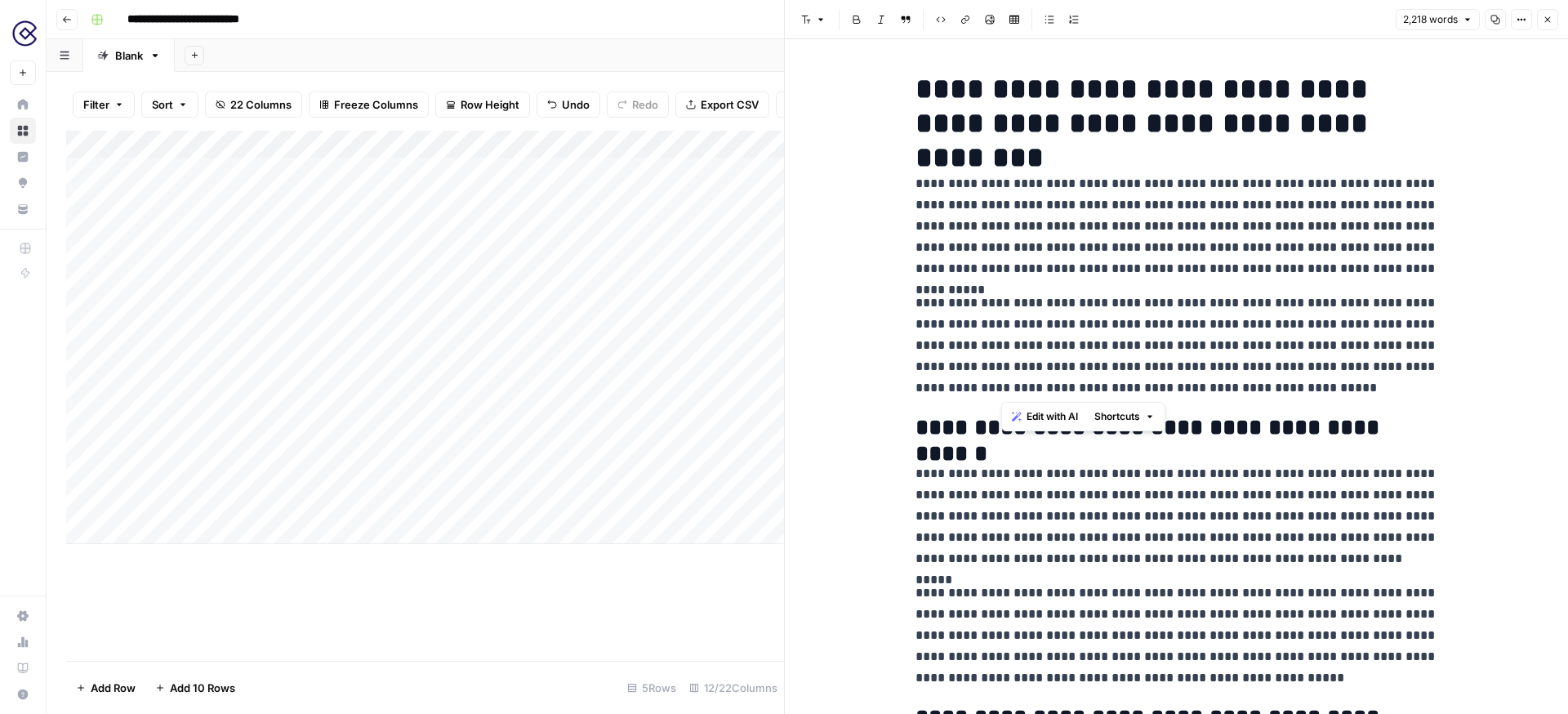
drag, startPoint x: 1265, startPoint y: 389, endPoint x: 994, endPoint y: 300, distance: 285.2
click at [994, 301] on p "**********" at bounding box center [1176, 345] width 522 height 106
click at [1256, 335] on p "**********" at bounding box center [1176, 345] width 522 height 106
click at [1273, 384] on p "**********" at bounding box center [1176, 345] width 522 height 106
click at [1551, 17] on icon "button" at bounding box center [1547, 19] width 10 height 10
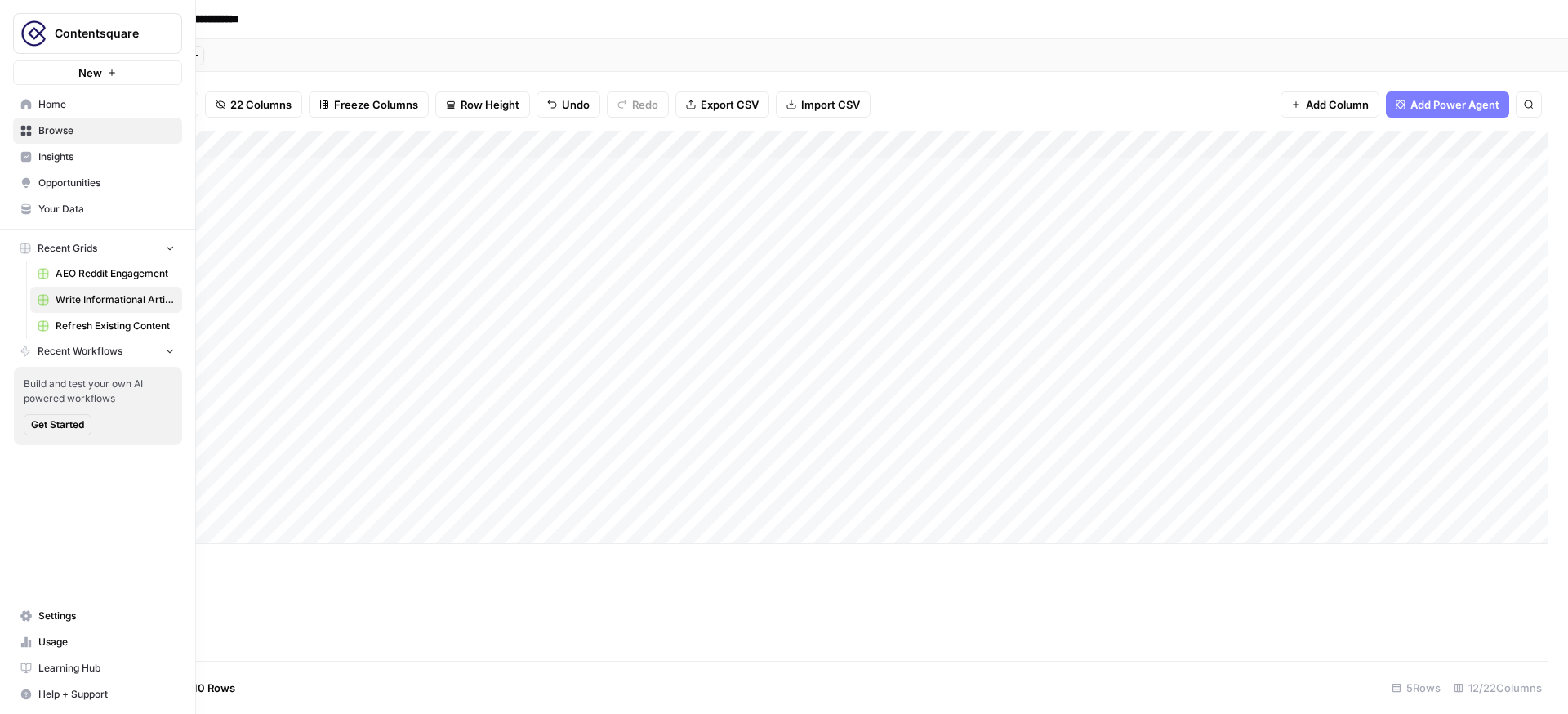
click at [106, 202] on span "Your Data" at bounding box center [107, 209] width 136 height 15
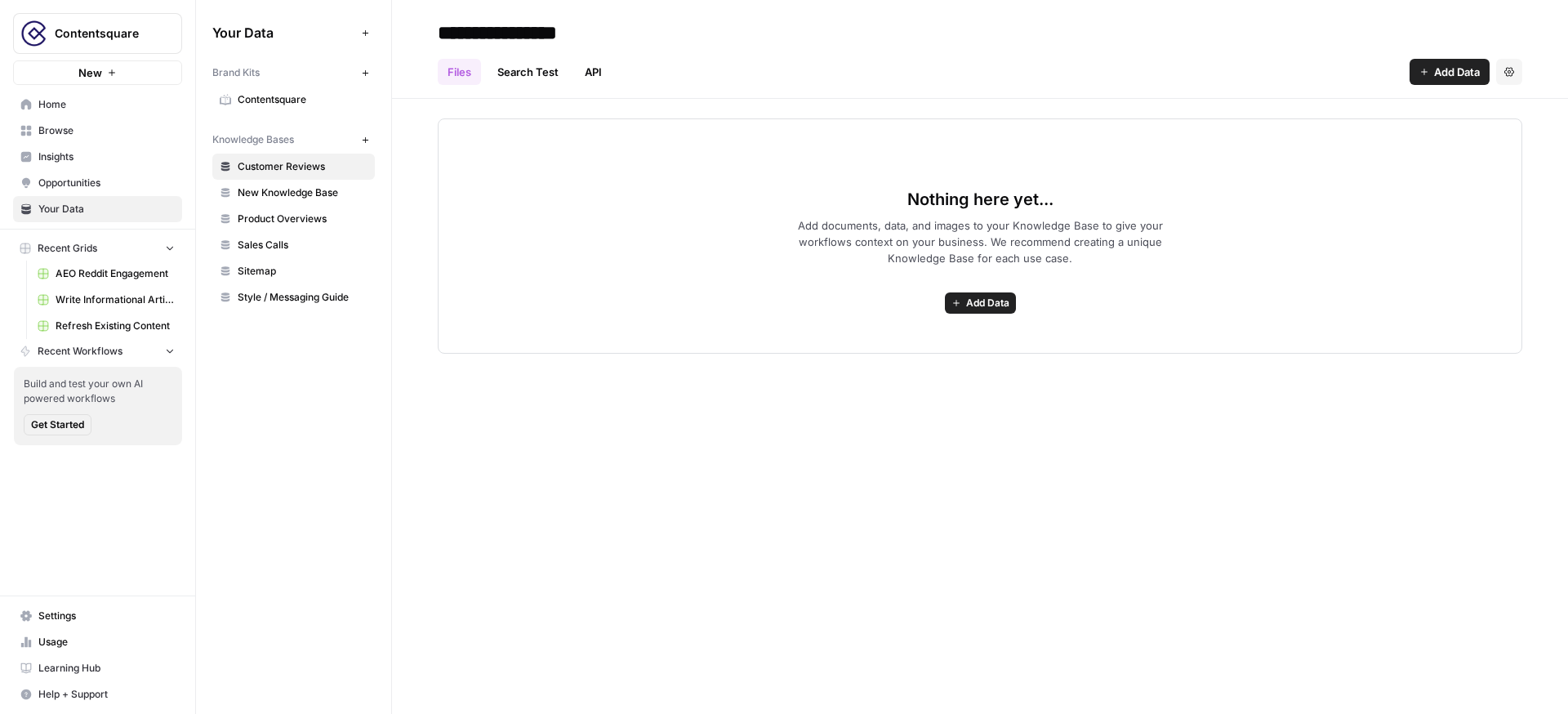
click at [289, 96] on span "Contentsquare" at bounding box center [302, 99] width 130 height 15
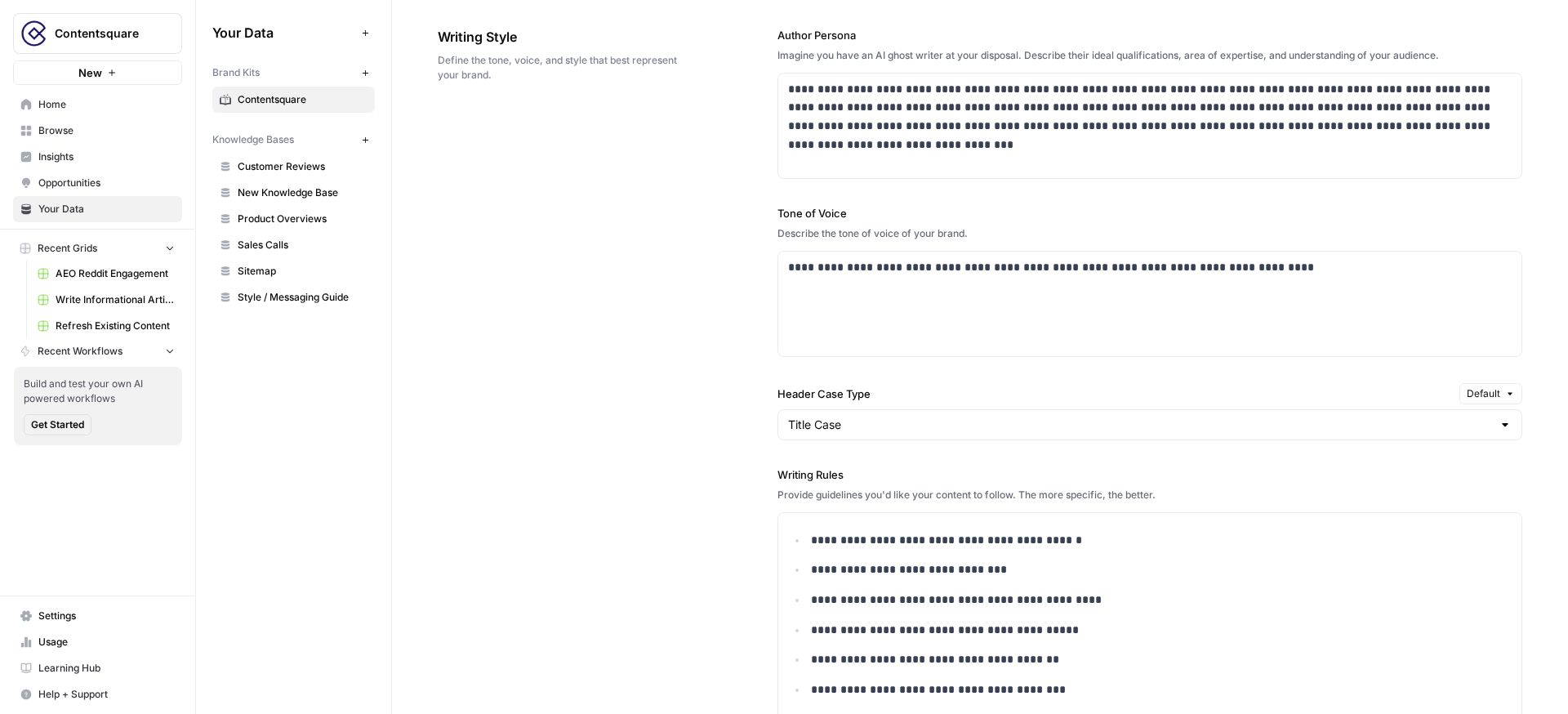
scroll to position [945, 0]
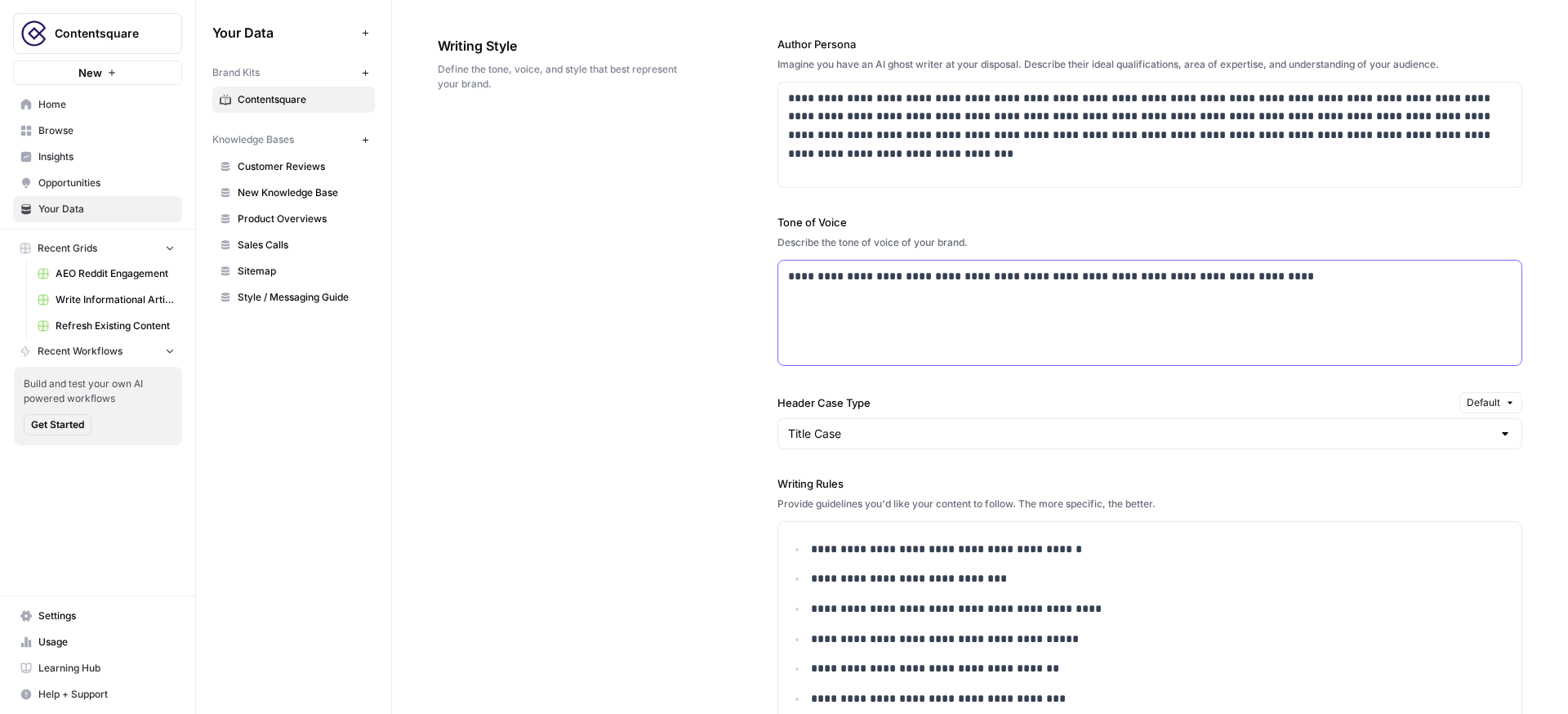
click at [1270, 273] on p "**********" at bounding box center [1150, 276] width 724 height 18
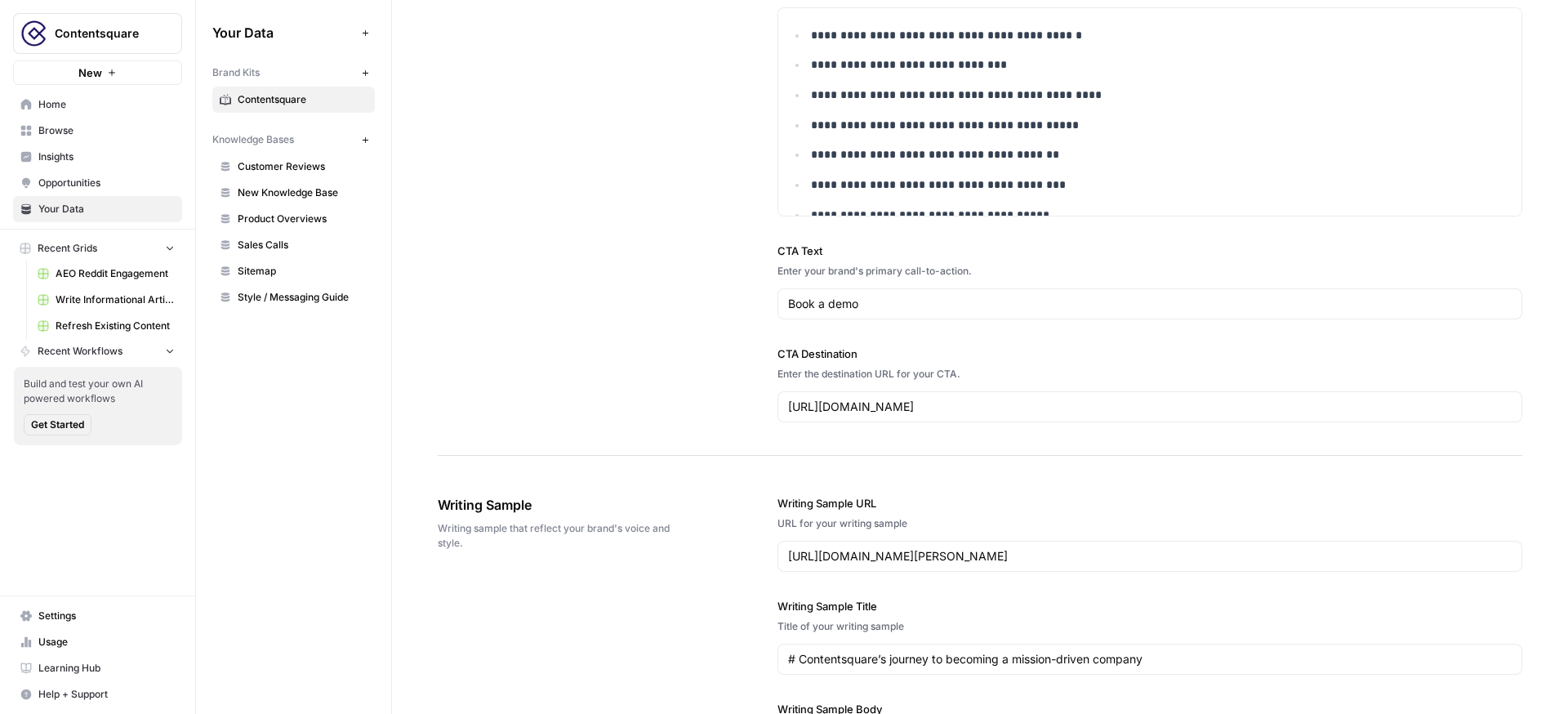
scroll to position [1307, 0]
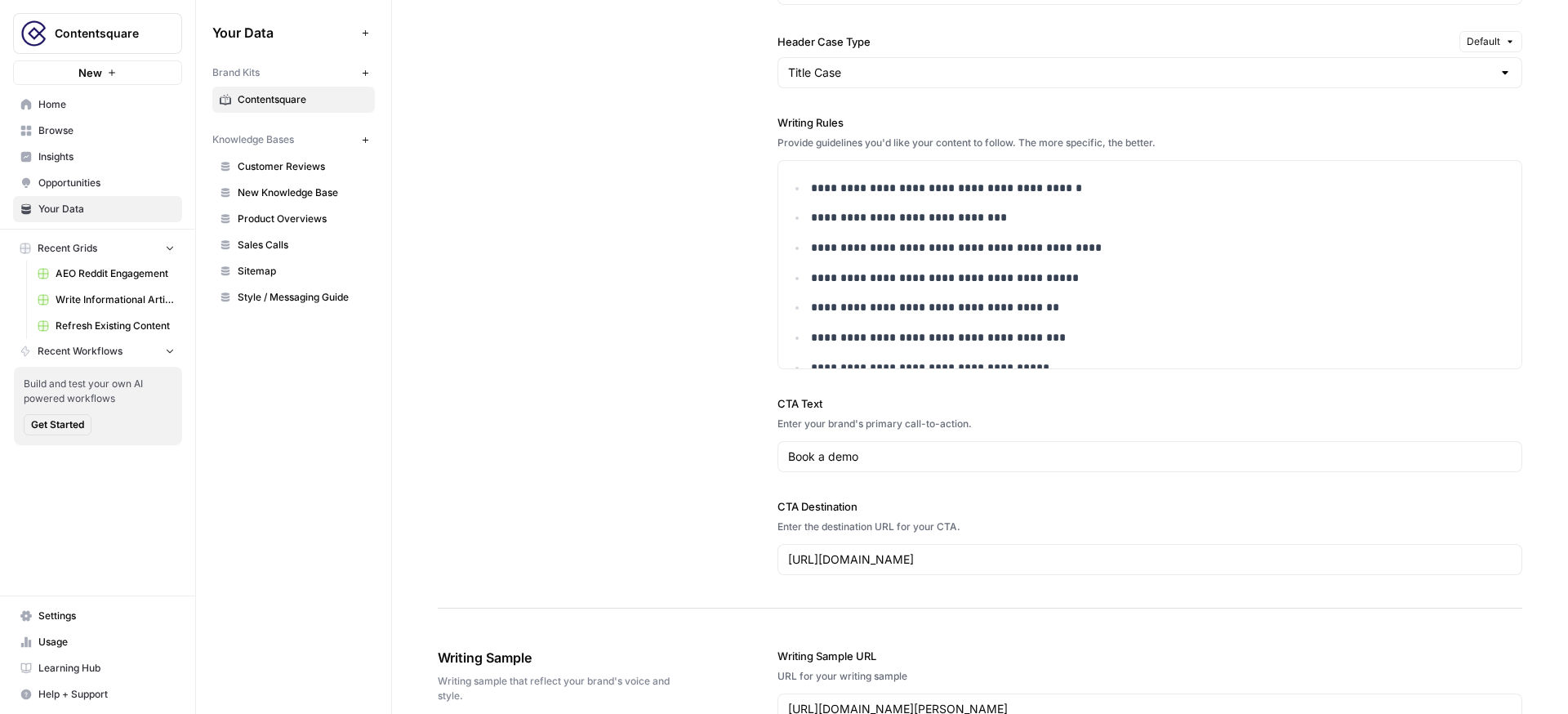
click at [102, 134] on span "Browse" at bounding box center [107, 131] width 136 height 15
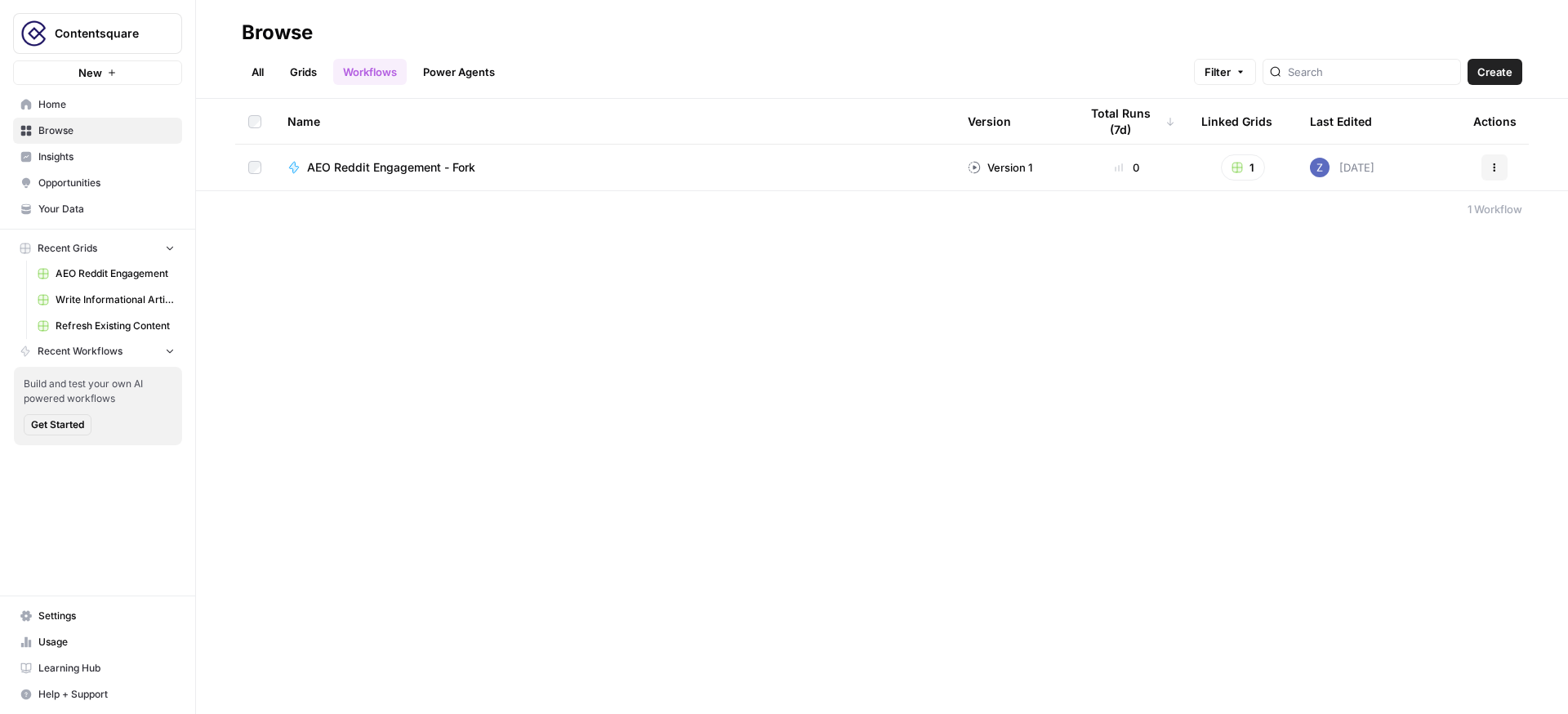
click at [259, 70] on link "All" at bounding box center [258, 72] width 32 height 26
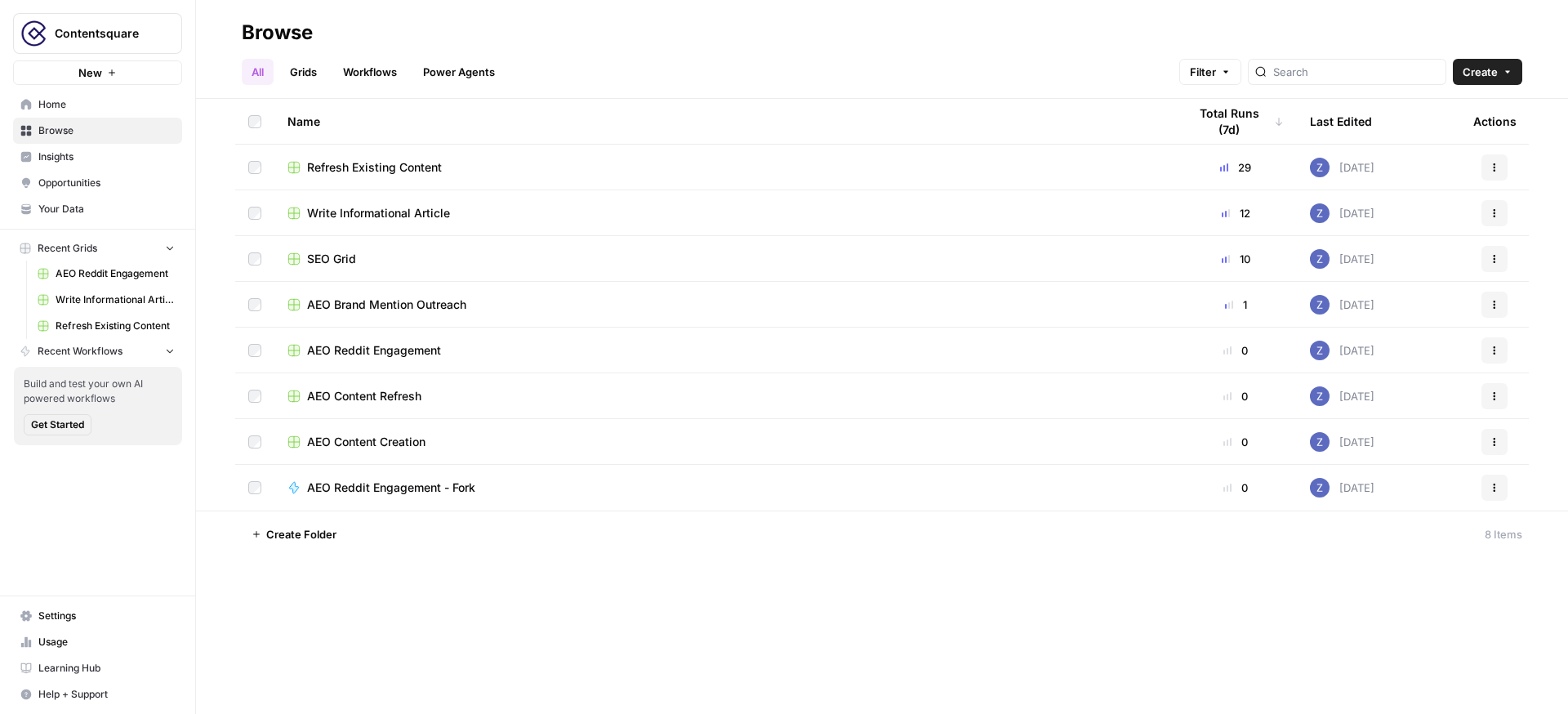
click at [325, 251] on span "SEO Grid" at bounding box center [331, 259] width 49 height 17
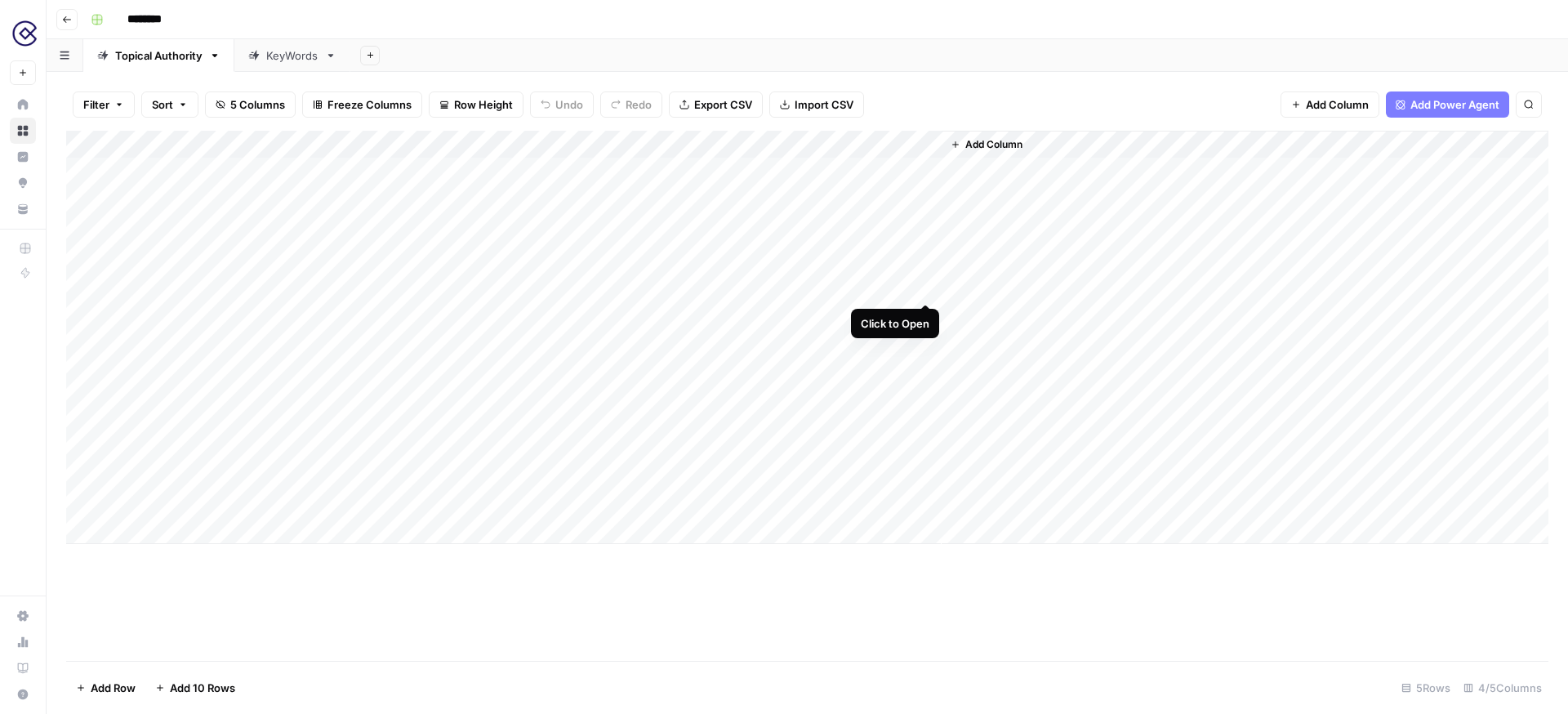
click at [924, 244] on div "Add Column" at bounding box center [807, 337] width 1482 height 413
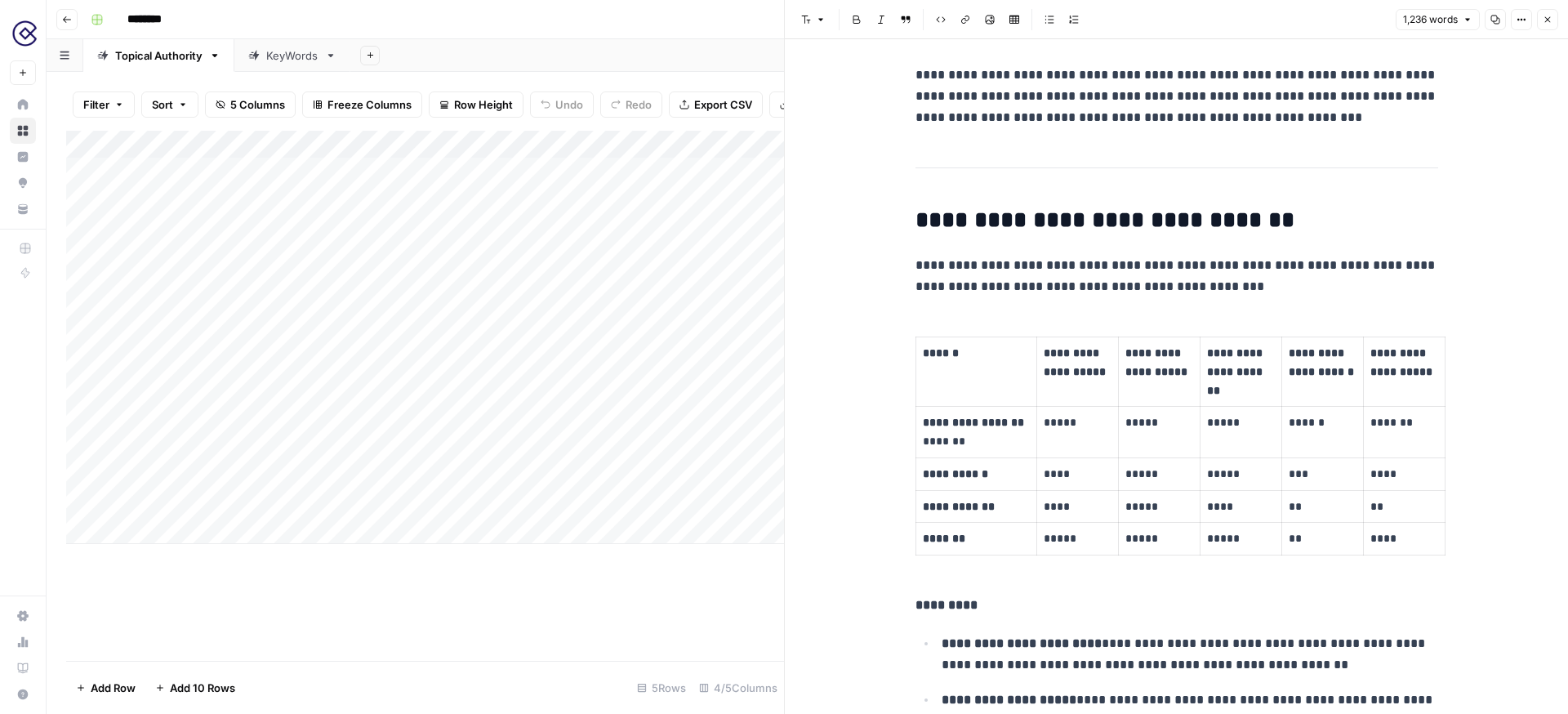
scroll to position [2110, 0]
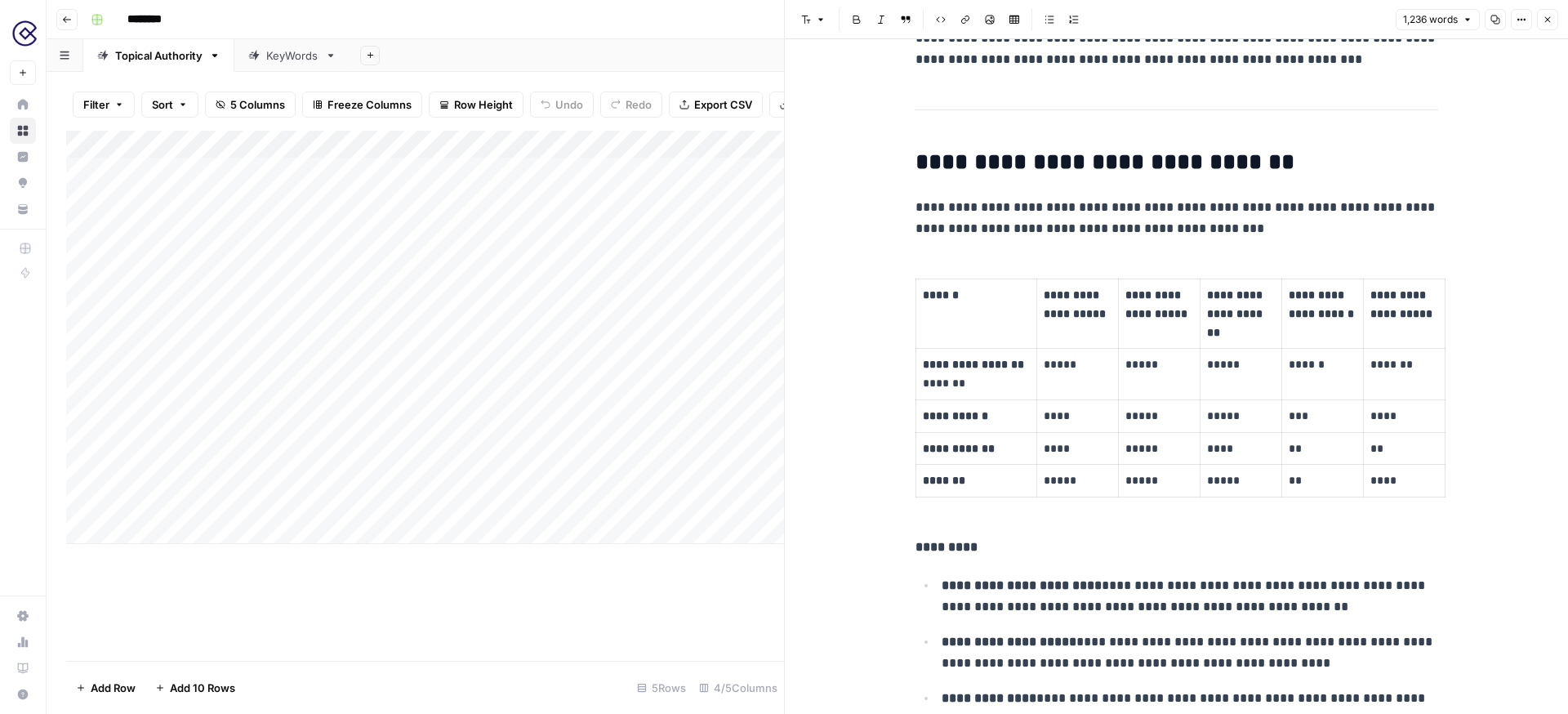
click at [292, 58] on div "KeyWords" at bounding box center [292, 55] width 52 height 17
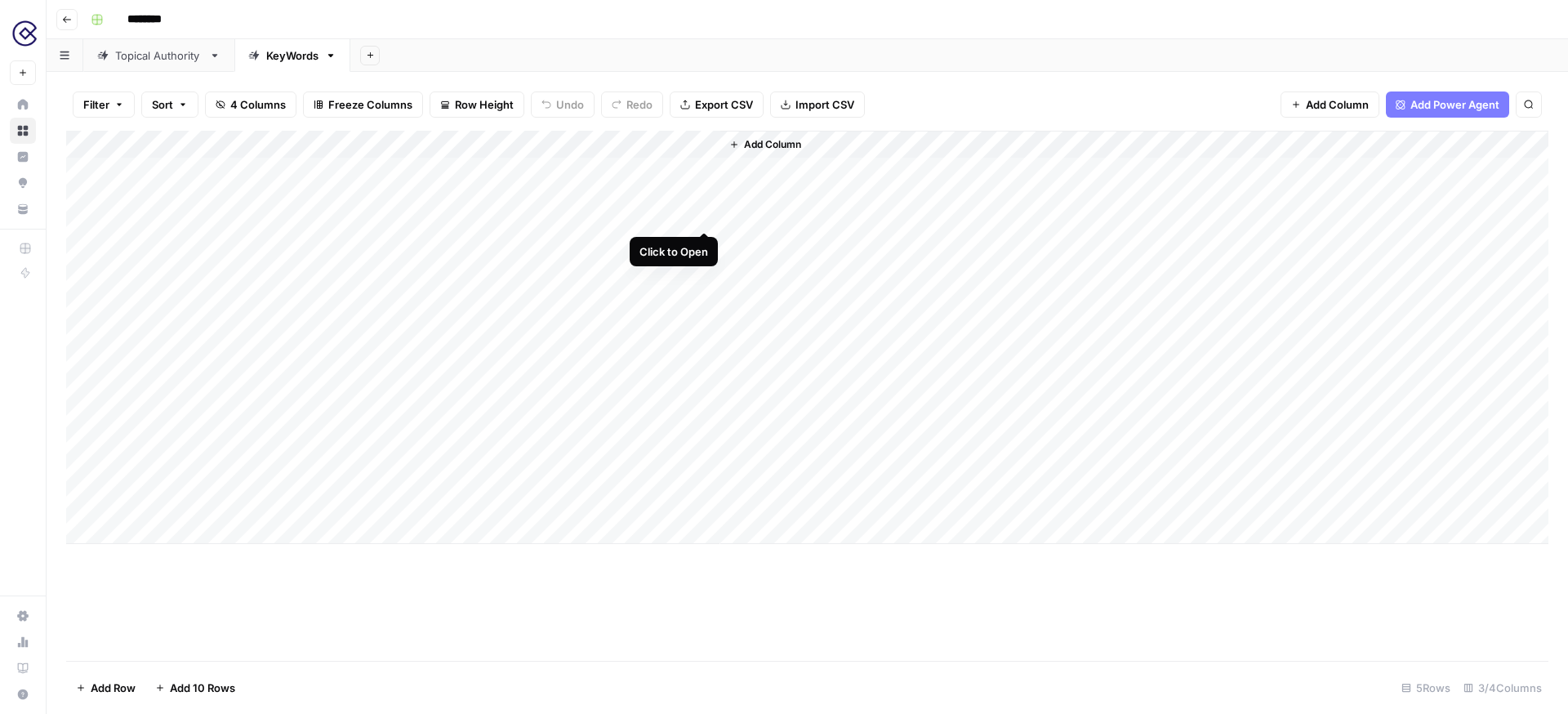
click at [702, 170] on div "Add Column" at bounding box center [807, 337] width 1482 height 413
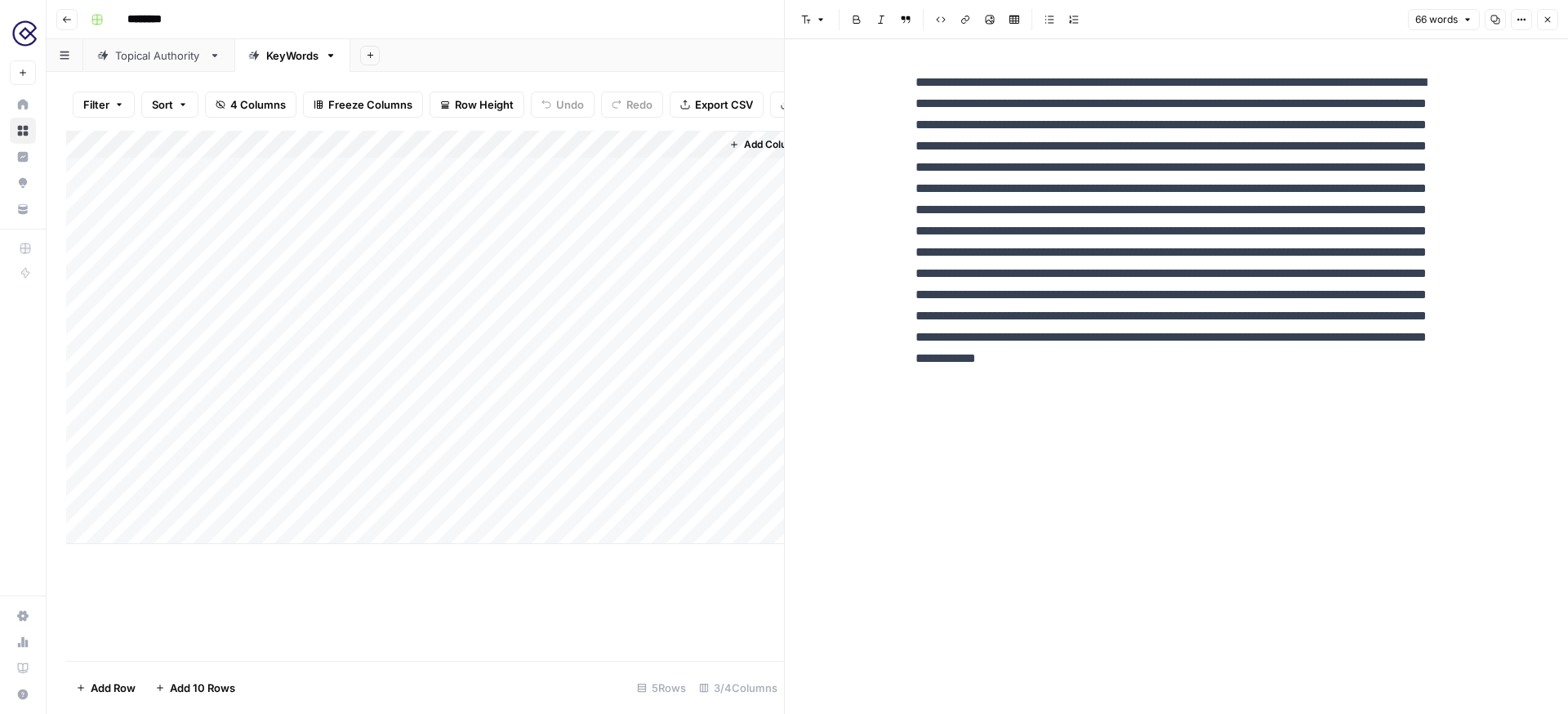
click at [1551, 20] on icon "button" at bounding box center [1547, 19] width 10 height 10
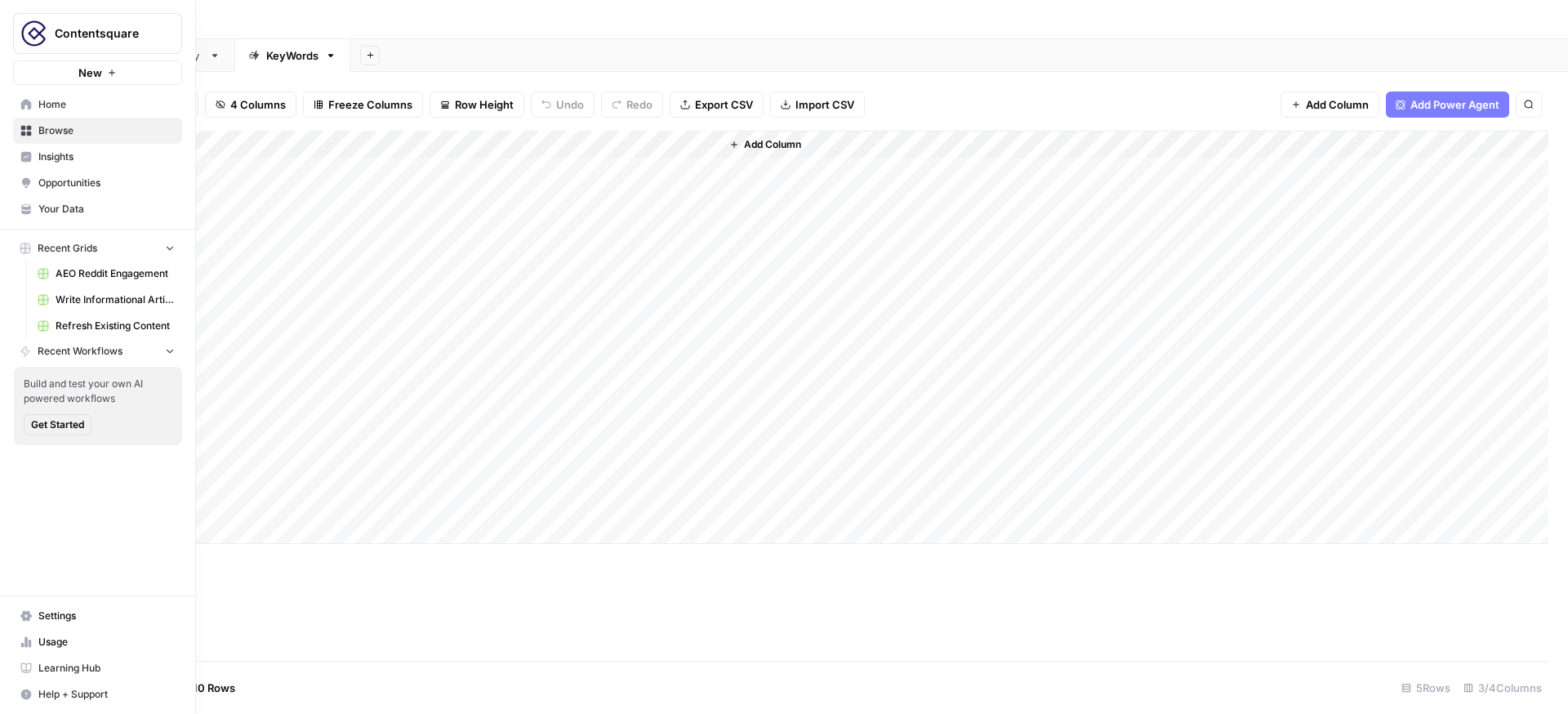
click at [41, 207] on span "Your Data" at bounding box center [107, 209] width 136 height 15
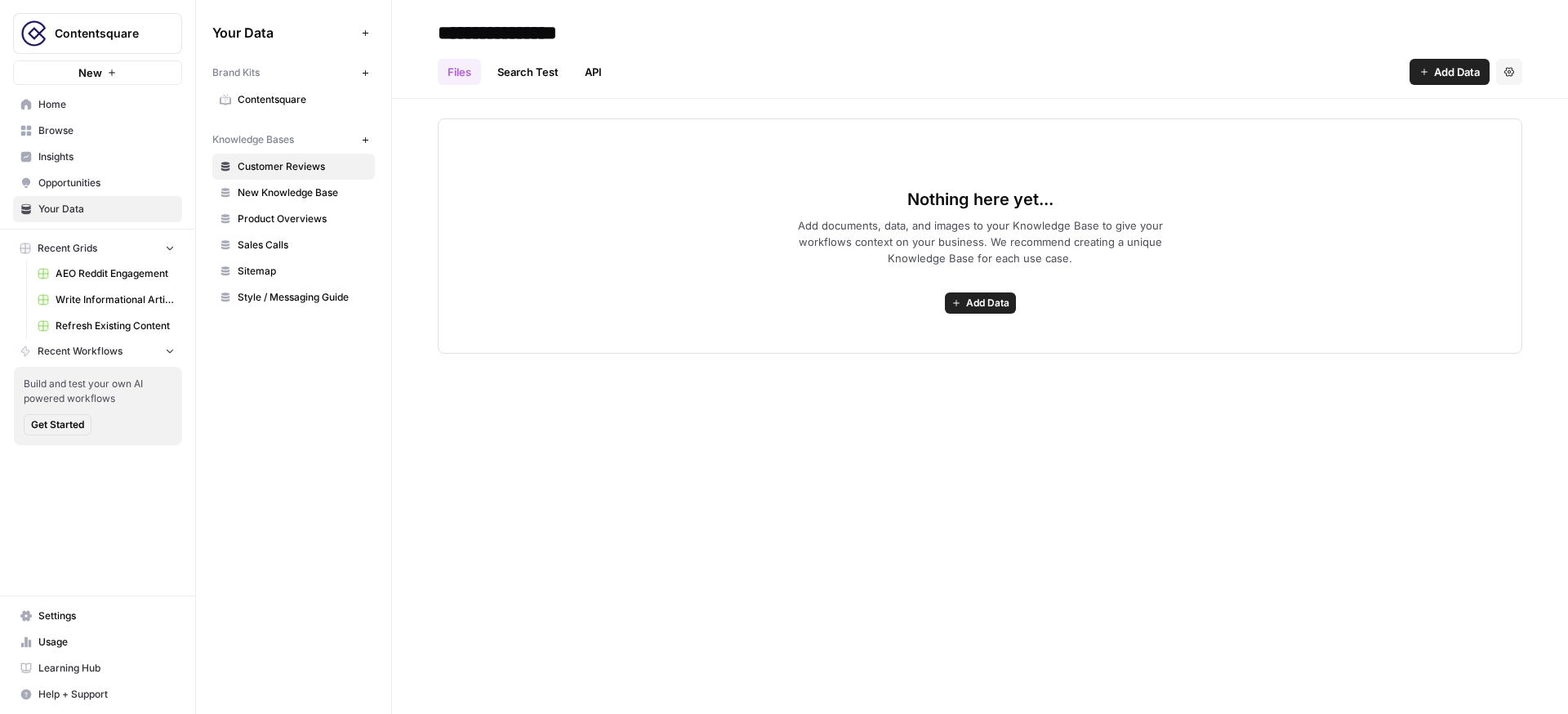
click at [288, 97] on span "Contentsquare" at bounding box center [302, 99] width 130 height 15
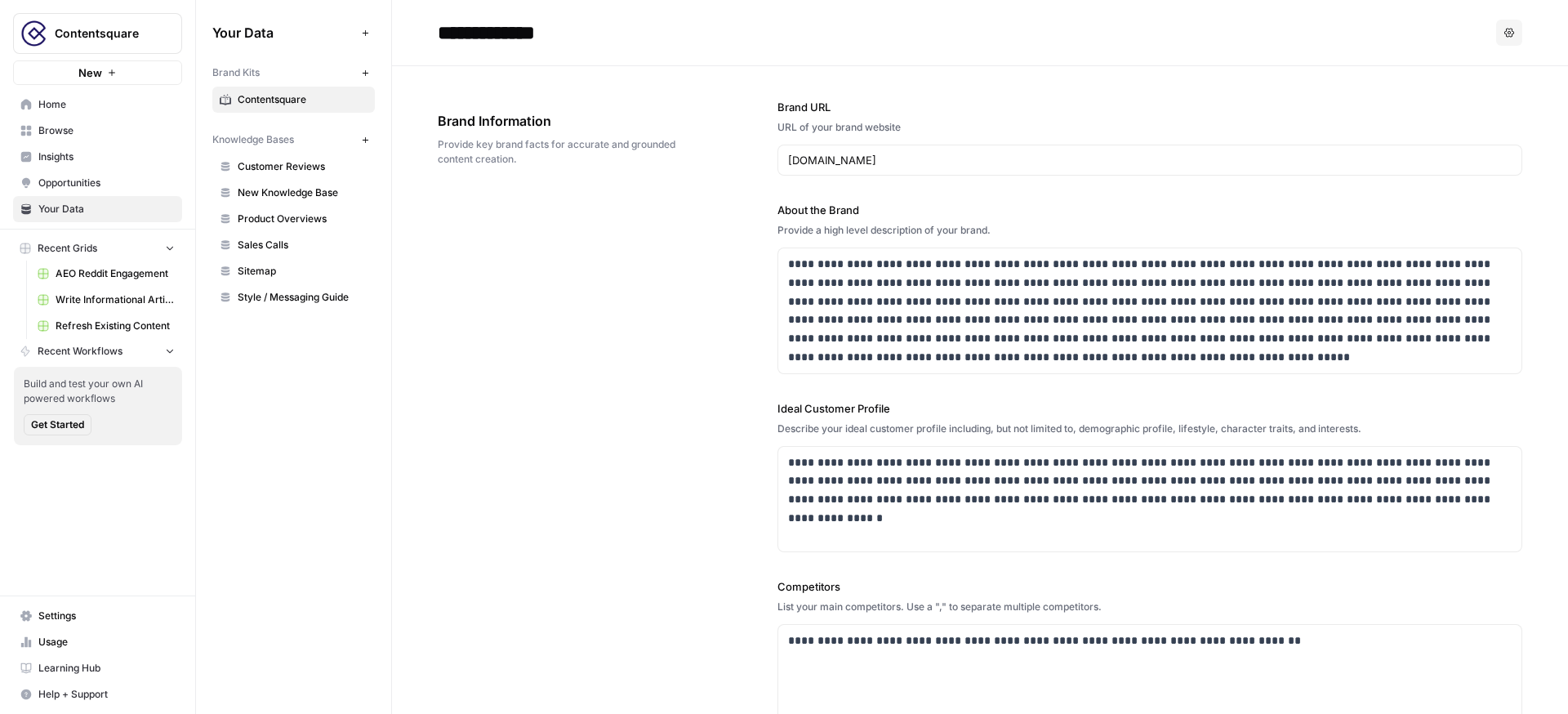
click at [86, 155] on span "Insights" at bounding box center [107, 156] width 136 height 15
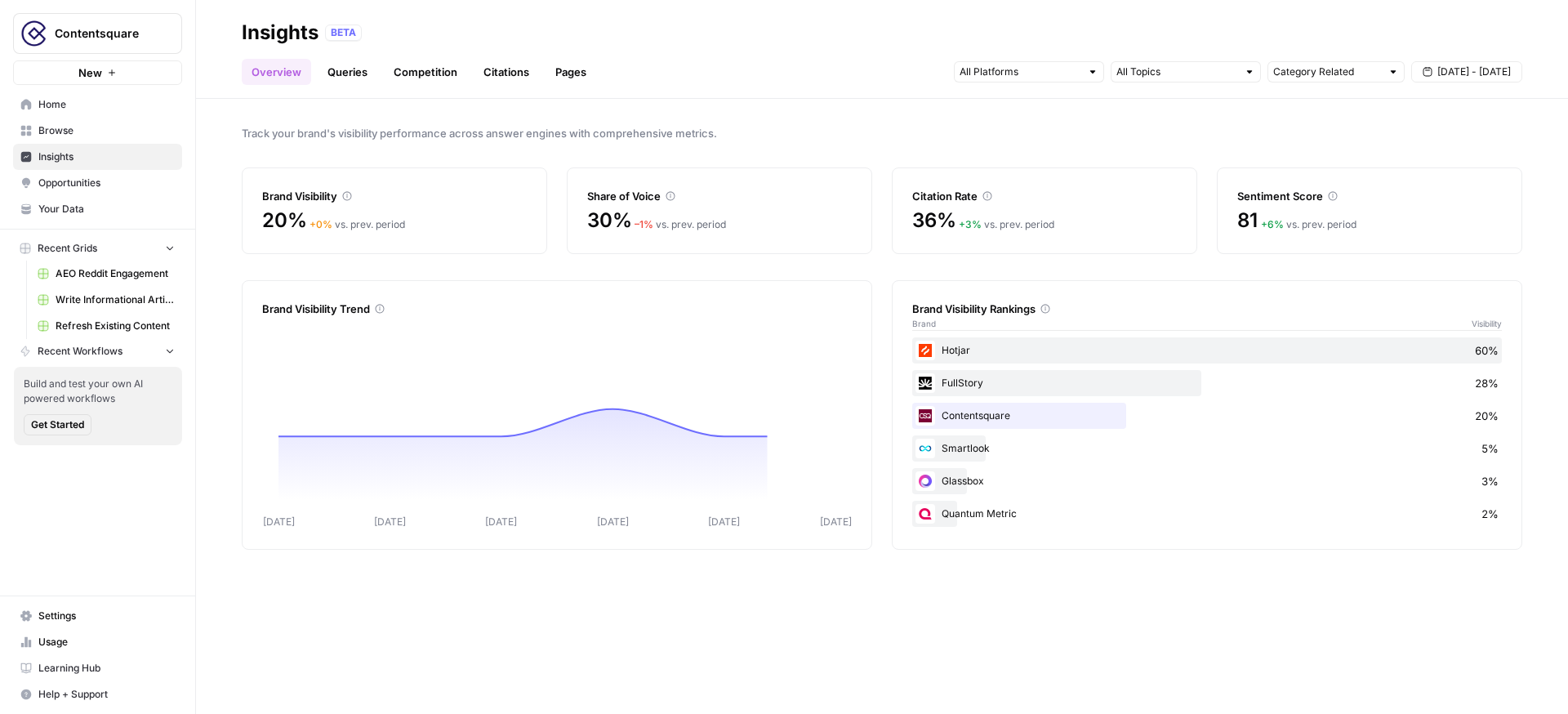
click at [357, 70] on link "Queries" at bounding box center [347, 72] width 60 height 26
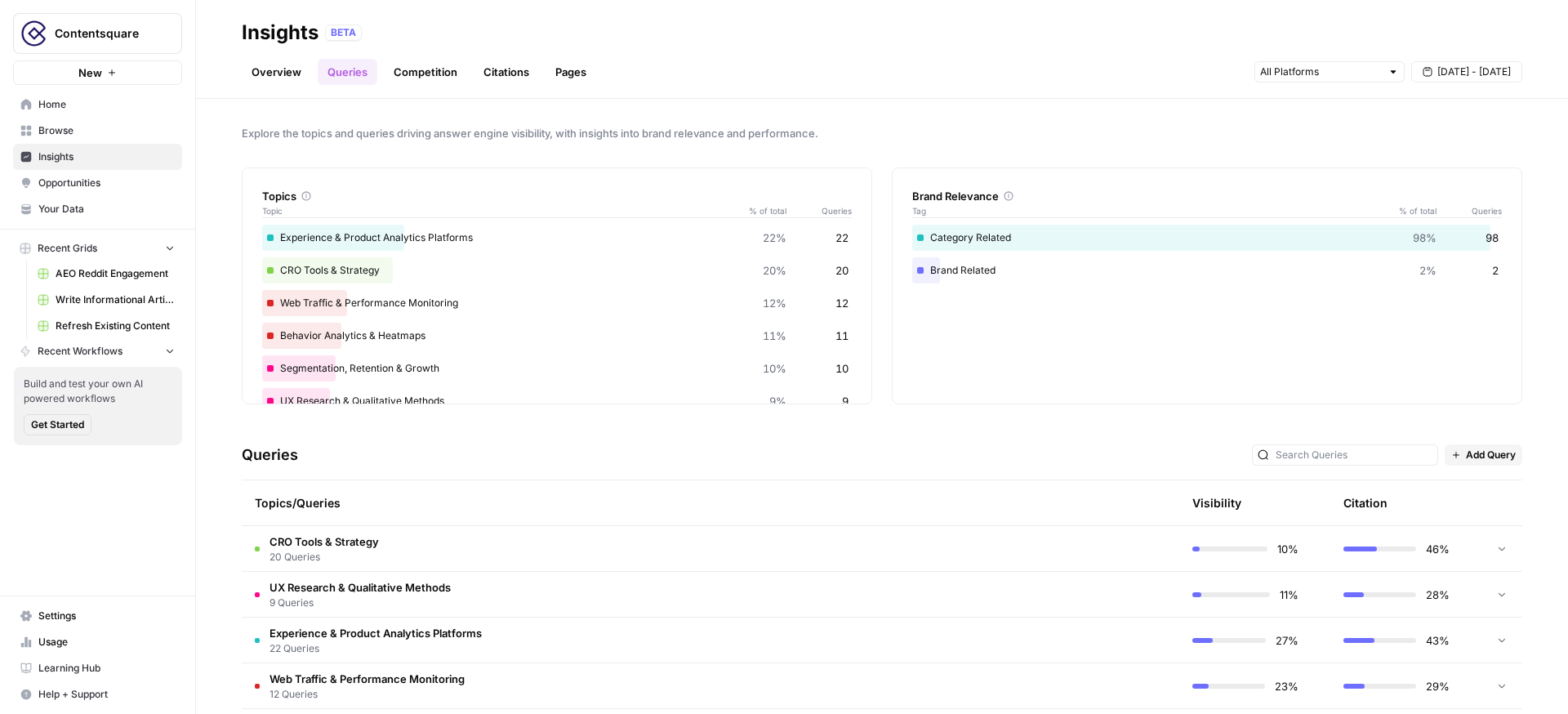
click at [290, 72] on link "Overview" at bounding box center [276, 72] width 69 height 26
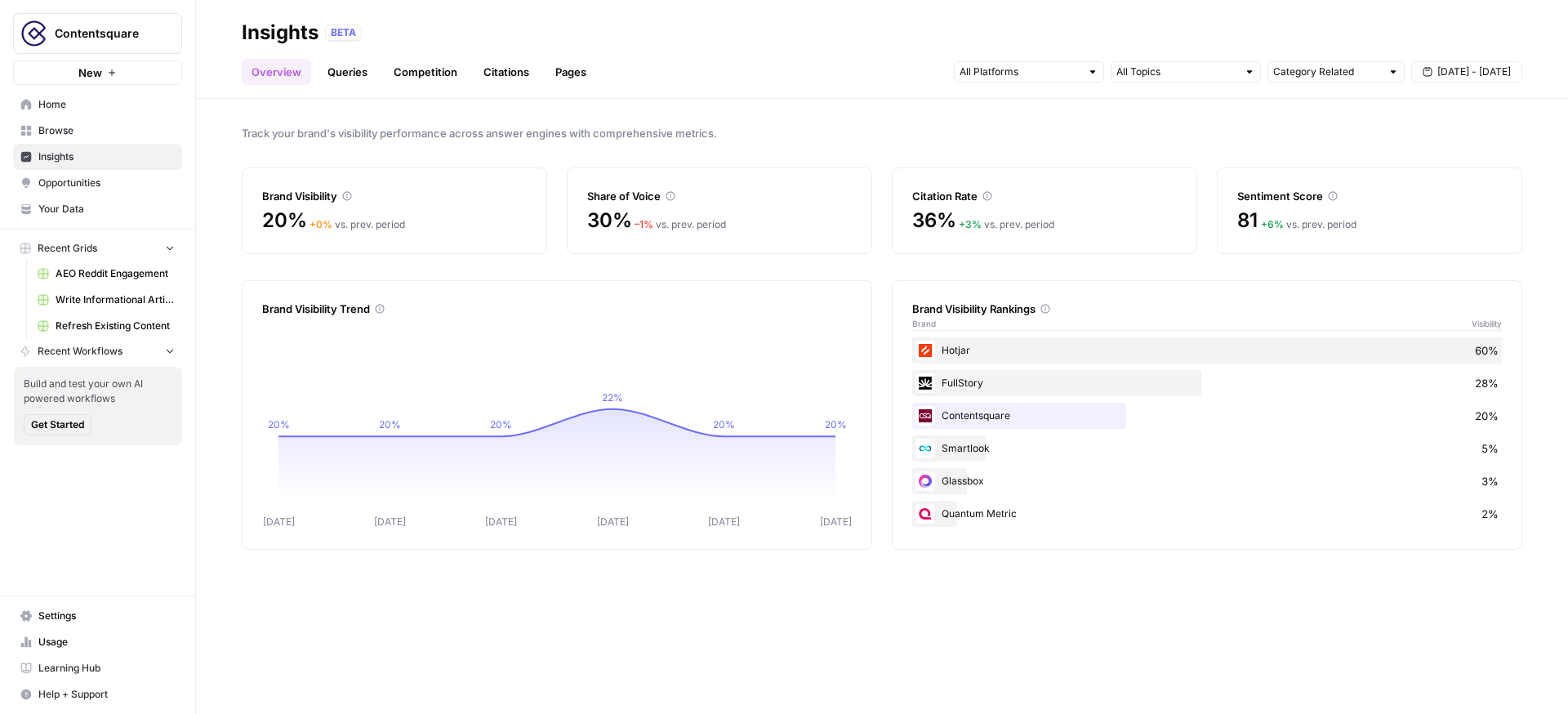
click at [110, 70] on icon "button" at bounding box center [111, 73] width 10 height 10
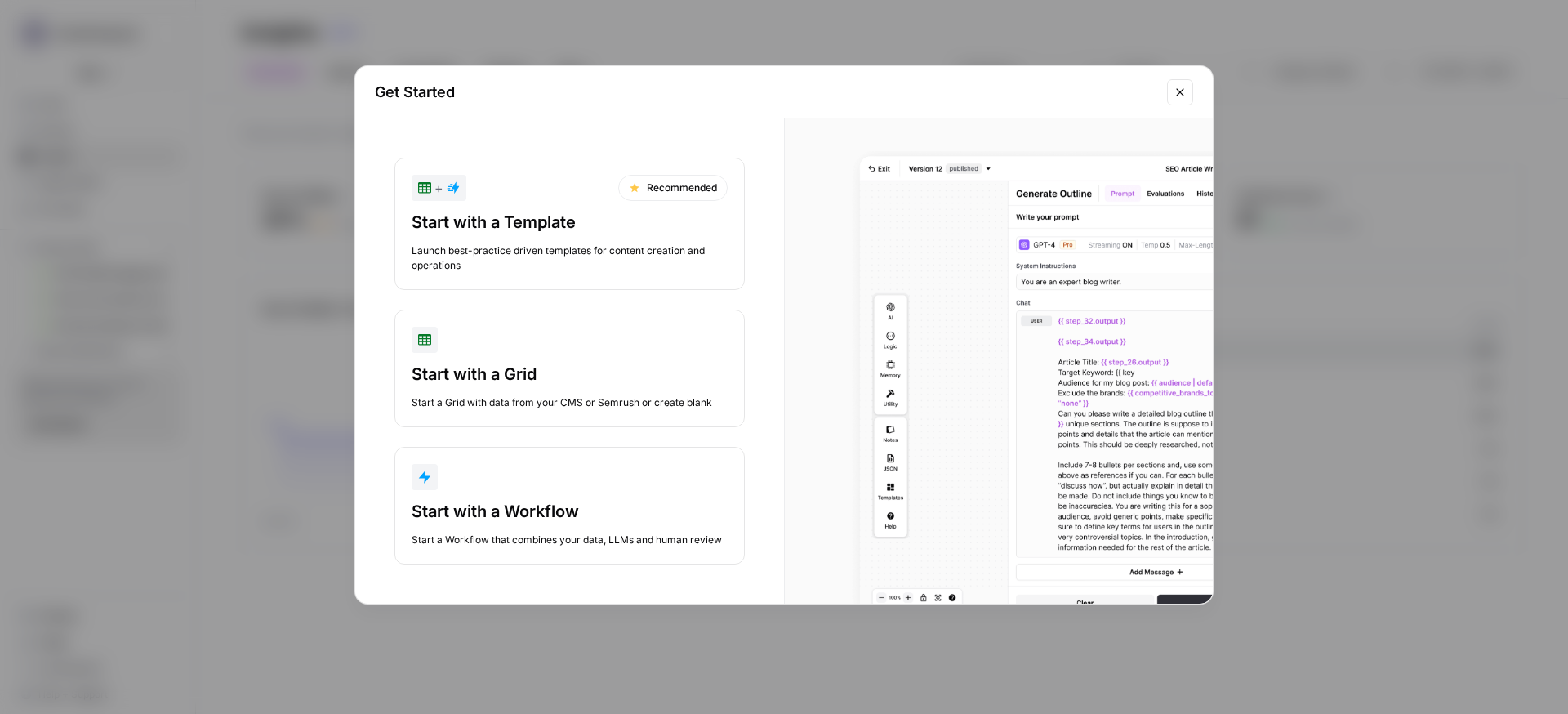
click at [543, 497] on button "Start with a Workflow Start a Workflow that combines your data, LLMs and human …" at bounding box center [569, 506] width 350 height 118
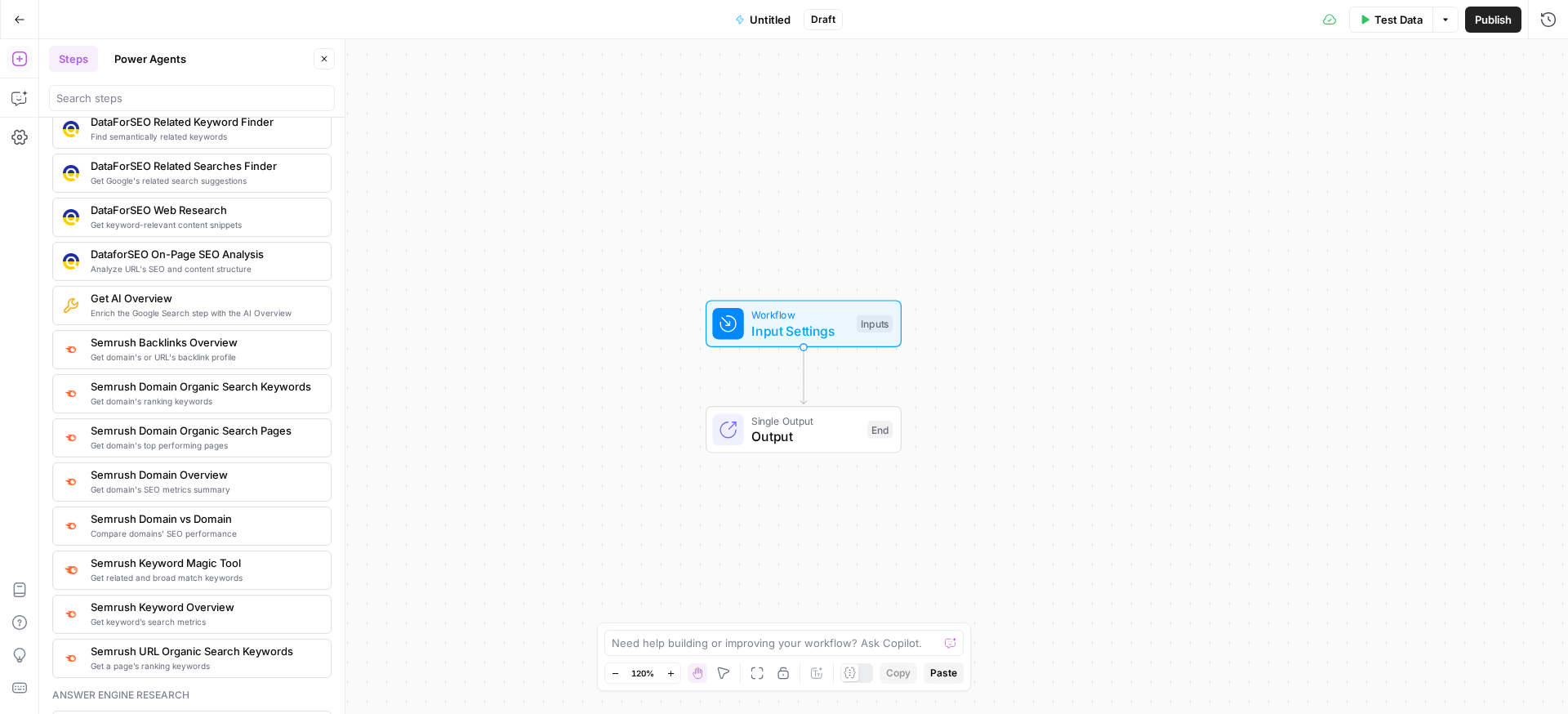
scroll to position [1629, 0]
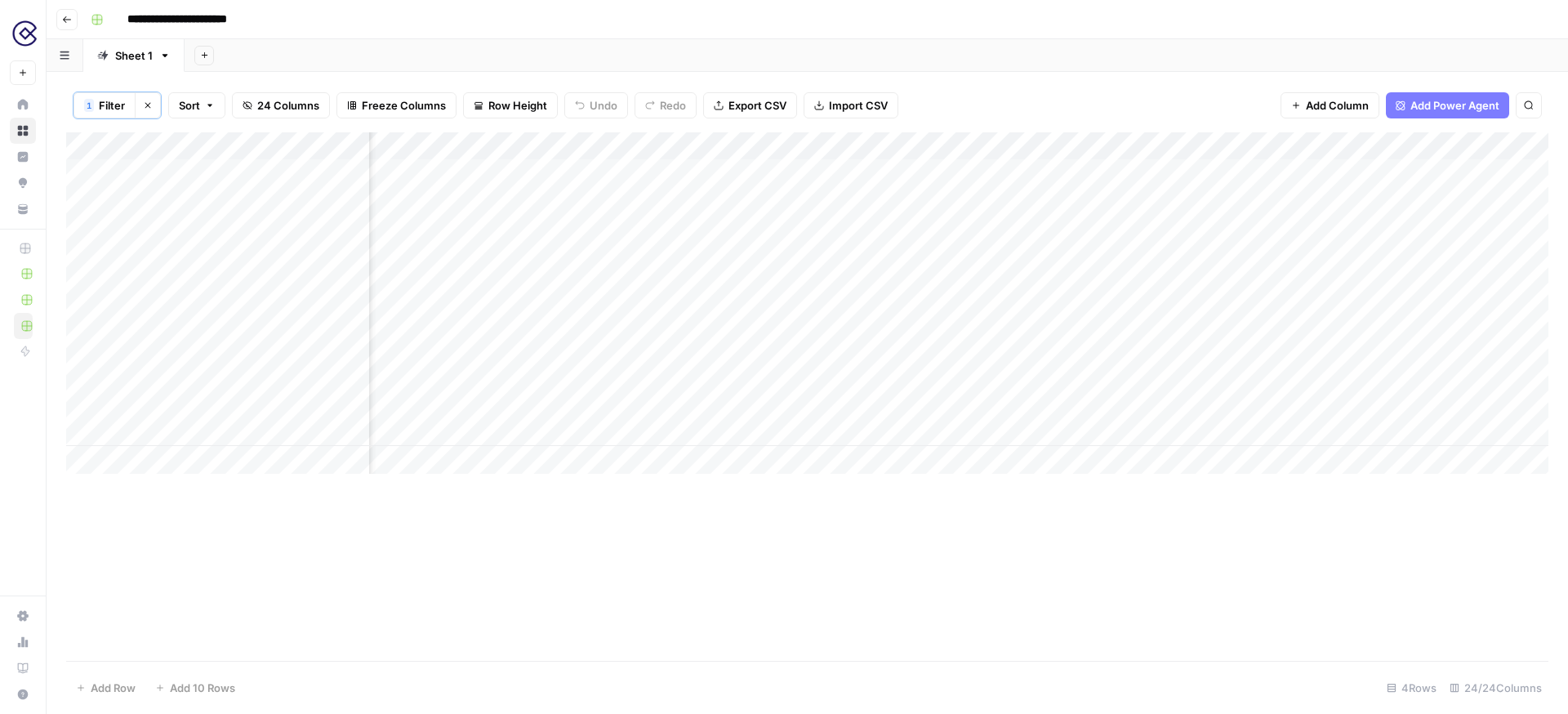
scroll to position [0, 1454]
click at [1069, 173] on div "Add Column" at bounding box center [807, 303] width 1482 height 341
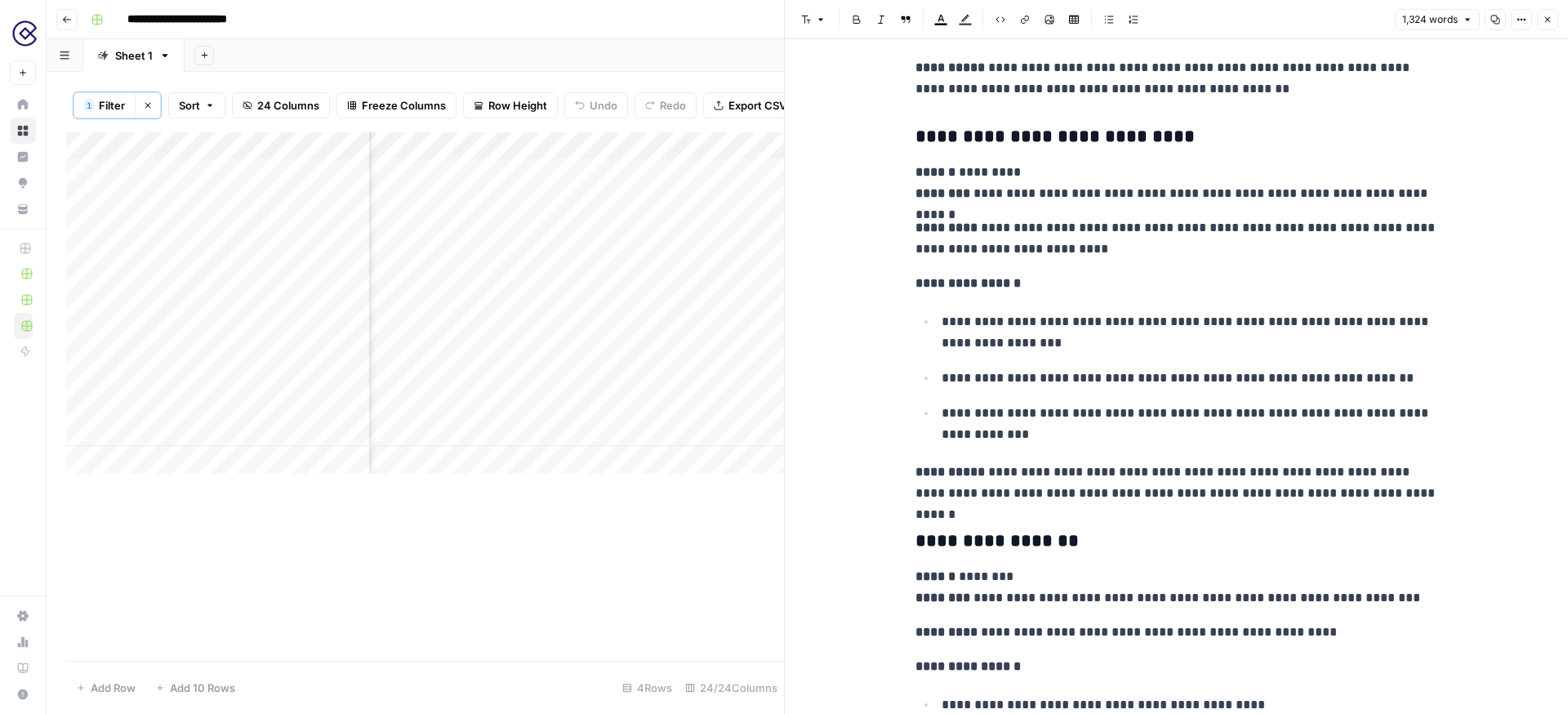
scroll to position [5262, 0]
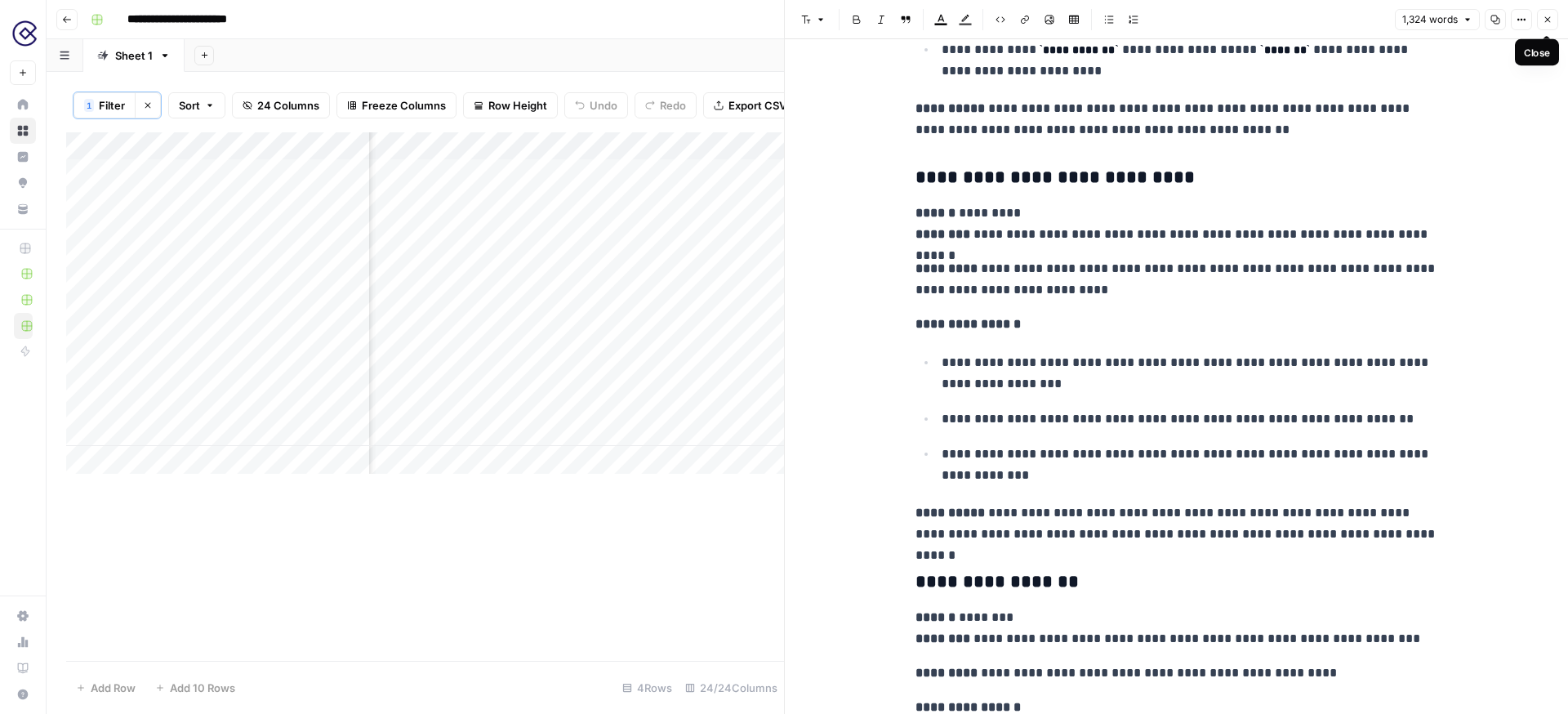
click at [1546, 17] on icon "button" at bounding box center [1547, 19] width 10 height 10
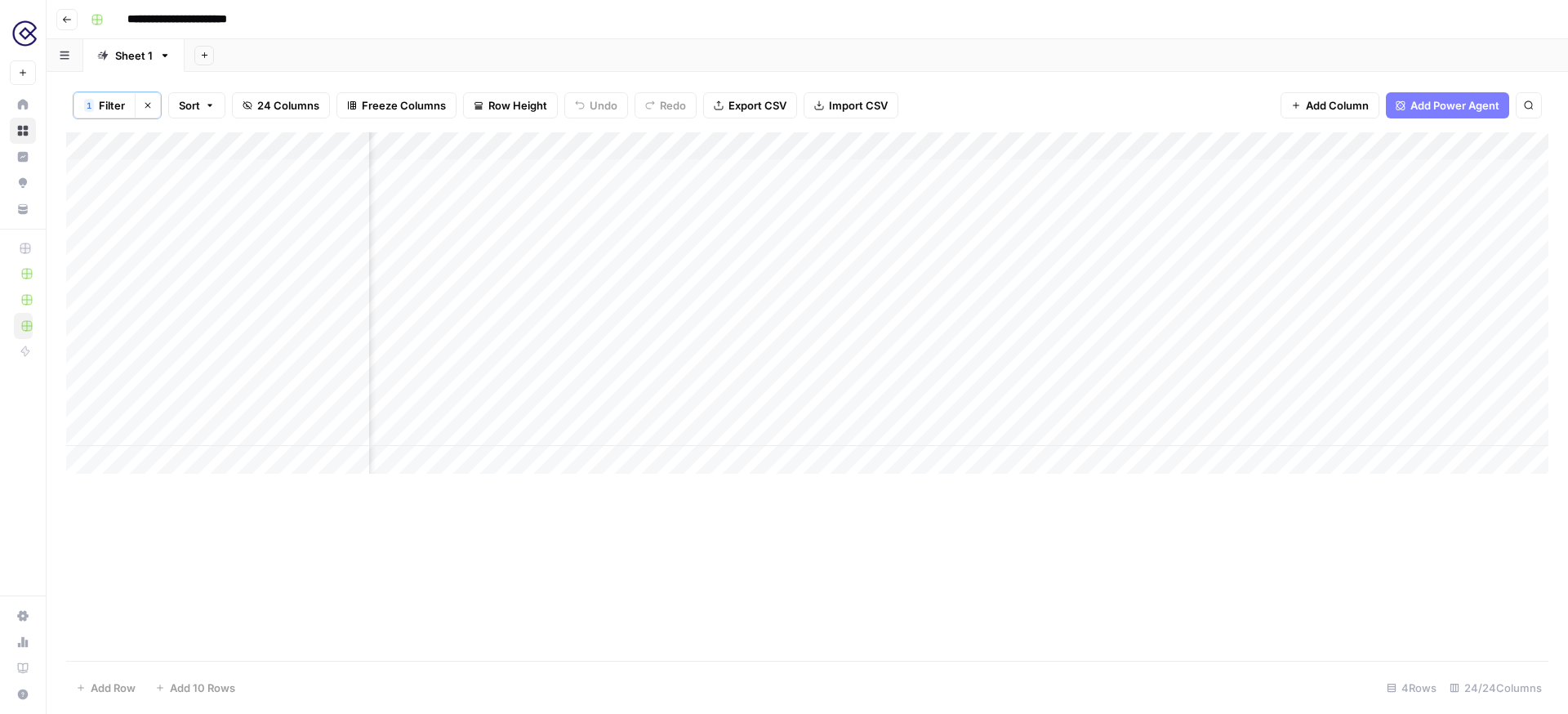
scroll to position [0, 2184]
click at [1114, 171] on div "Add Column" at bounding box center [807, 303] width 1482 height 341
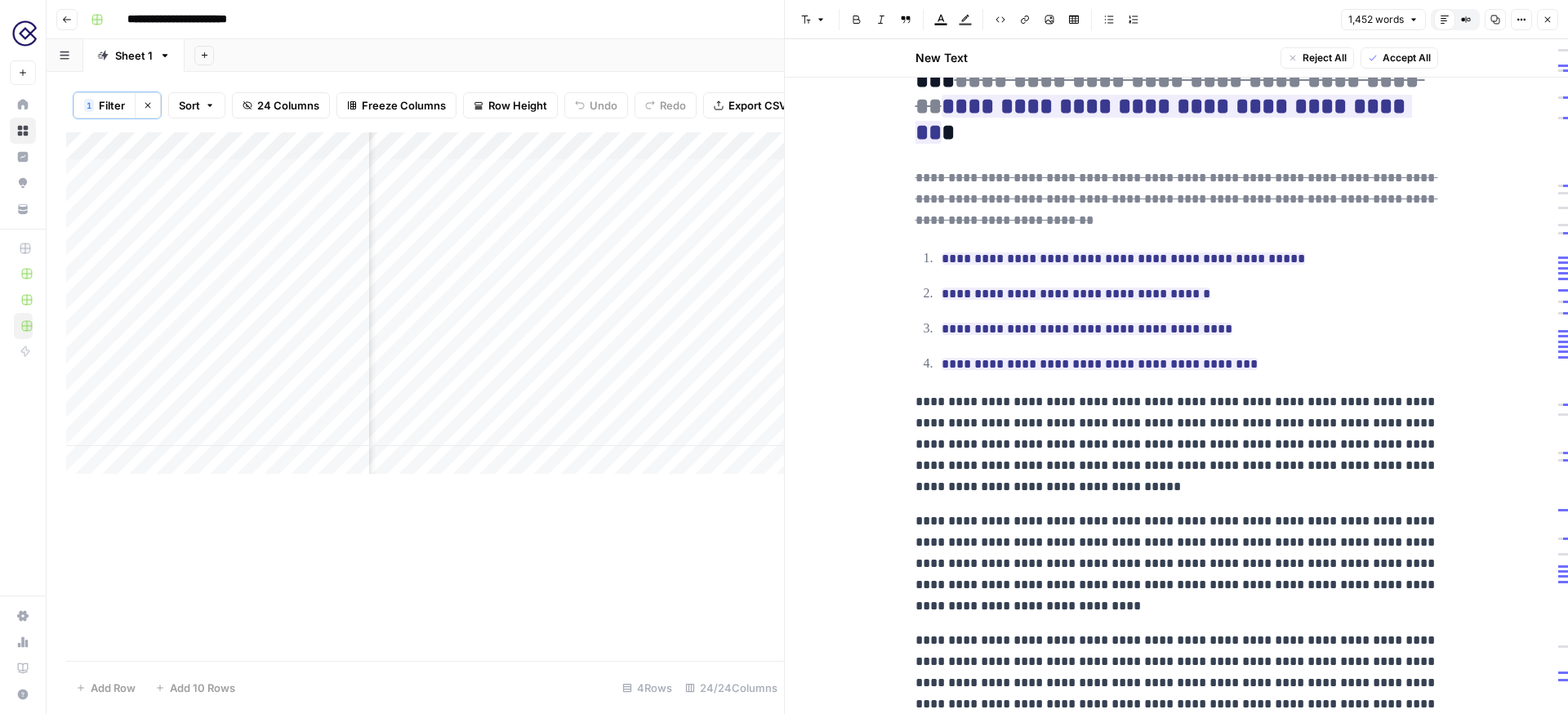
scroll to position [3900, 0]
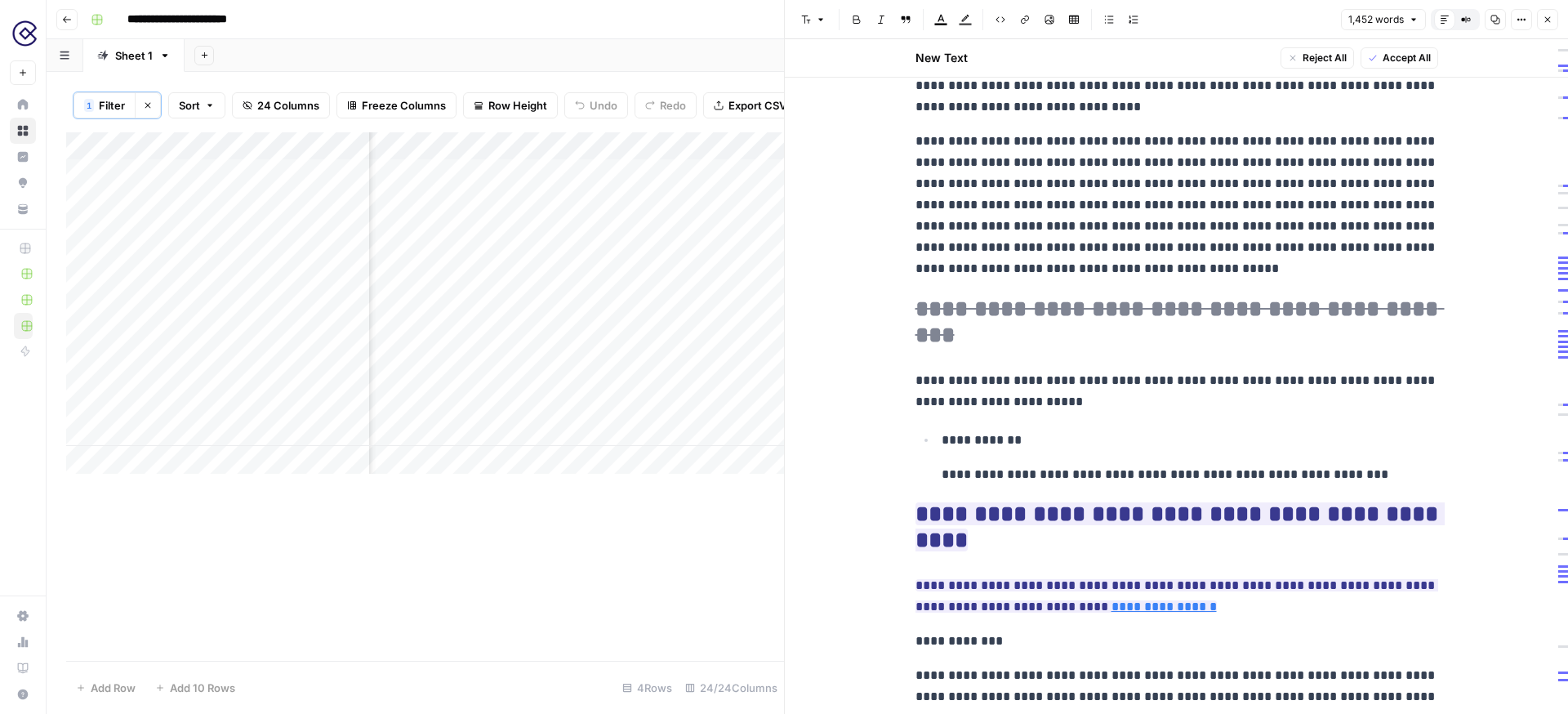
click at [1547, 18] on icon "button" at bounding box center [1548, 20] width 6 height 6
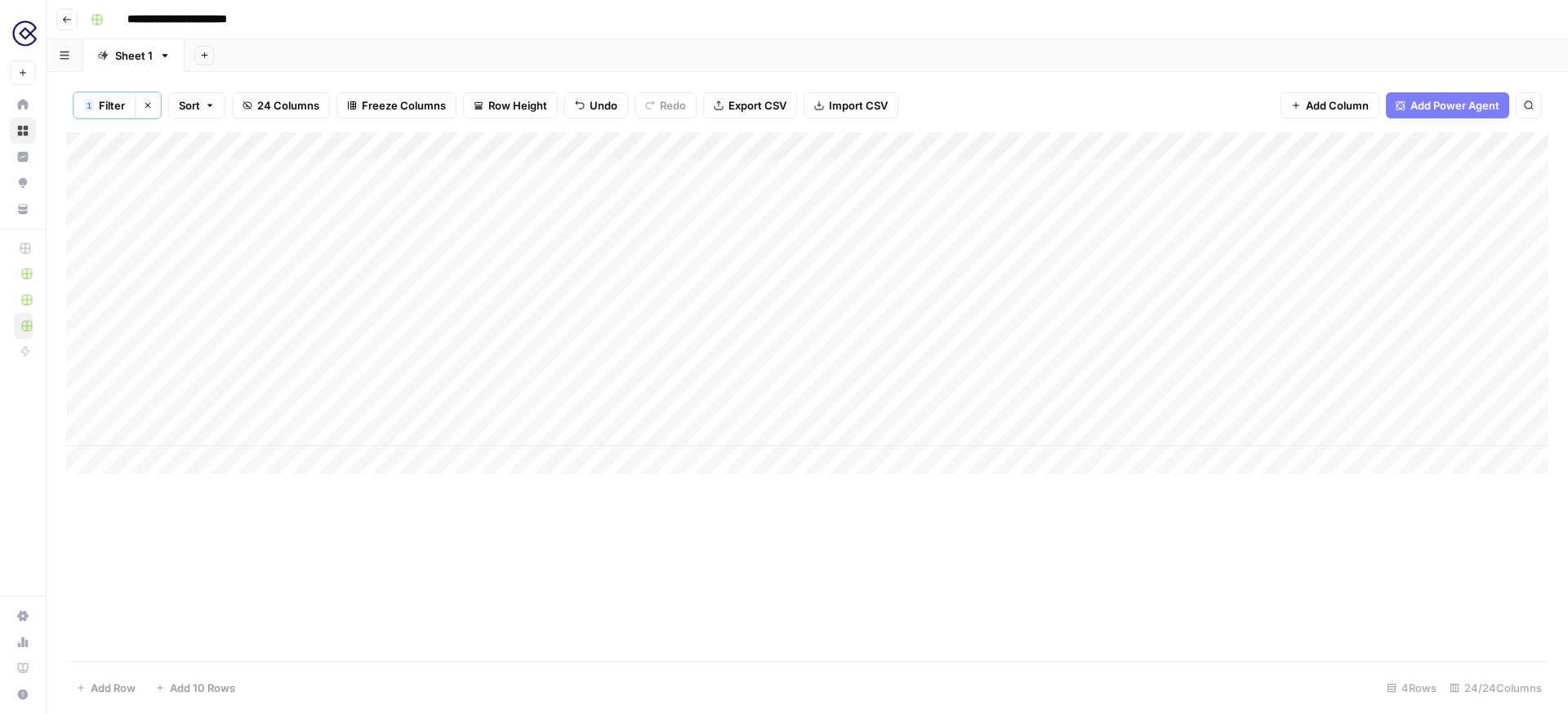
click at [292, 105] on span "24 Columns" at bounding box center [288, 106] width 62 height 17
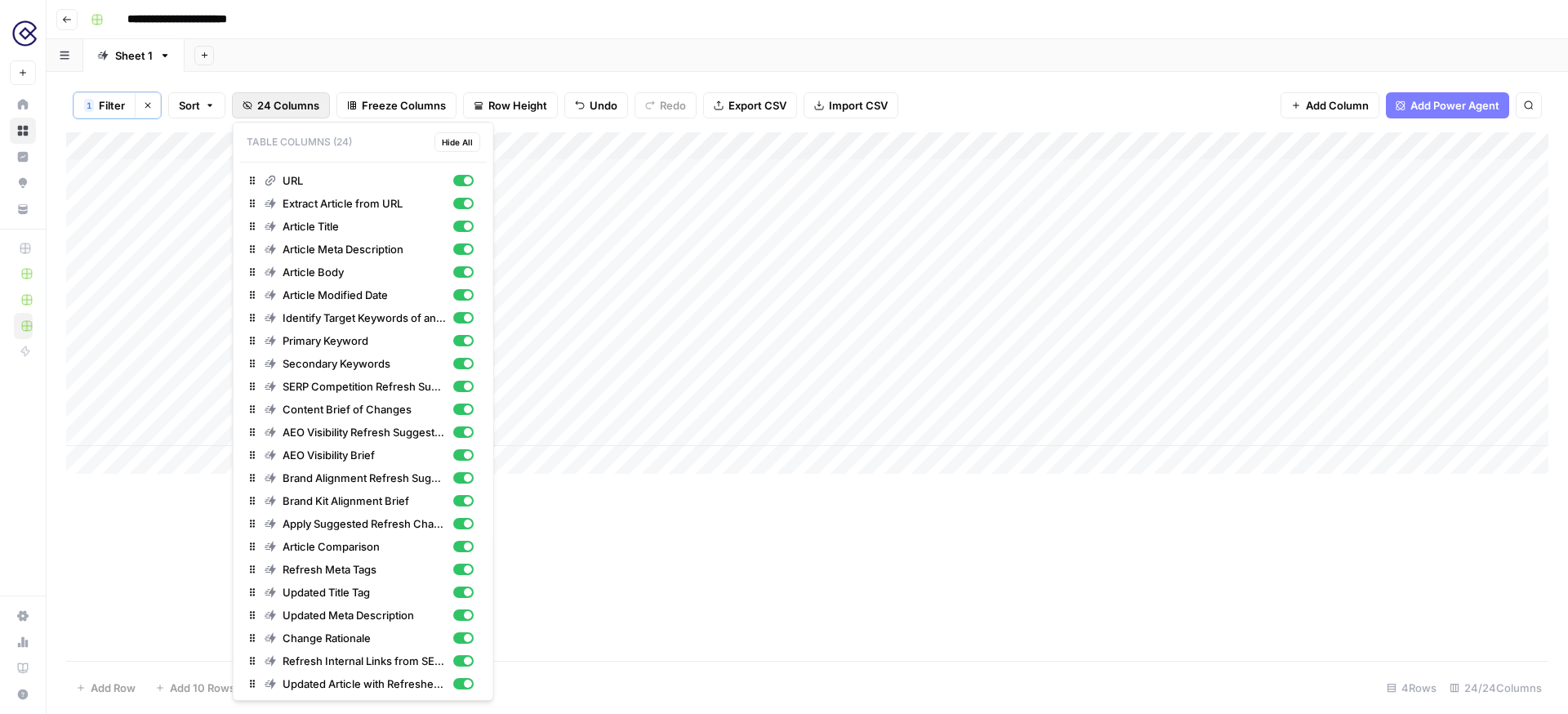
click at [513, 39] on header "**********" at bounding box center [807, 19] width 1521 height 40
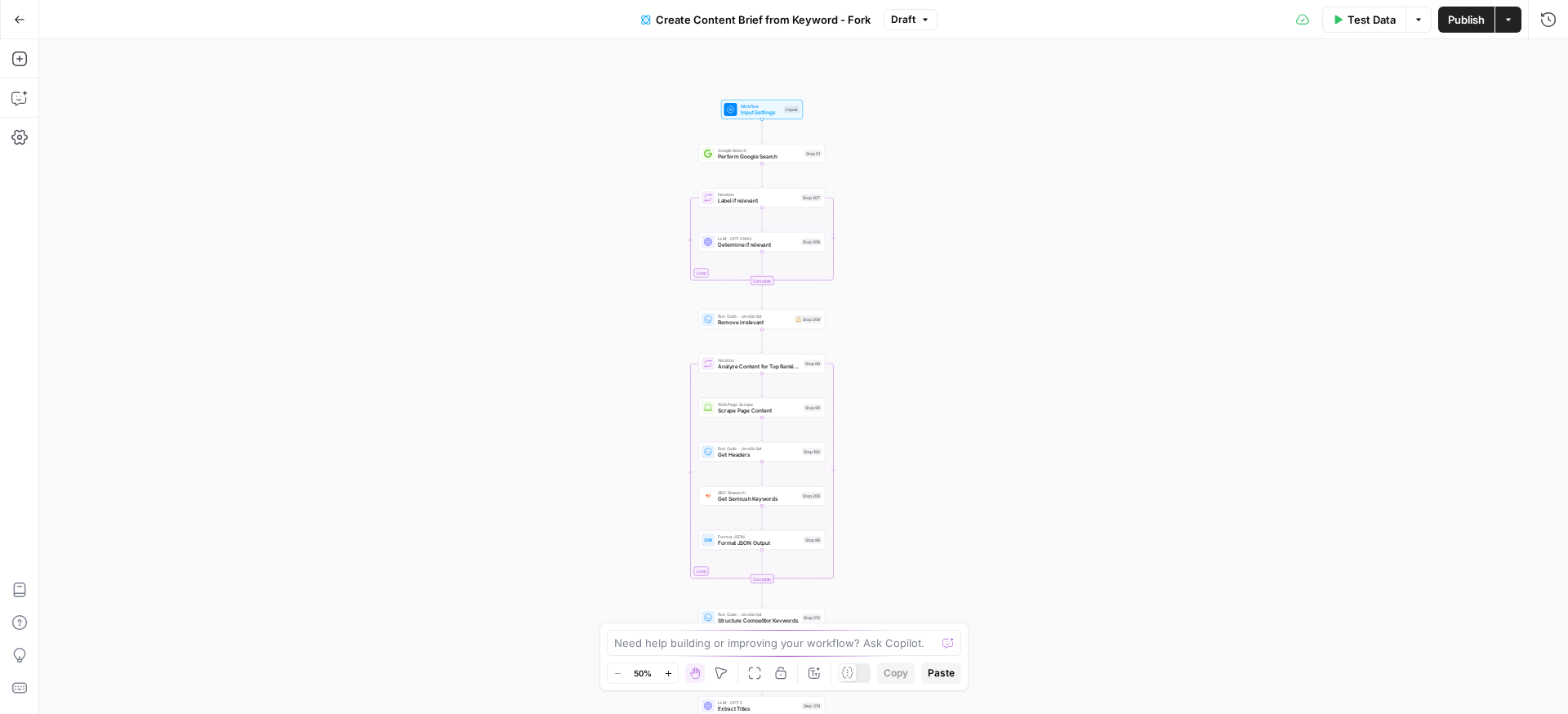
drag, startPoint x: 969, startPoint y: 129, endPoint x: 928, endPoint y: 315, distance: 190.5
click at [928, 315] on div "Workflow Input Settings Inputs Google Search Perform Google Search Step 51 Loop…" at bounding box center [804, 376] width 1528 height 674
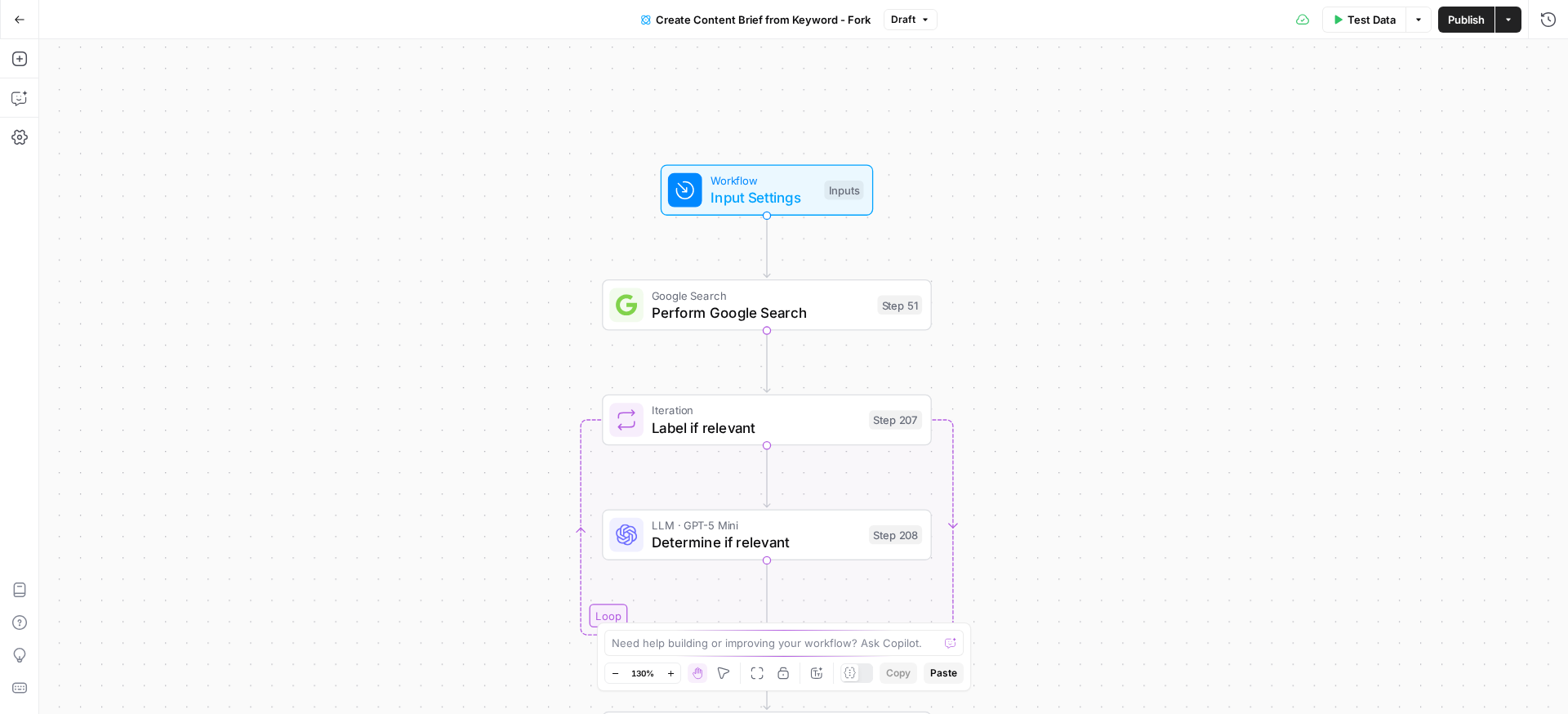
drag, startPoint x: 1150, startPoint y: 112, endPoint x: 1099, endPoint y: 336, distance: 229.7
click at [1099, 337] on div "Workflow Input Settings Inputs Google Search Perform Google Search Step 51 Loop…" at bounding box center [804, 376] width 1528 height 674
click at [773, 189] on span "Input Settings" at bounding box center [762, 193] width 106 height 21
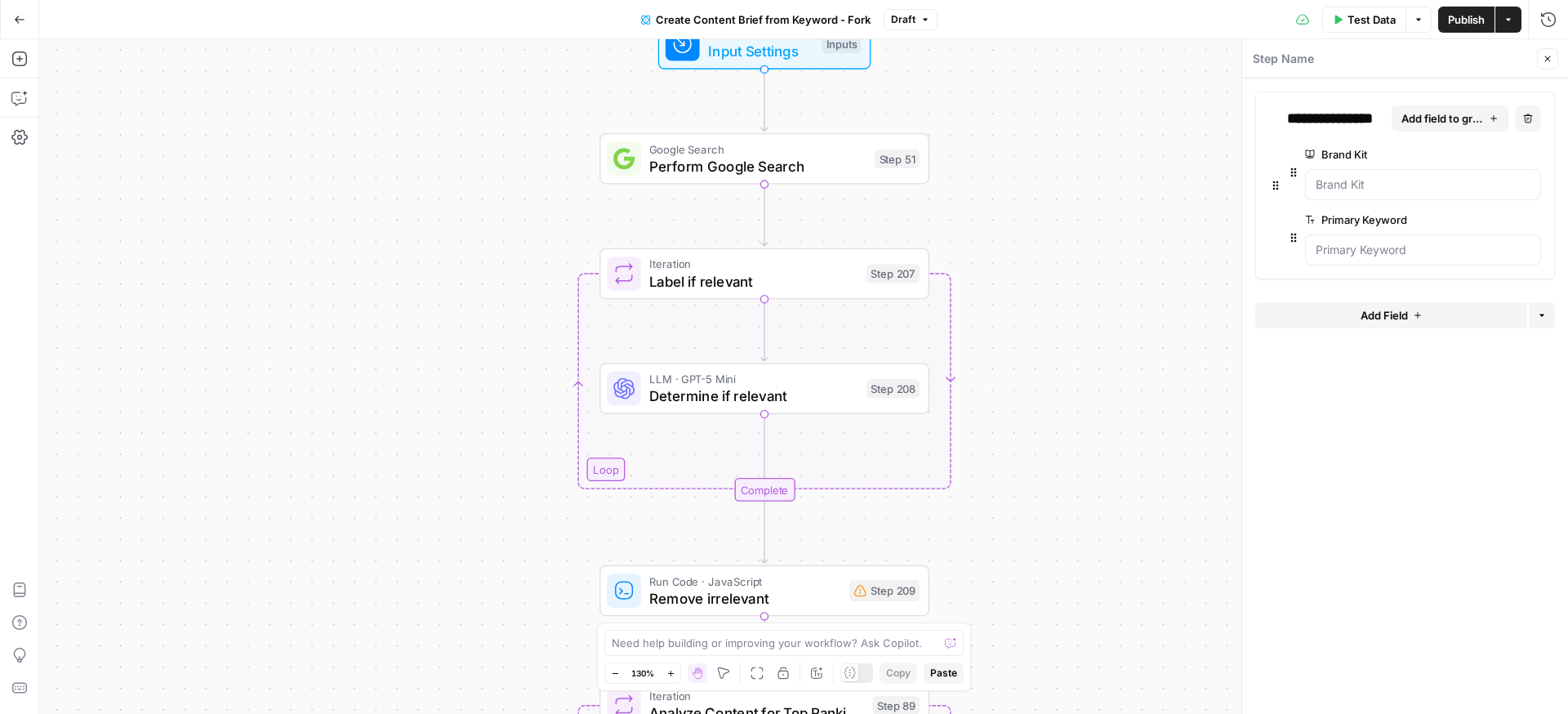
drag, startPoint x: 1122, startPoint y: 310, endPoint x: 1115, endPoint y: 119, distance: 191.1
click at [1116, 119] on div "Workflow Input Settings Inputs Google Search Perform Google Search Step 51 Loop…" at bounding box center [804, 376] width 1528 height 674
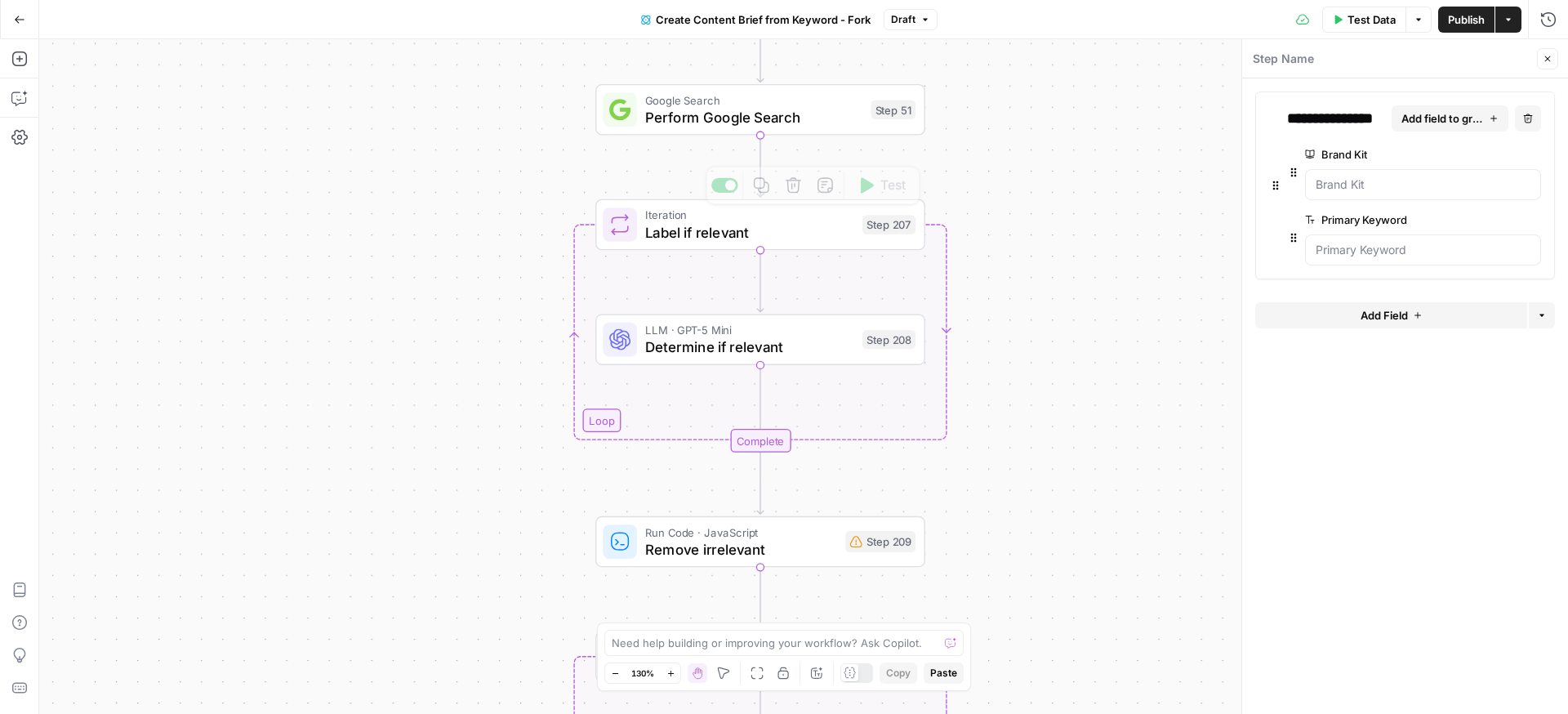
click at [773, 338] on span "Determine if relevant" at bounding box center [749, 347] width 208 height 21
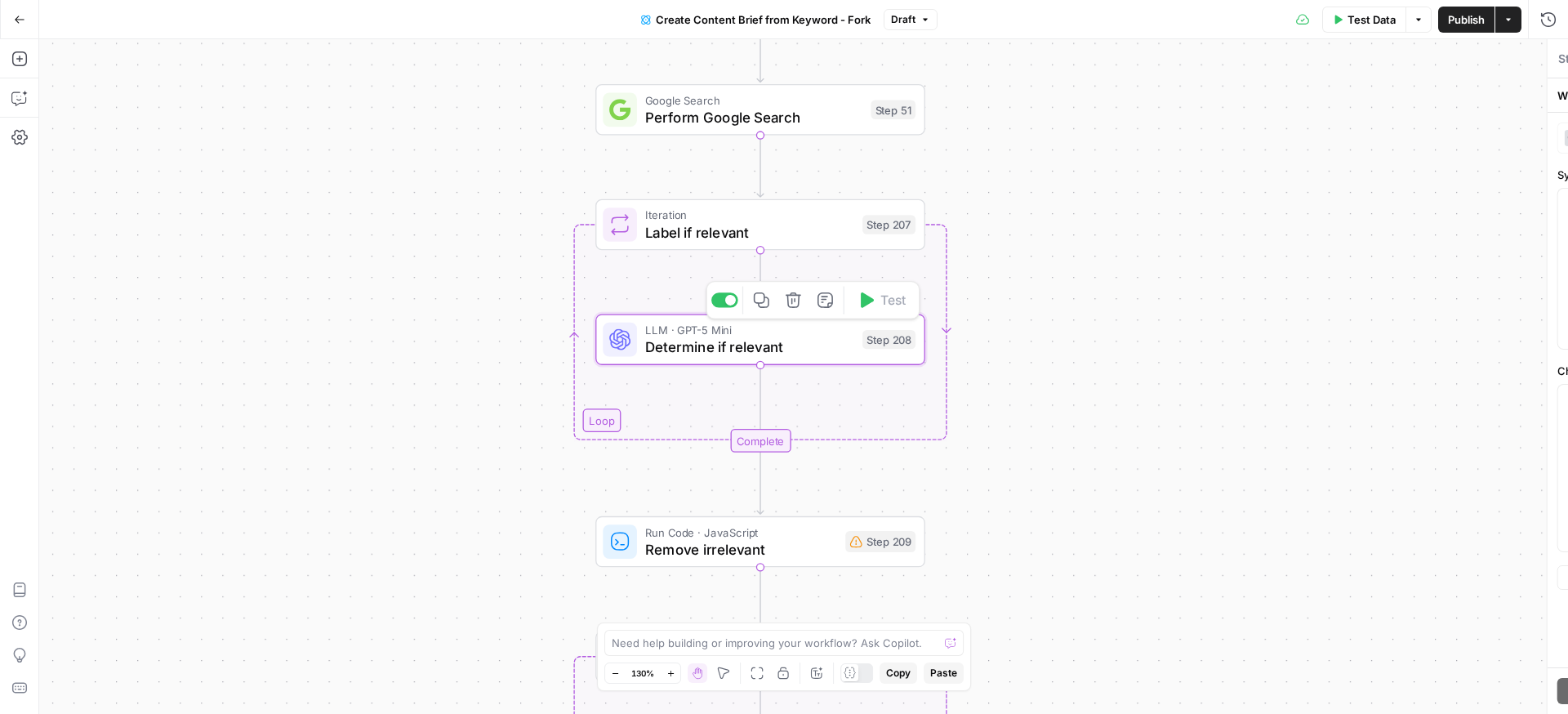
type textarea "Determine if relevant"
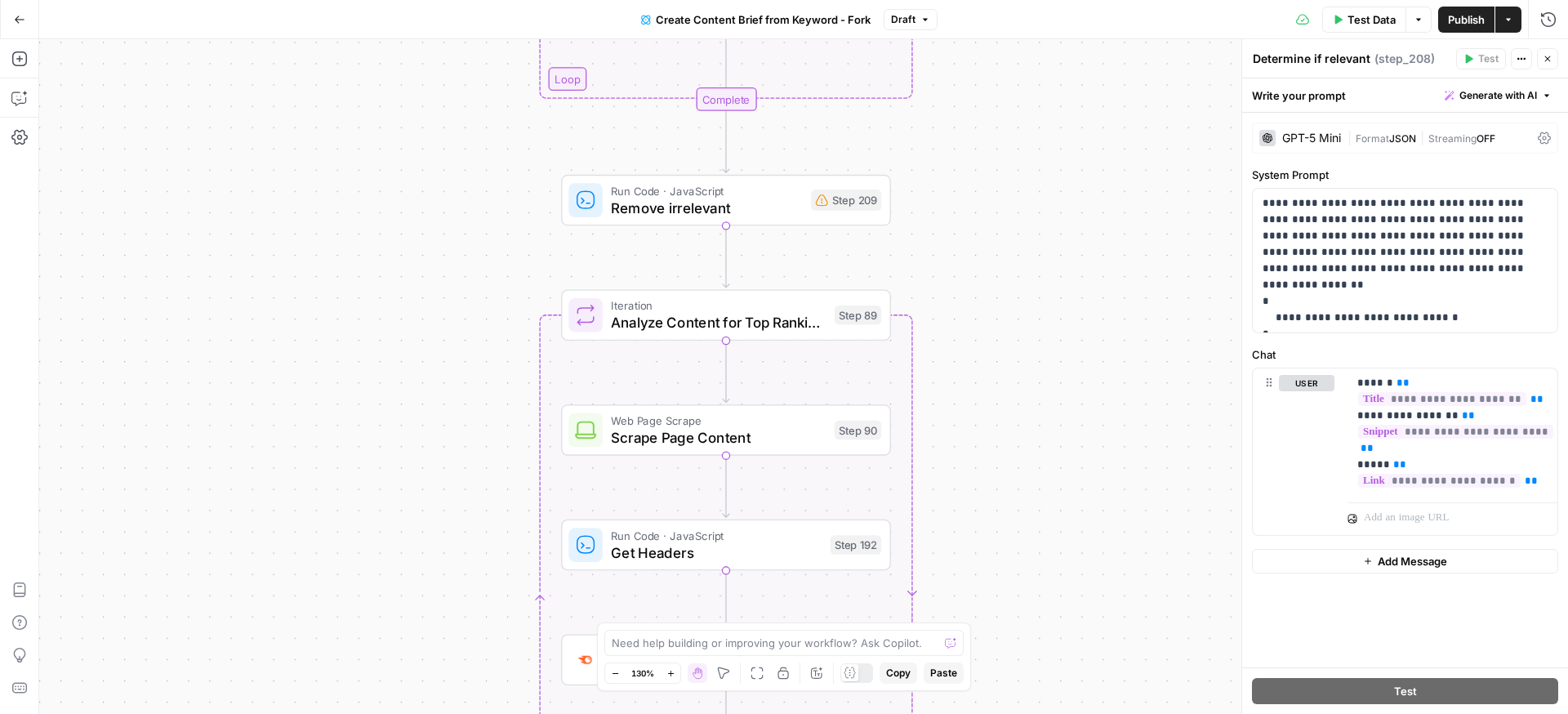
drag, startPoint x: 1043, startPoint y: 486, endPoint x: 1002, endPoint y: 104, distance: 384.2
click at [1002, 105] on div "Workflow Input Settings Inputs Google Search Perform Google Search Step 51 Loop…" at bounding box center [804, 376] width 1528 height 674
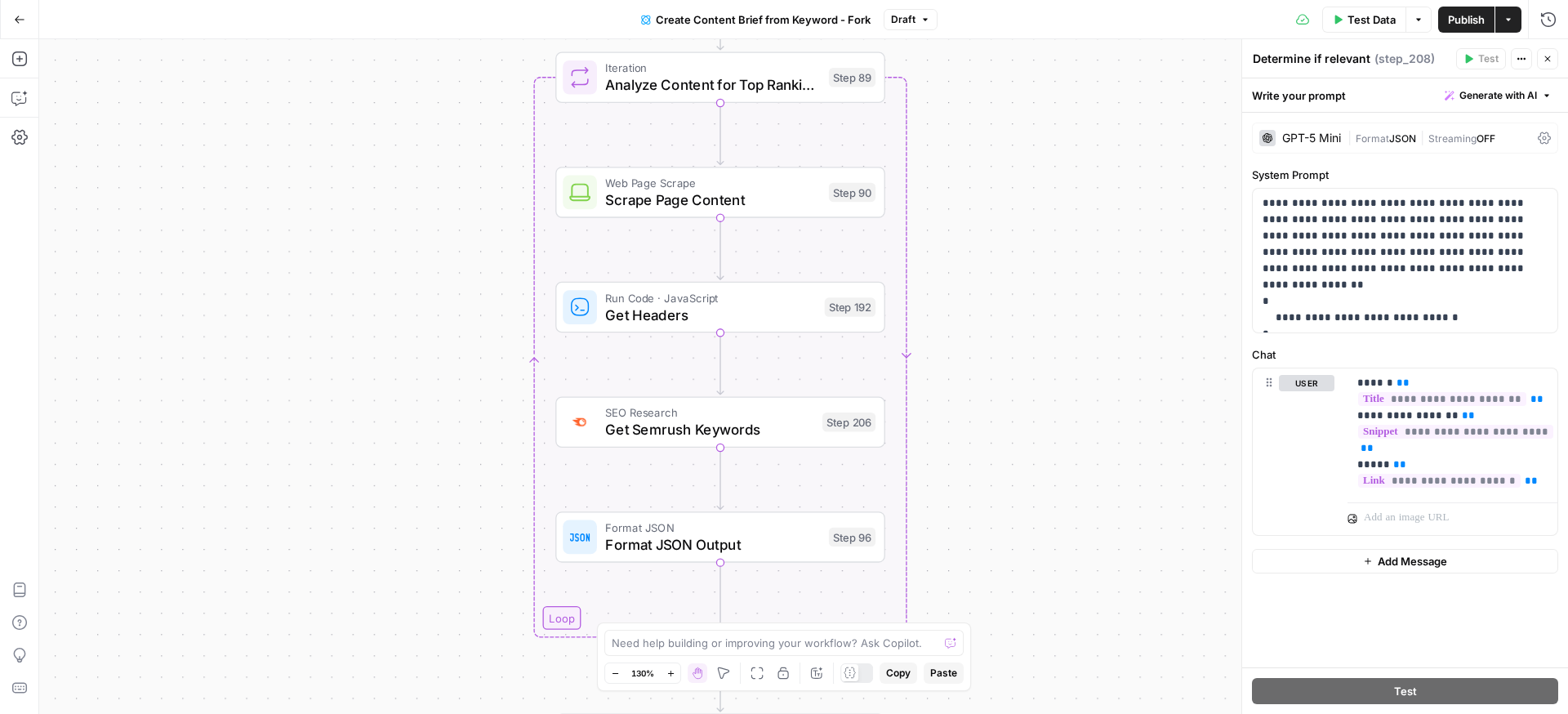
drag, startPoint x: 1005, startPoint y: 385, endPoint x: 1005, endPoint y: 187, distance: 198.0
click at [1005, 187] on div "Workflow Input Settings Inputs Google Search Perform Google Search Step 51 Loop…" at bounding box center [804, 376] width 1528 height 674
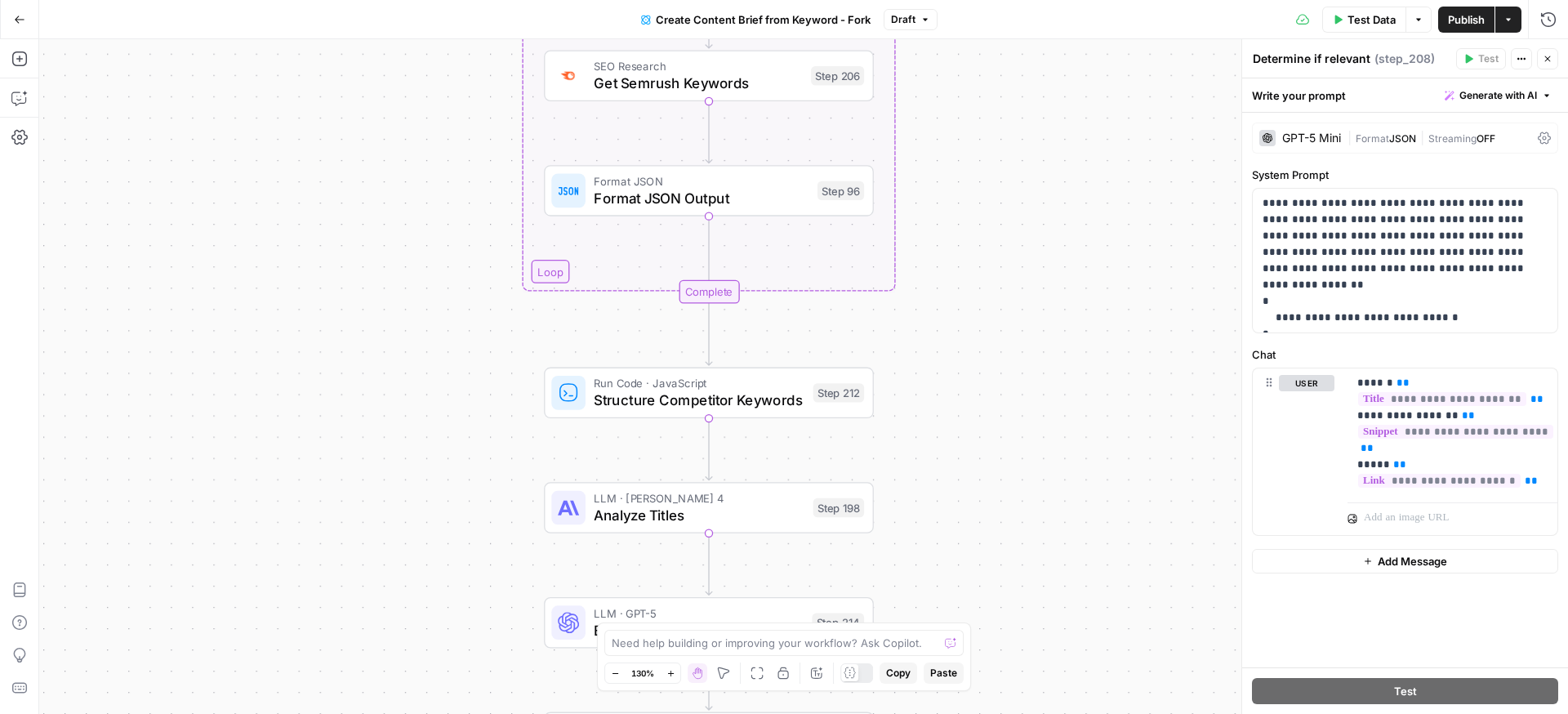
drag, startPoint x: 1029, startPoint y: 525, endPoint x: 1016, endPoint y: 170, distance: 355.2
click at [1016, 170] on div "Workflow Input Settings Inputs Google Search Perform Google Search Step 51 Loop…" at bounding box center [804, 376] width 1528 height 674
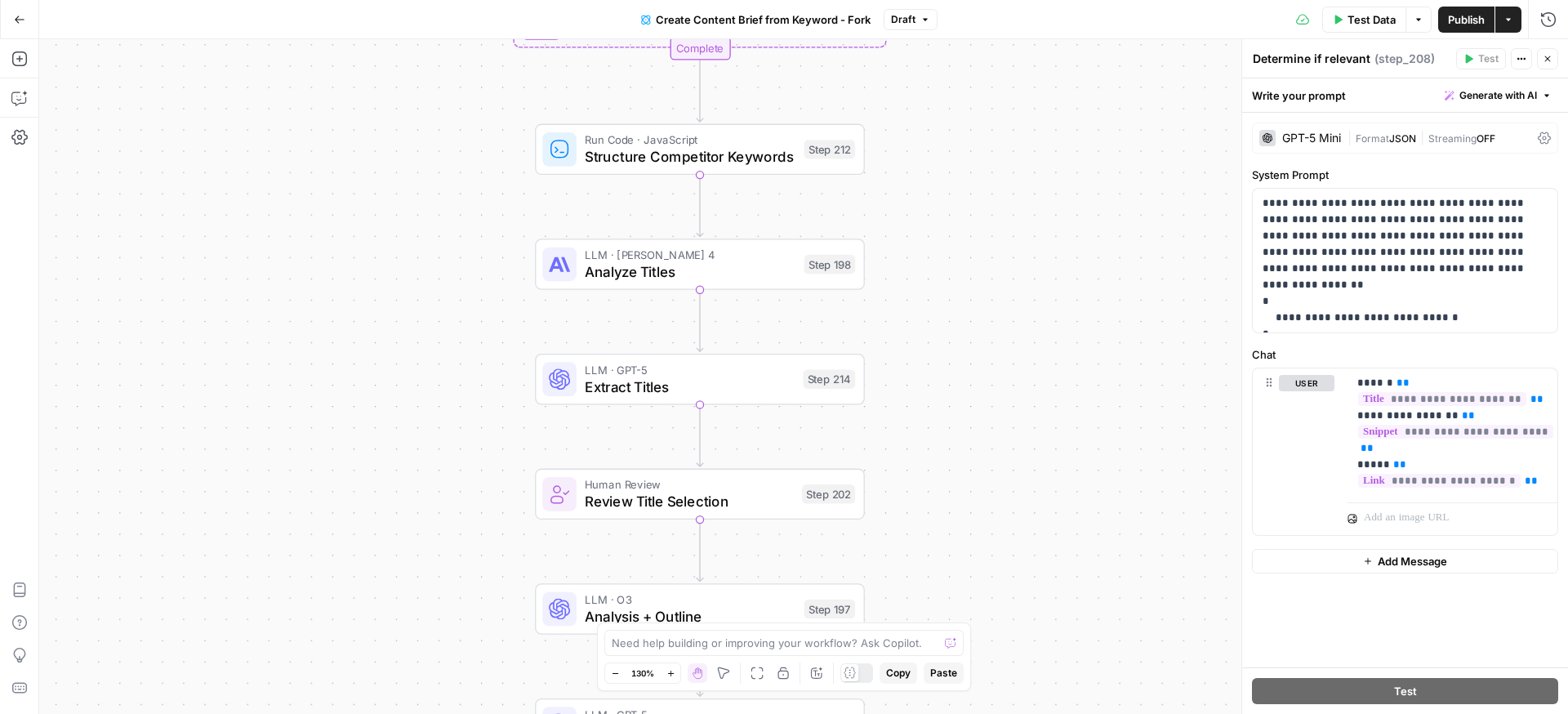
drag, startPoint x: 972, startPoint y: 463, endPoint x: 965, endPoint y: 228, distance: 235.1
click at [965, 228] on div "Workflow Input Settings Inputs Google Search Perform Google Search Step 51 Loop…" at bounding box center [804, 376] width 1528 height 674
click at [714, 281] on span "Analyze Titles" at bounding box center [690, 271] width 211 height 21
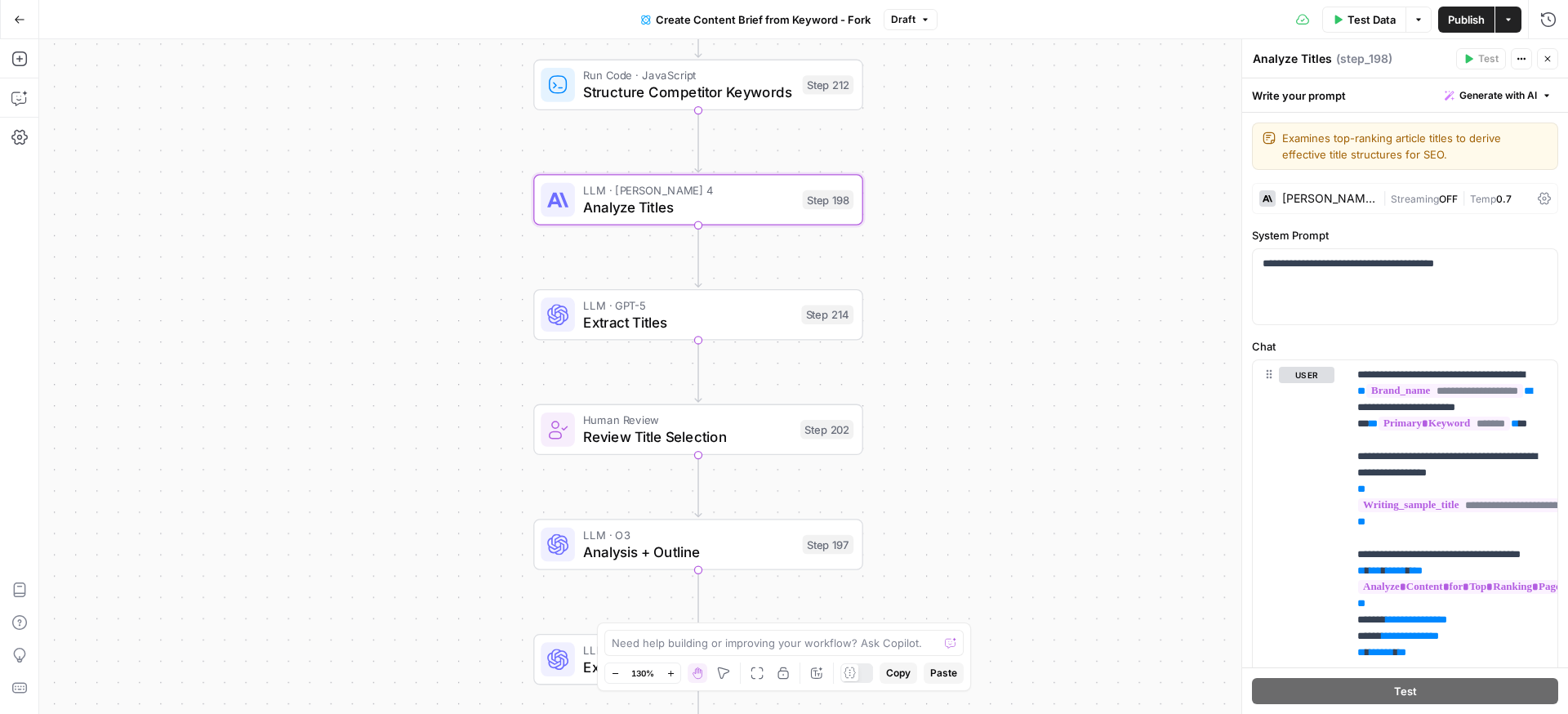
drag, startPoint x: 1005, startPoint y: 428, endPoint x: 1002, endPoint y: 363, distance: 65.1
click at [1002, 363] on div "Workflow Input Settings Inputs Google Search Perform Google Search Step 51 Loop…" at bounding box center [804, 376] width 1528 height 674
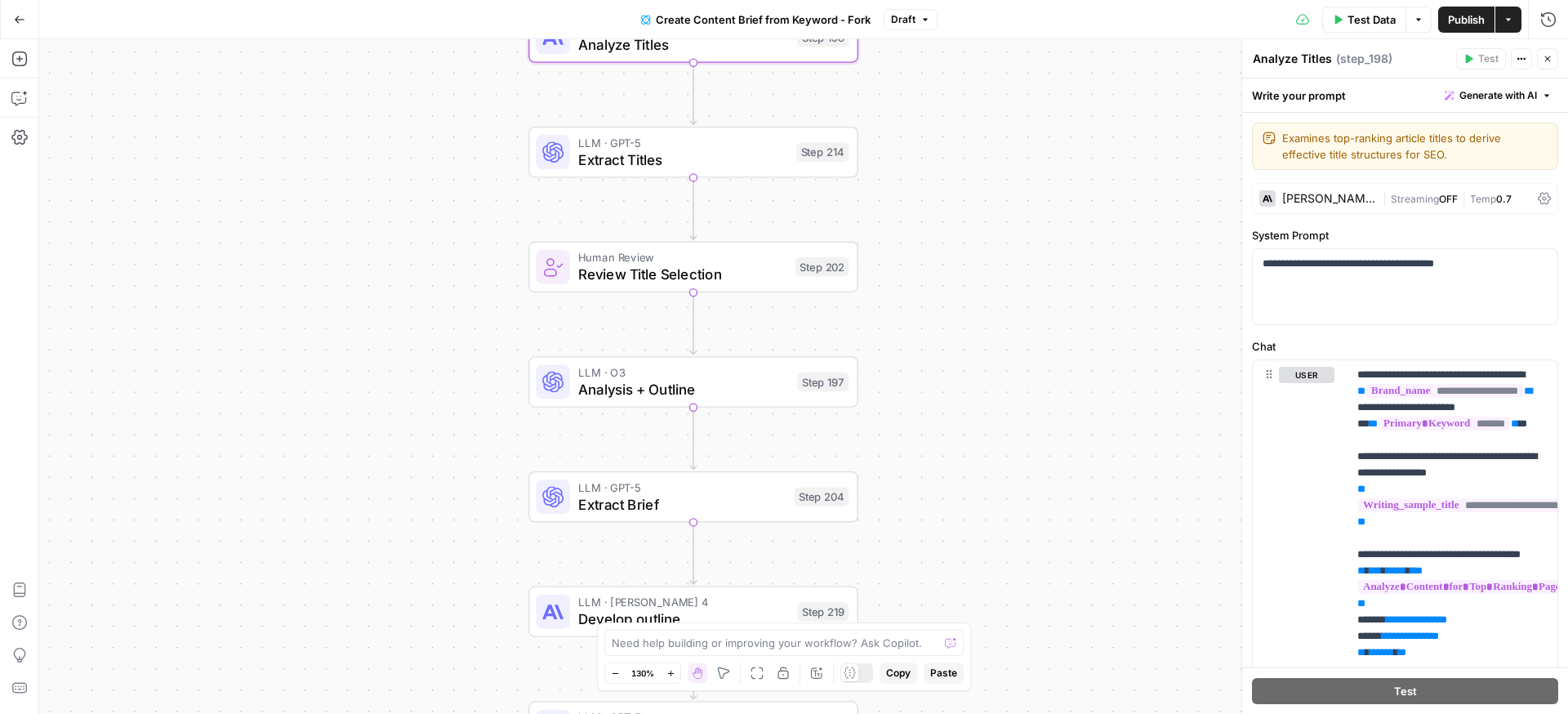
drag, startPoint x: 1015, startPoint y: 536, endPoint x: 1011, endPoint y: 374, distance: 162.0
click at [1011, 374] on div "Workflow Input Settings Inputs Google Search Perform Google Search Step 51 Loop…" at bounding box center [804, 376] width 1528 height 674
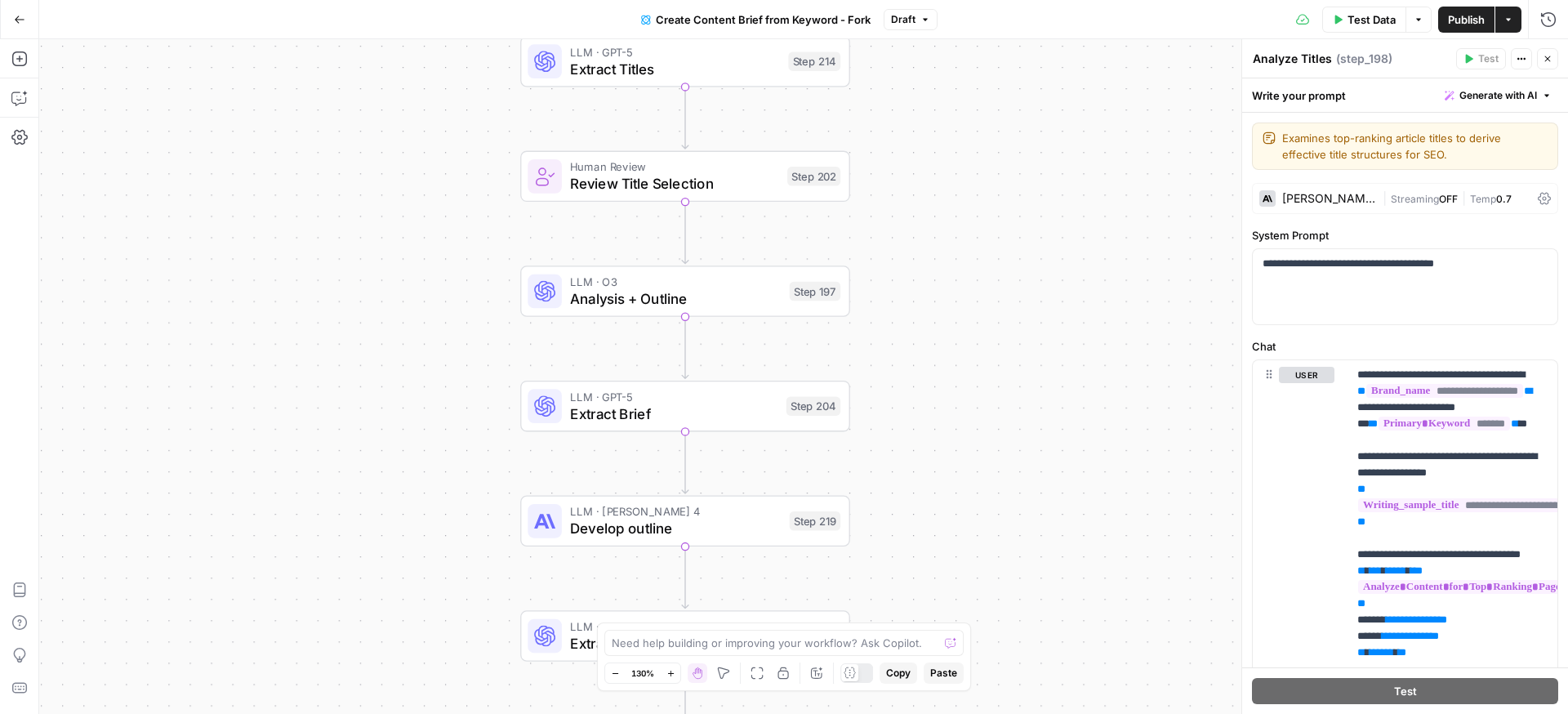
drag, startPoint x: 933, startPoint y: 468, endPoint x: 900, endPoint y: 250, distance: 220.5
click at [901, 250] on div "Workflow Input Settings Inputs Google Search Perform Google Search Step 51 Loop…" at bounding box center [804, 376] width 1528 height 674
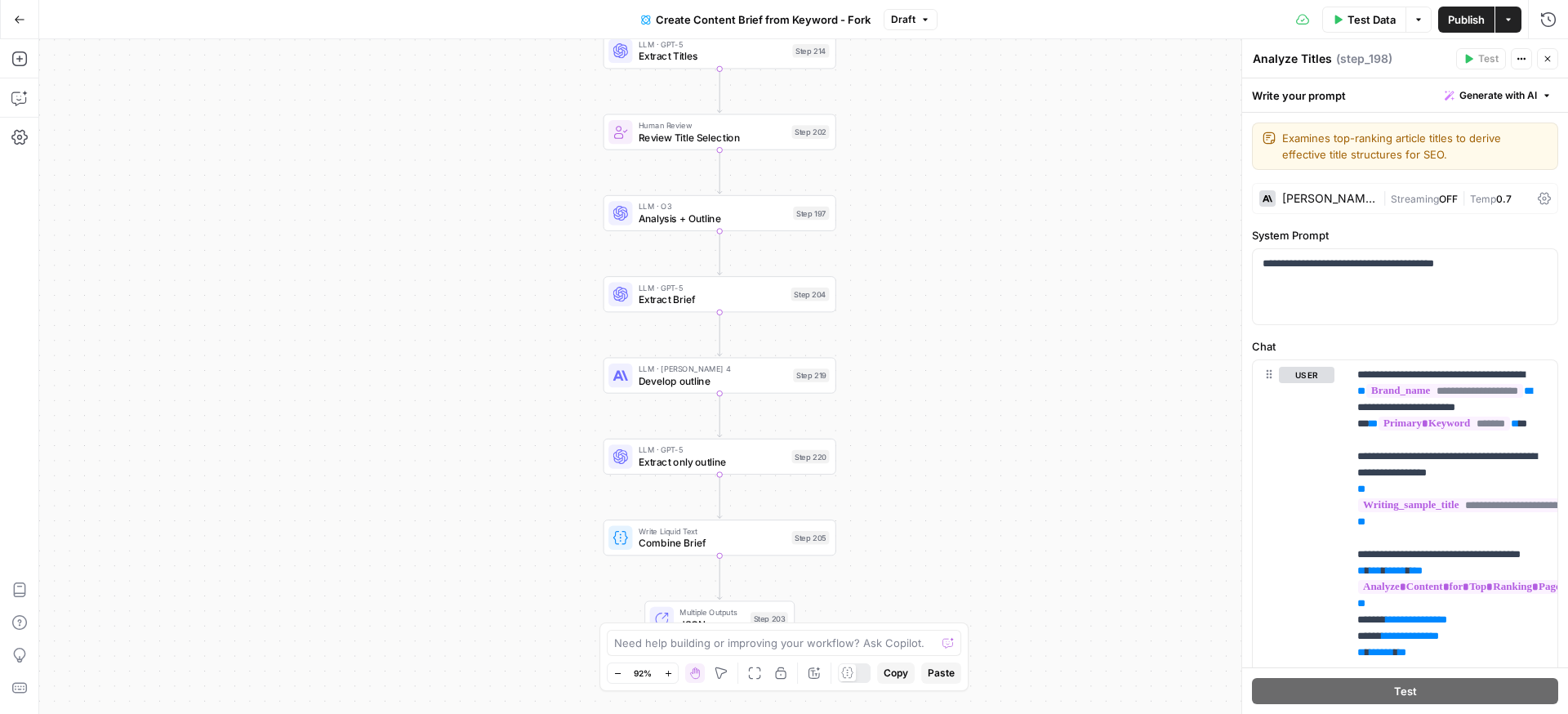
drag, startPoint x: 956, startPoint y: 478, endPoint x: 897, endPoint y: 420, distance: 82.7
click at [897, 420] on div "Workflow Input Settings Inputs Google Search Perform Google Search Step 51 Loop…" at bounding box center [804, 376] width 1528 height 674
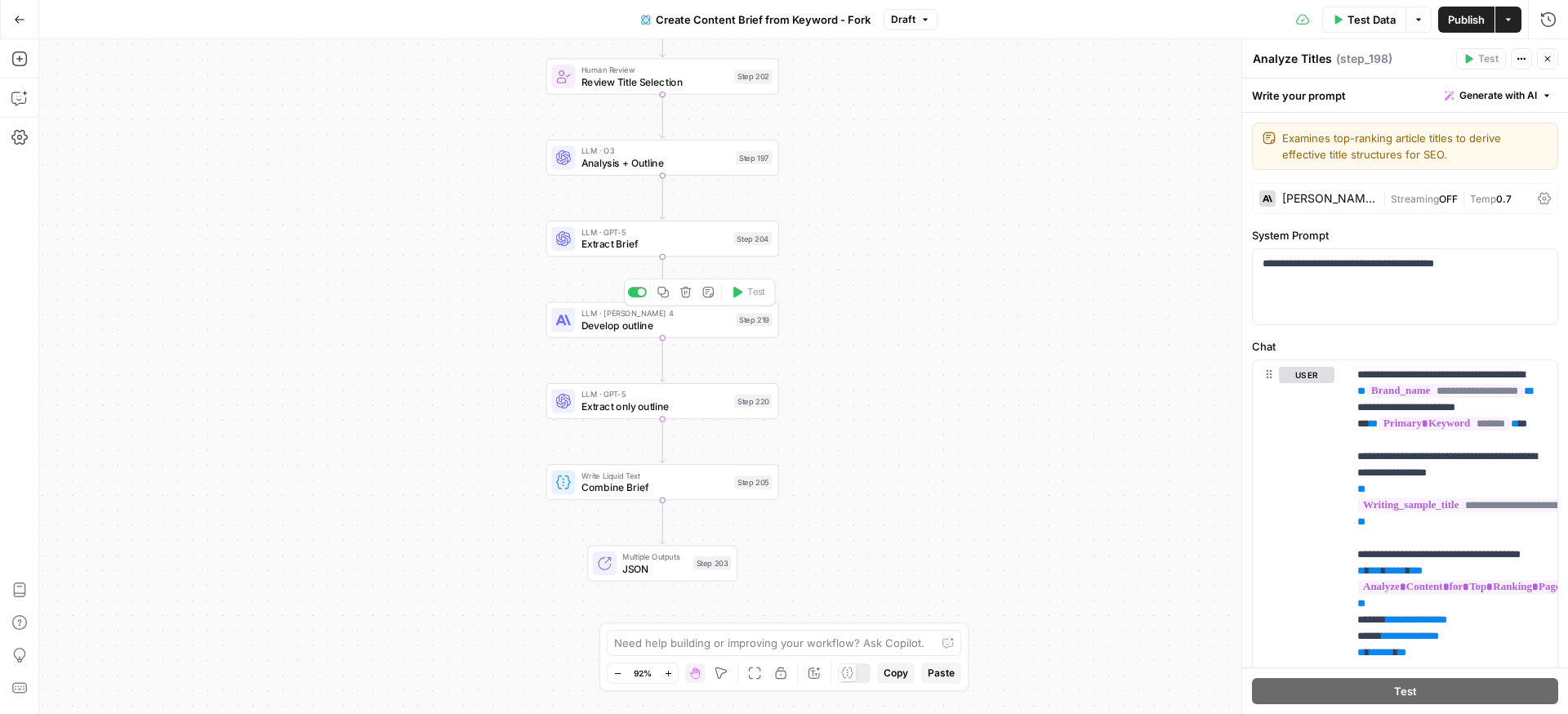
click at [678, 320] on span "Develop outline" at bounding box center [656, 325] width 149 height 15
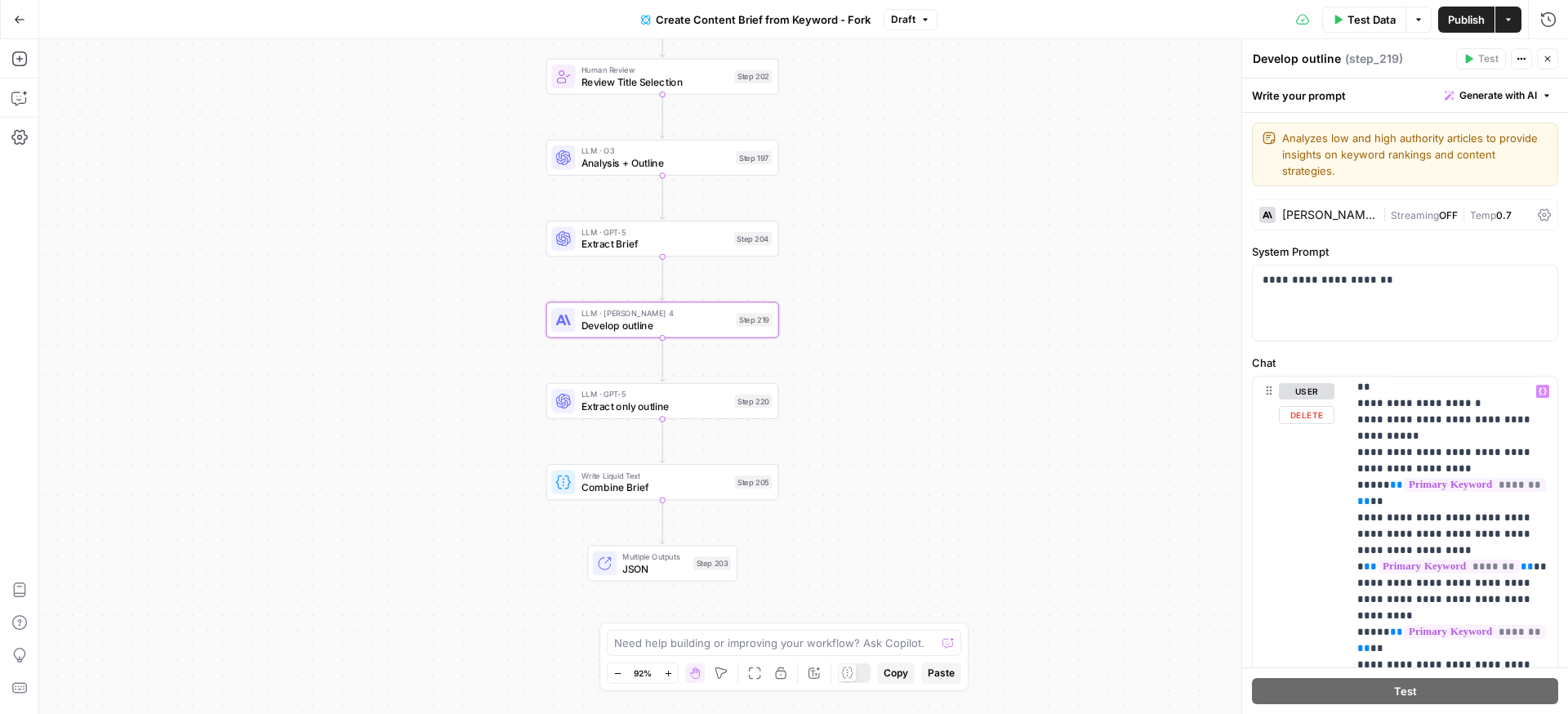
scroll to position [1359, 0]
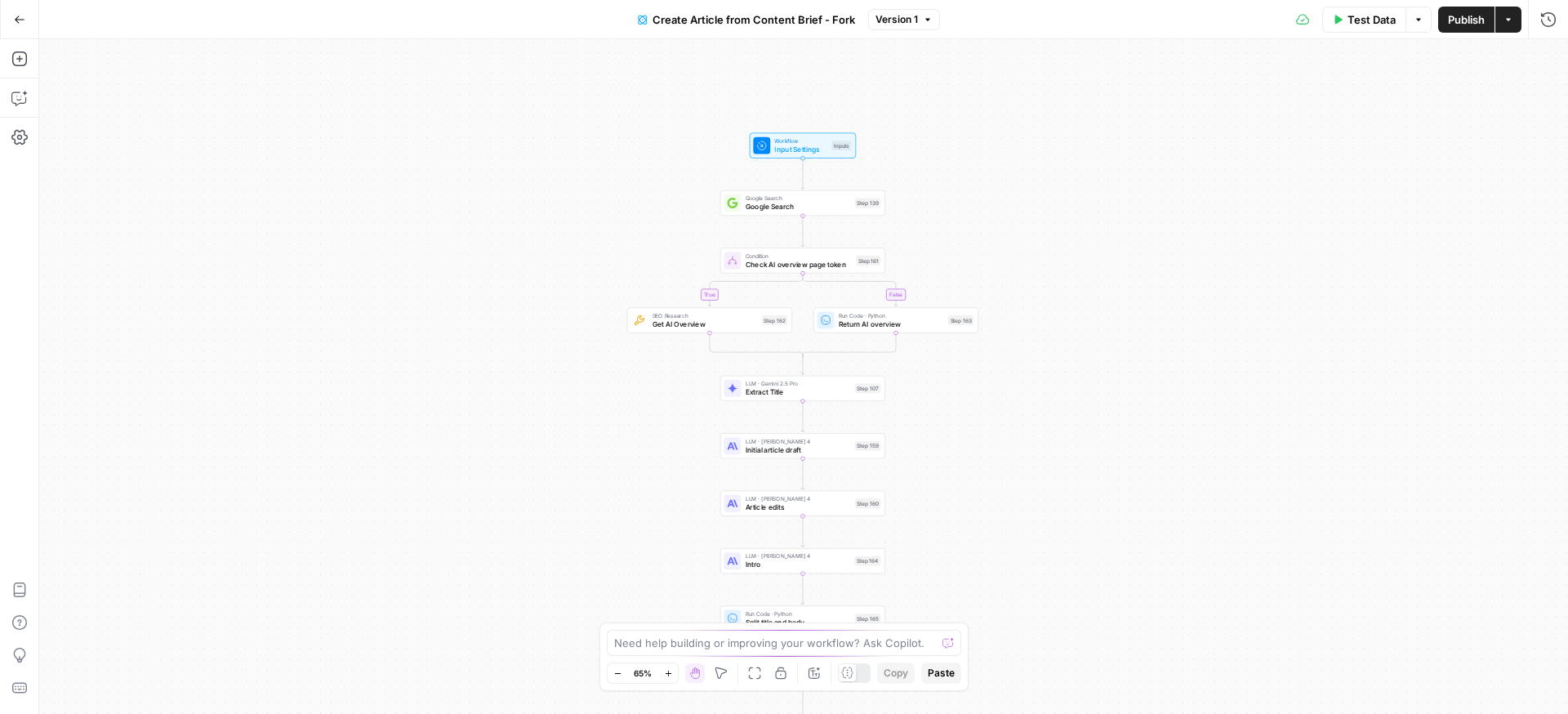
drag, startPoint x: 1028, startPoint y: 381, endPoint x: 1028, endPoint y: 442, distance: 61.0
click at [1028, 443] on div "true false Workflow Input Settings Inputs Google Search Google Search Step 139 …" at bounding box center [804, 376] width 1528 height 674
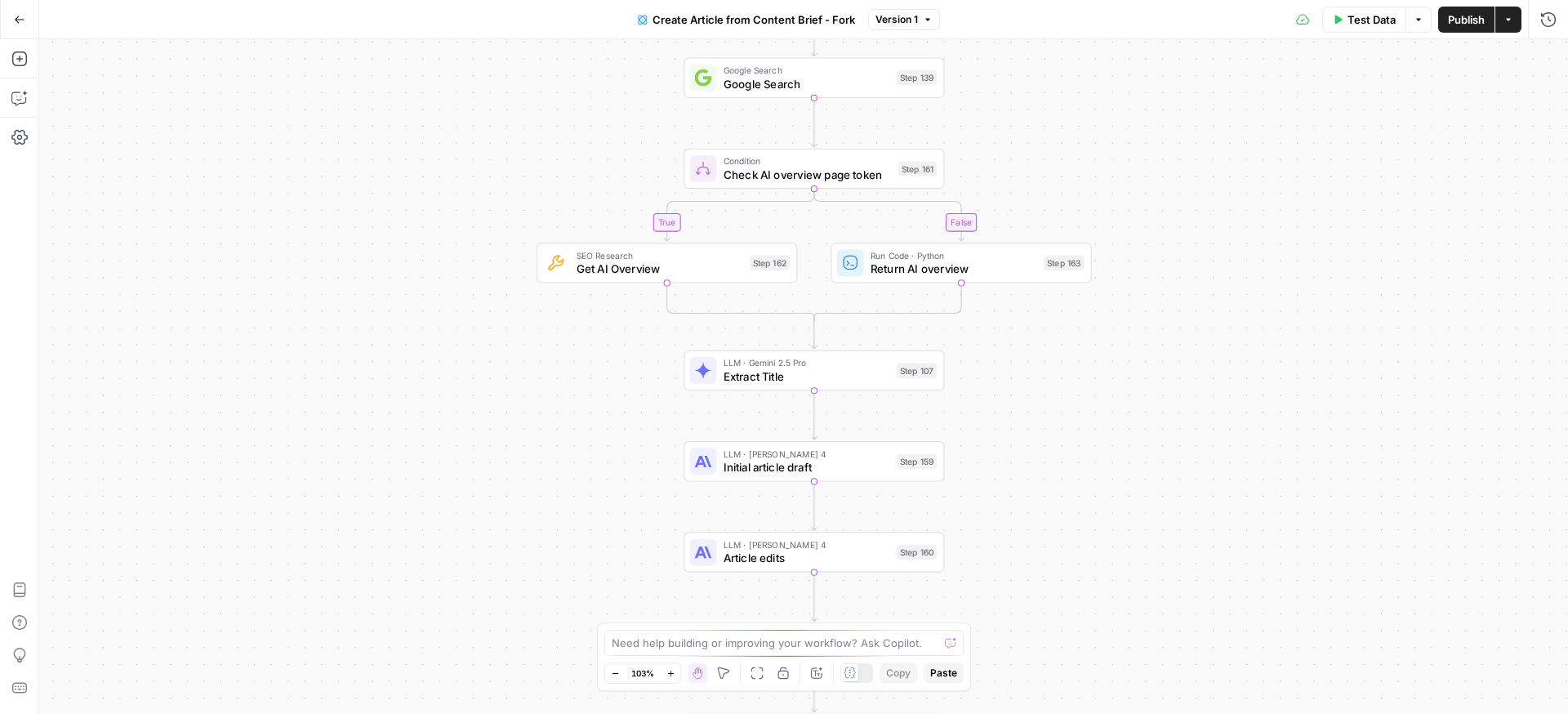
drag, startPoint x: 1118, startPoint y: 307, endPoint x: 1118, endPoint y: 194, distance: 113.0
click at [1118, 194] on div "true false Workflow Input Settings Inputs Google Search Google Search Step 139 …" at bounding box center [804, 376] width 1528 height 674
drag, startPoint x: 1032, startPoint y: 478, endPoint x: 1032, endPoint y: 418, distance: 60.0
click at [1032, 418] on div "true false Workflow Input Settings Inputs Google Search Google Search Step 139 …" at bounding box center [804, 376] width 1528 height 674
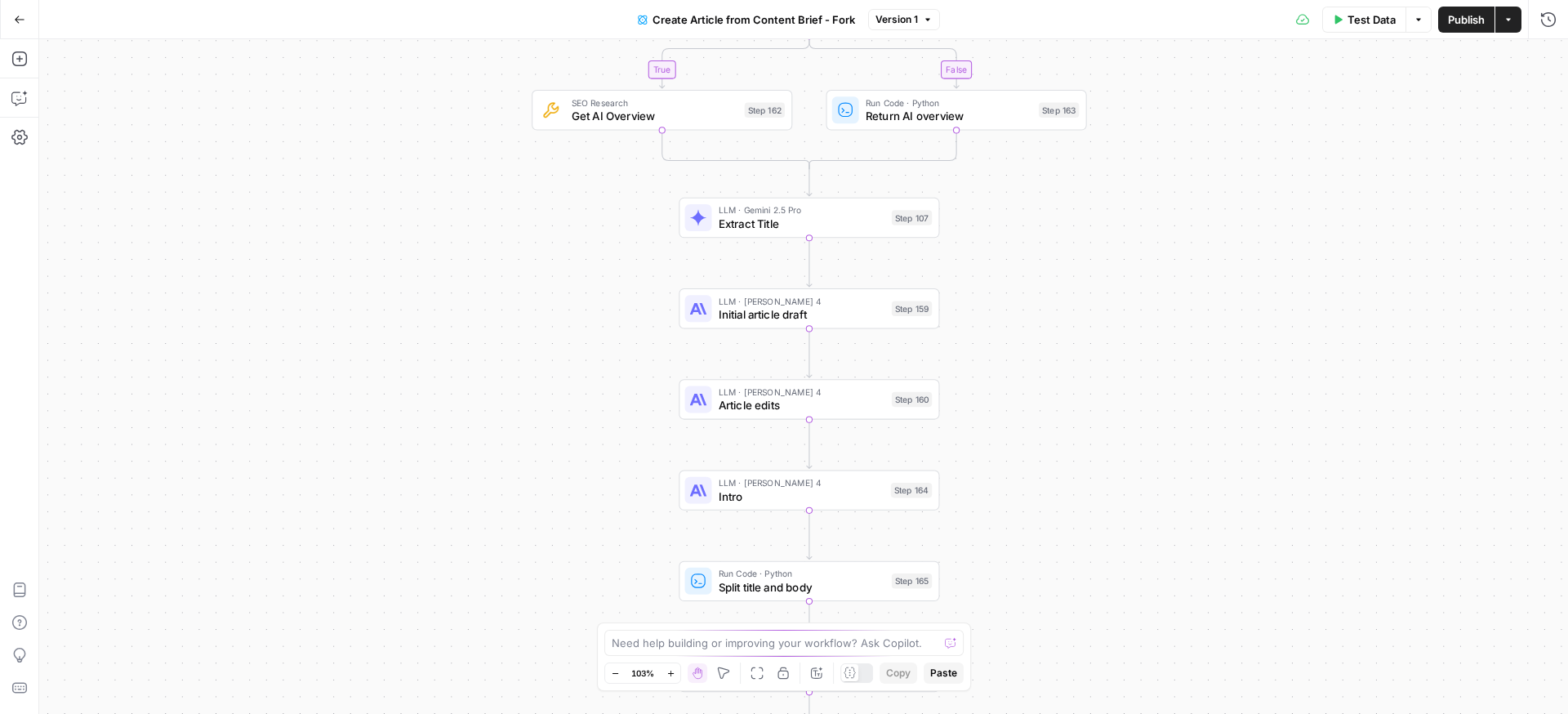
drag, startPoint x: 1024, startPoint y: 587, endPoint x: 1021, endPoint y: 500, distance: 87.1
click at [1021, 500] on div "true false Workflow Input Settings Inputs Google Search Google Search Step 139 …" at bounding box center [804, 376] width 1528 height 674
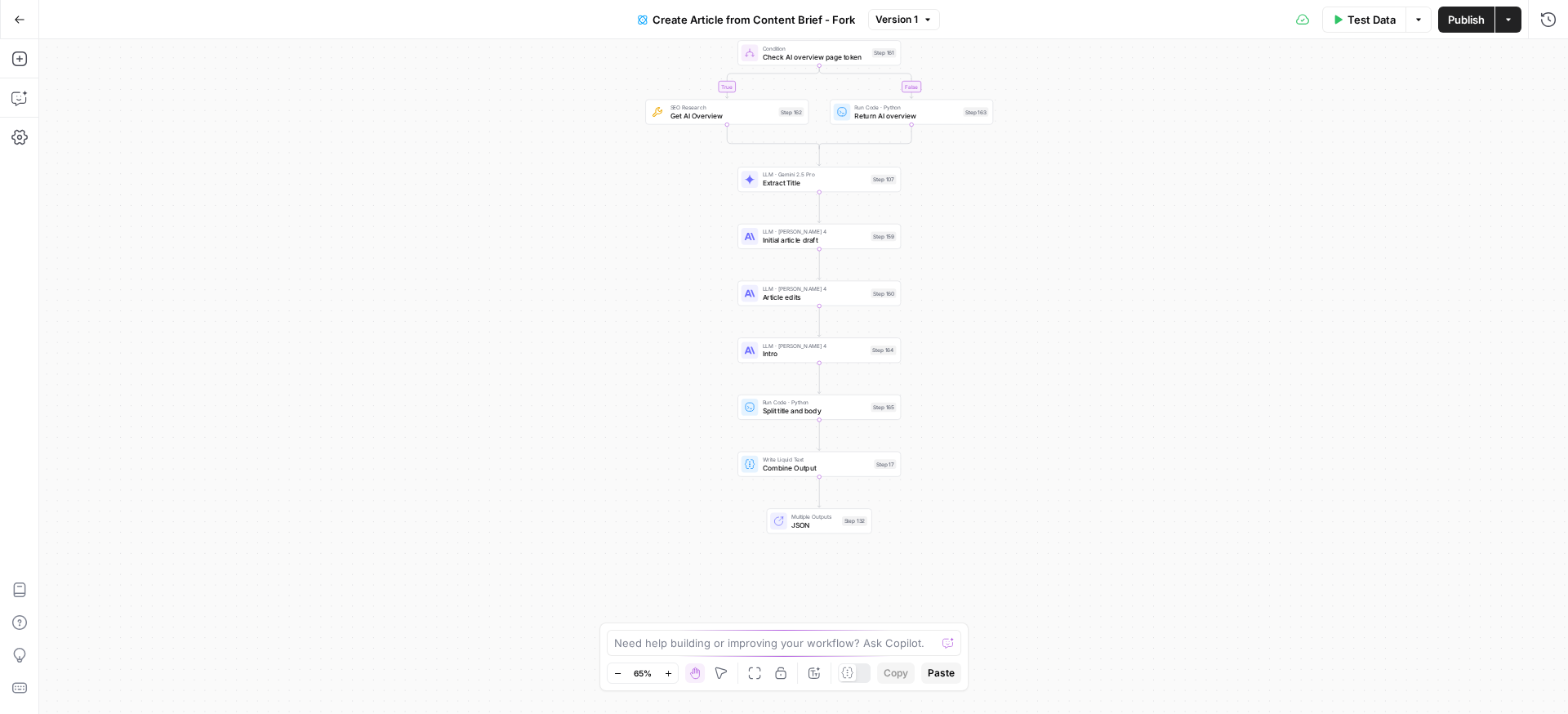
drag, startPoint x: 1079, startPoint y: 546, endPoint x: 1002, endPoint y: 390, distance: 174.0
click at [1002, 390] on div "true false Workflow Input Settings Inputs Google Search Google Search Step 139 …" at bounding box center [804, 376] width 1528 height 674
